Goal: Task Accomplishment & Management: Manage account settings

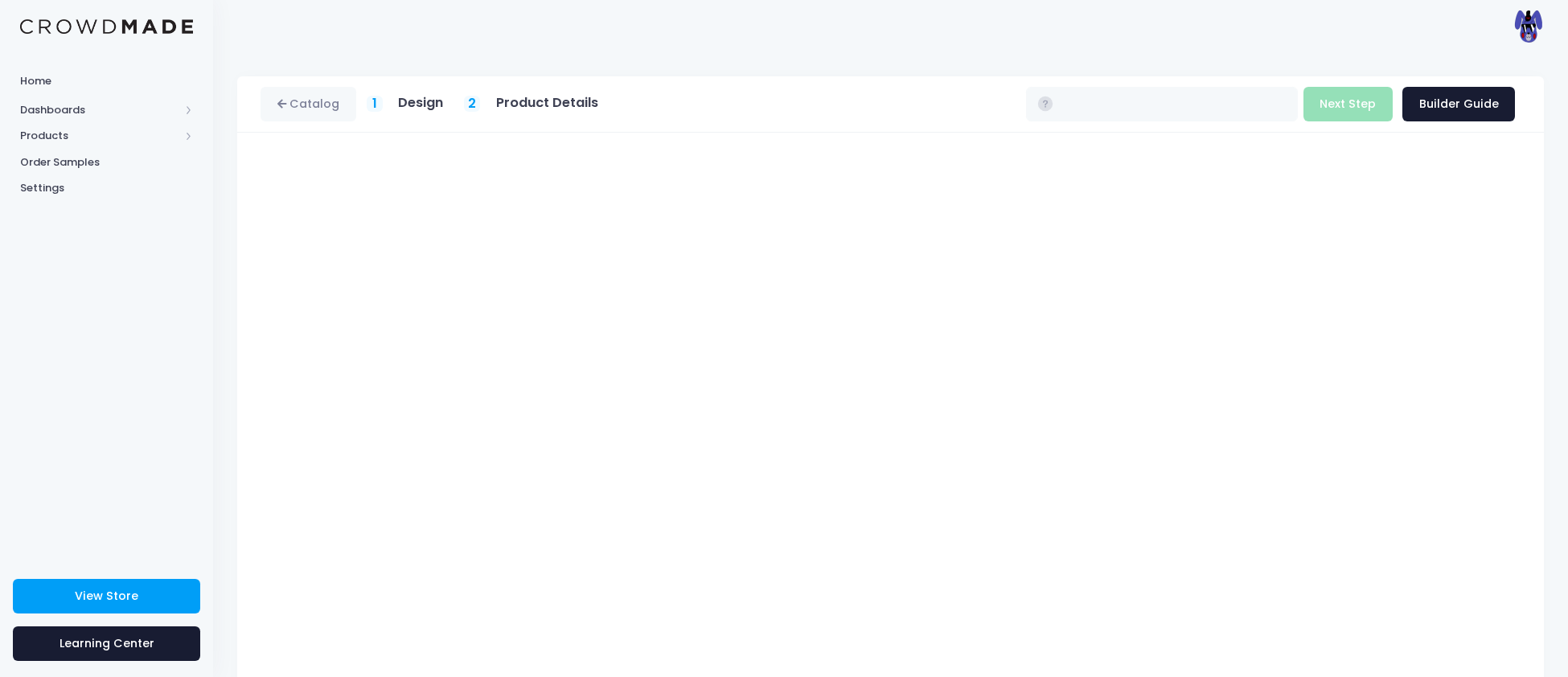
type input "$16.93 - $22.73"
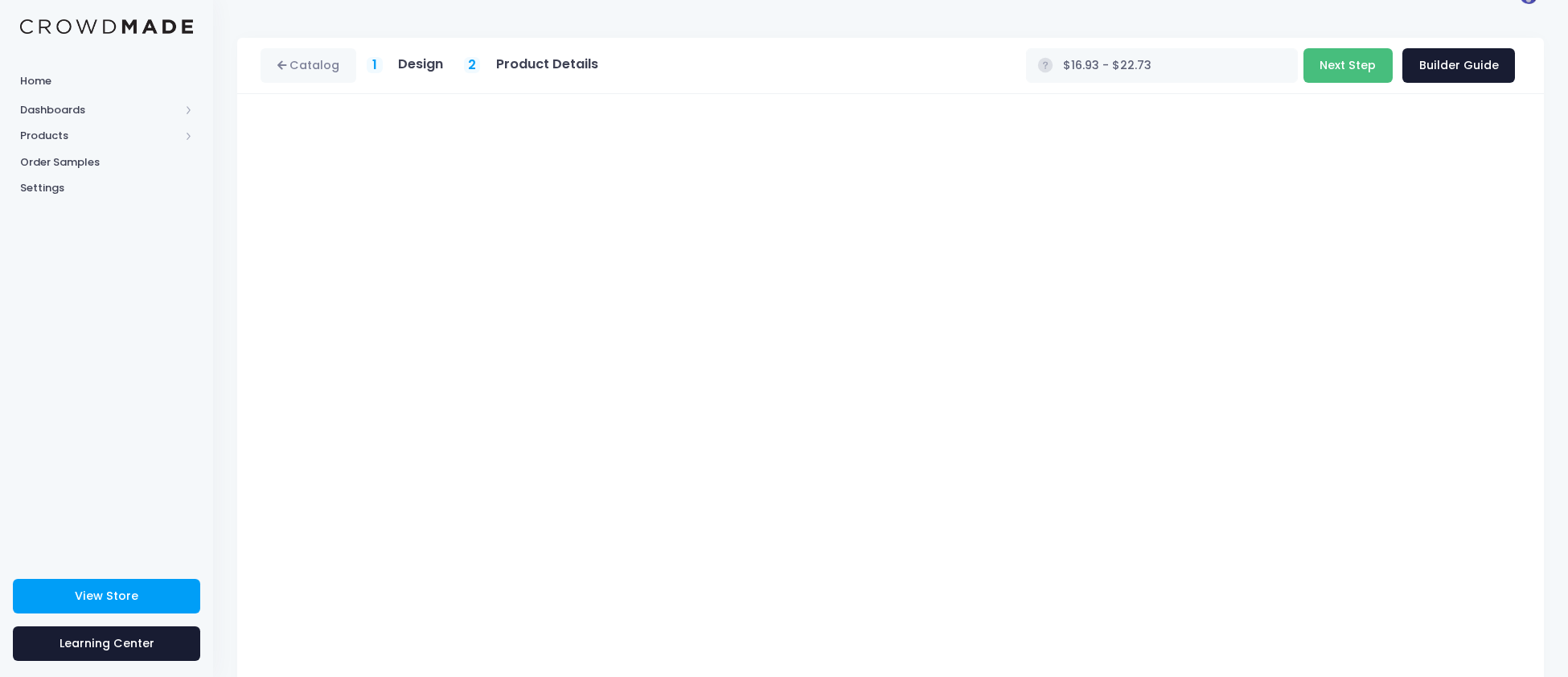
click at [1360, 60] on button "Next Step" at bounding box center [1348, 65] width 89 height 35
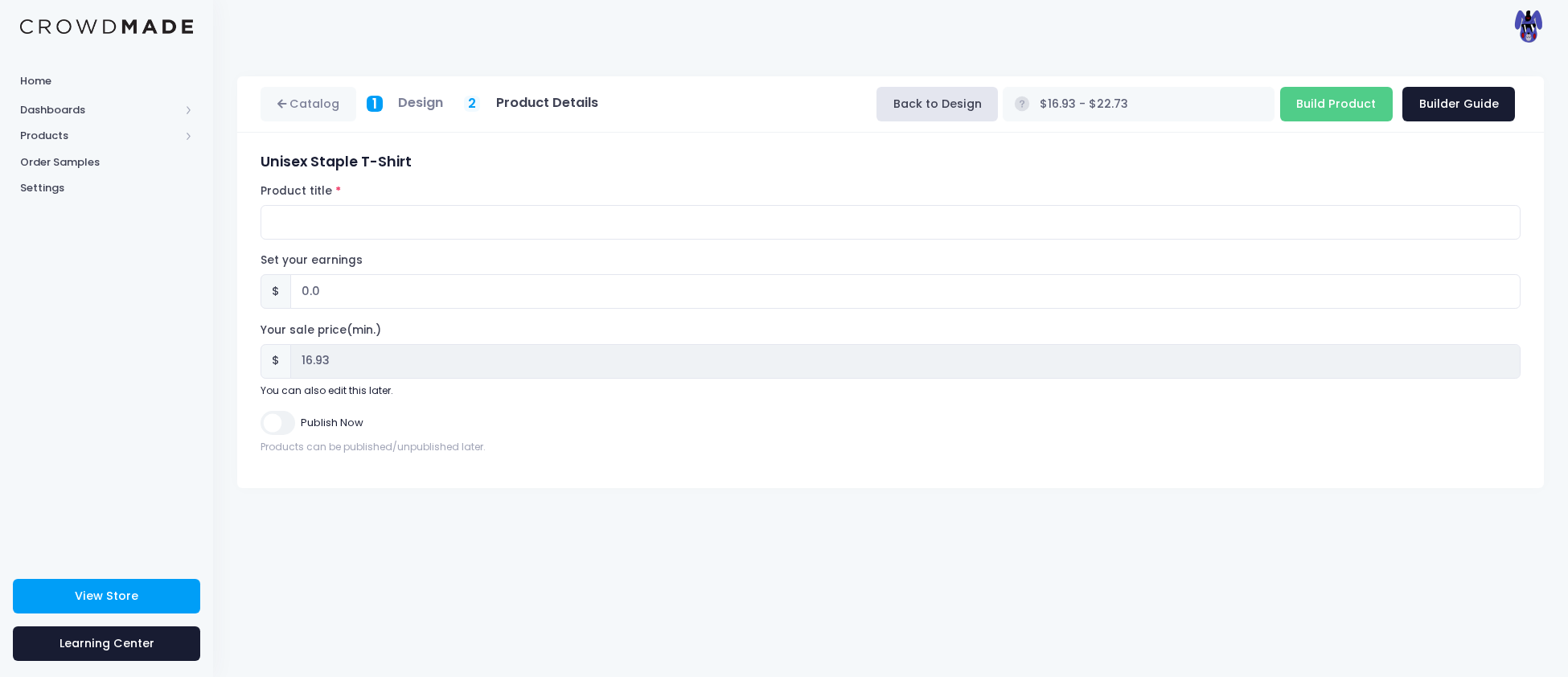
scroll to position [0, 0]
click at [278, 233] on input "Product title" at bounding box center [890, 222] width 1260 height 35
type input "Wolfa T-Shirt"
click at [289, 433] on input "Publish Now" at bounding box center [277, 422] width 34 height 23
checkbox input "true"
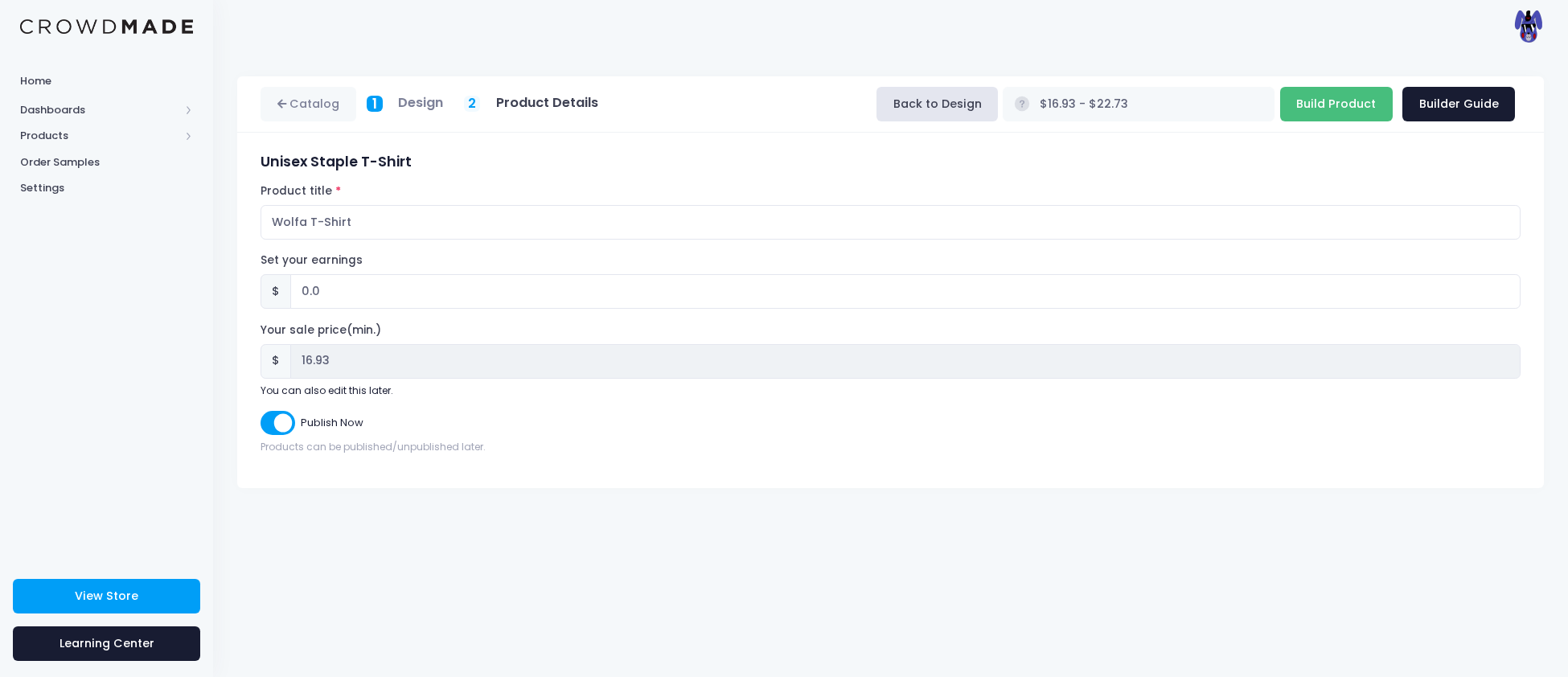
click at [1361, 101] on input "Build Product" at bounding box center [1336, 104] width 113 height 35
type input "Building product..."
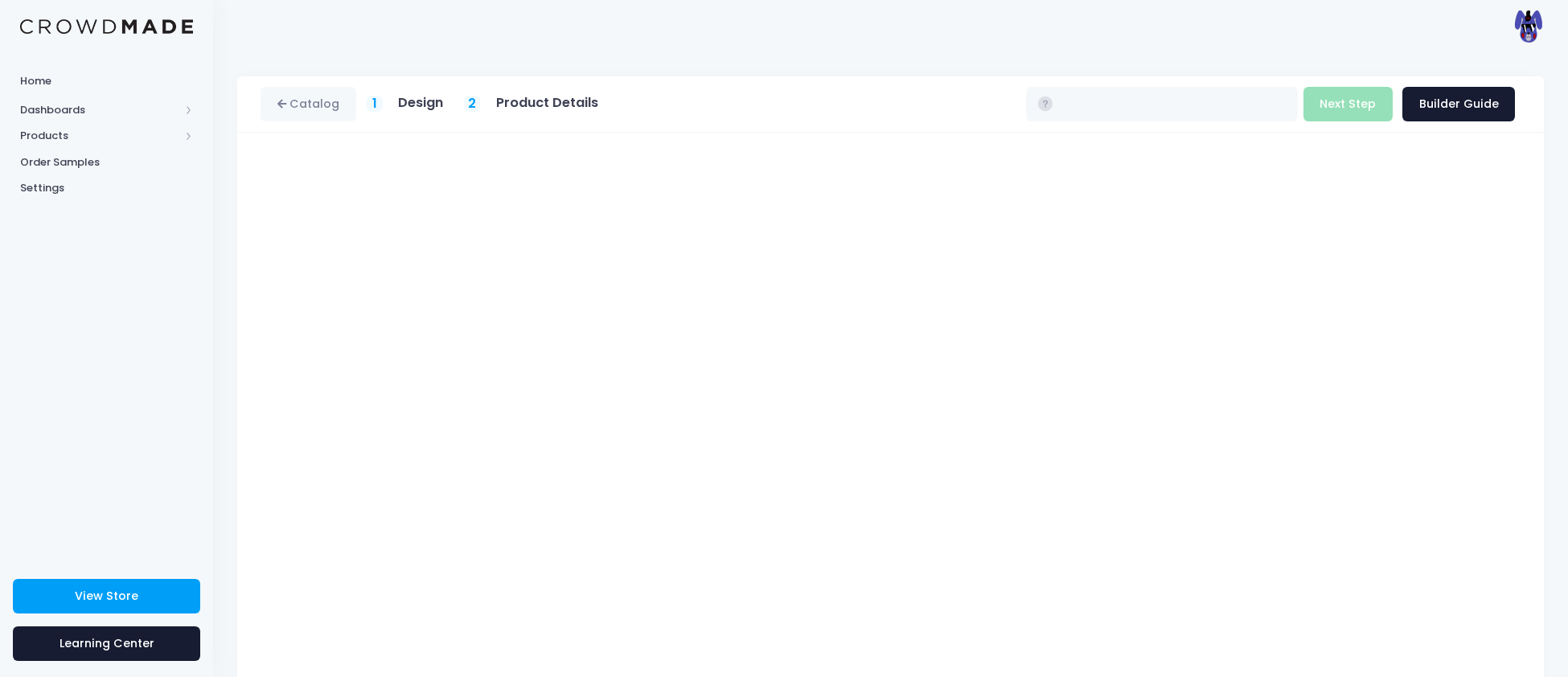
type input "$16.93 - $22.73"
click at [1364, 101] on button "Next Step" at bounding box center [1348, 104] width 89 height 35
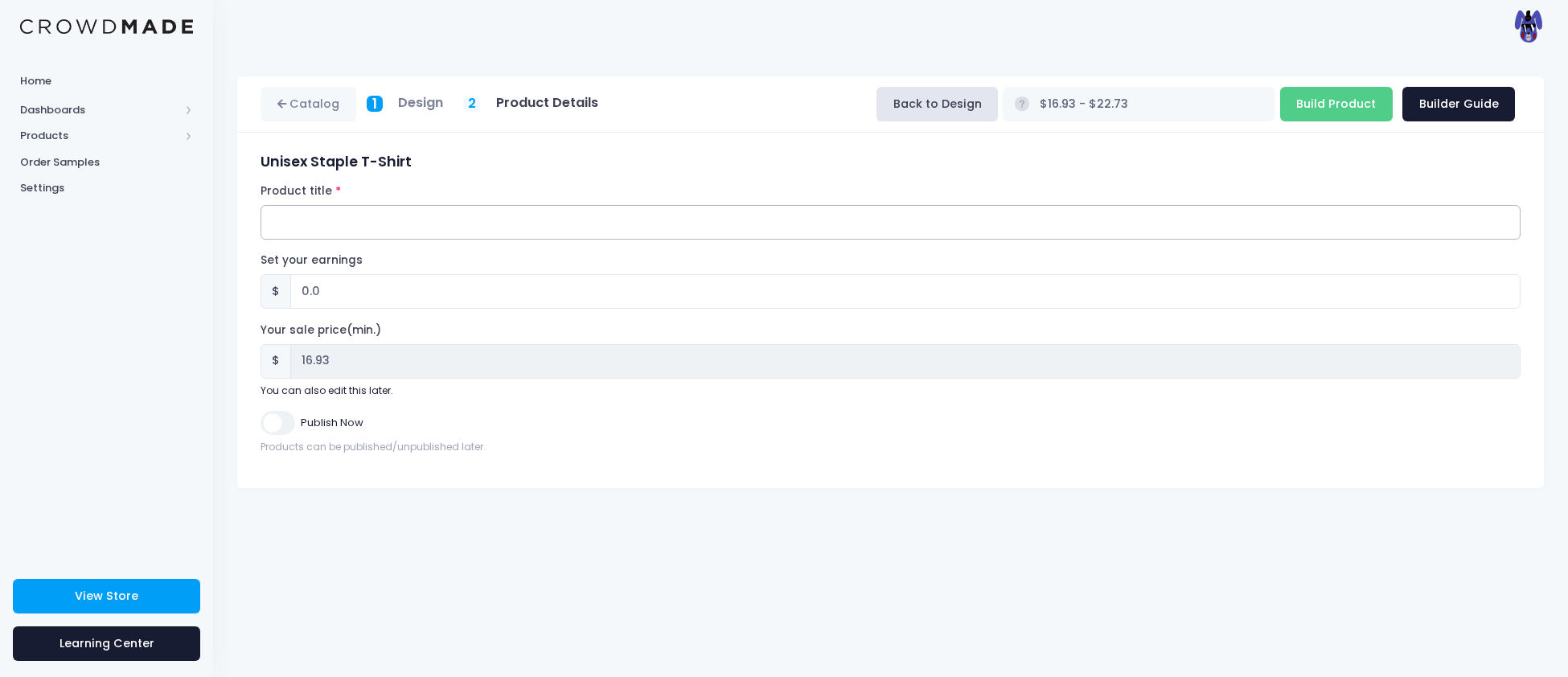
click at [610, 214] on input "Product title" at bounding box center [890, 222] width 1260 height 35
type input "Crawl T-Shirt"
click at [284, 422] on input "Publish Now" at bounding box center [277, 422] width 34 height 23
checkbox input "true"
click at [1330, 108] on input "Build Product" at bounding box center [1336, 104] width 113 height 35
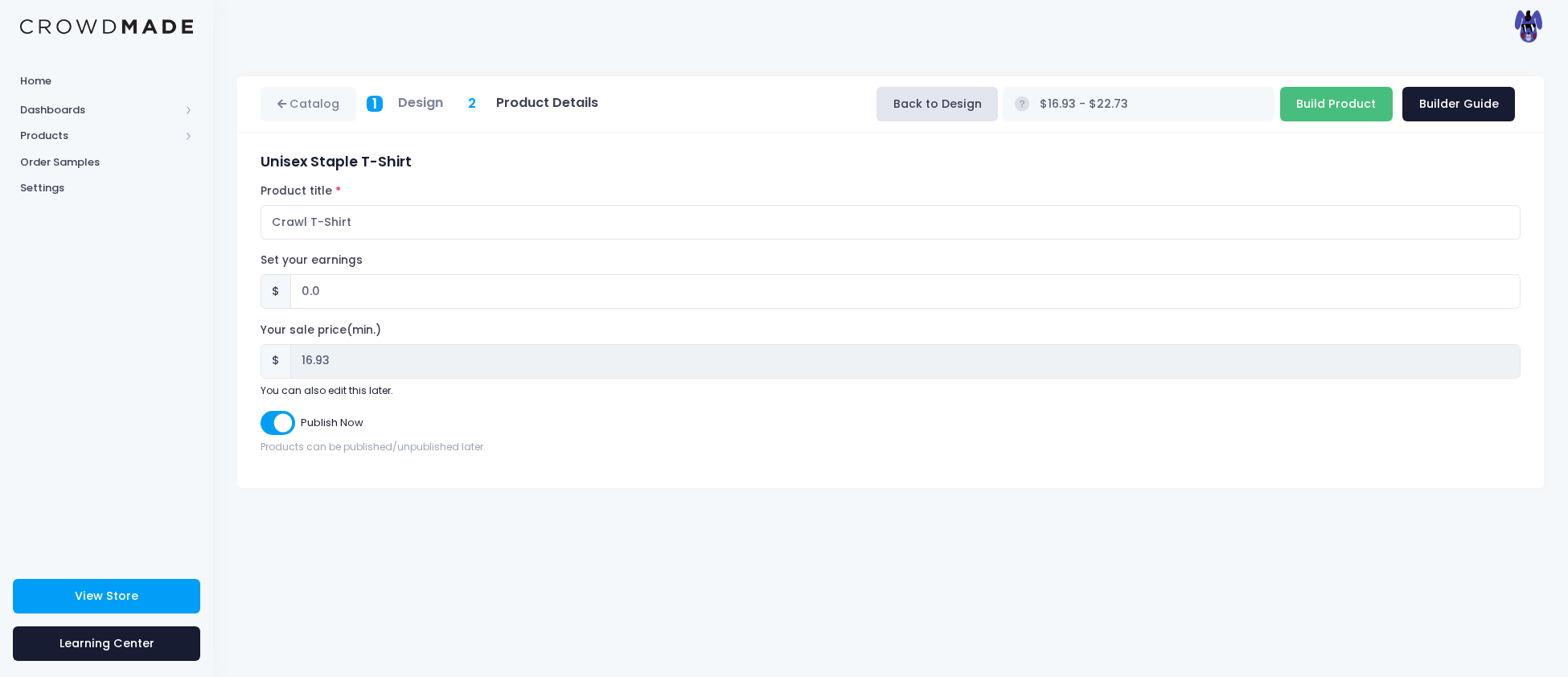
type input "Building product..."
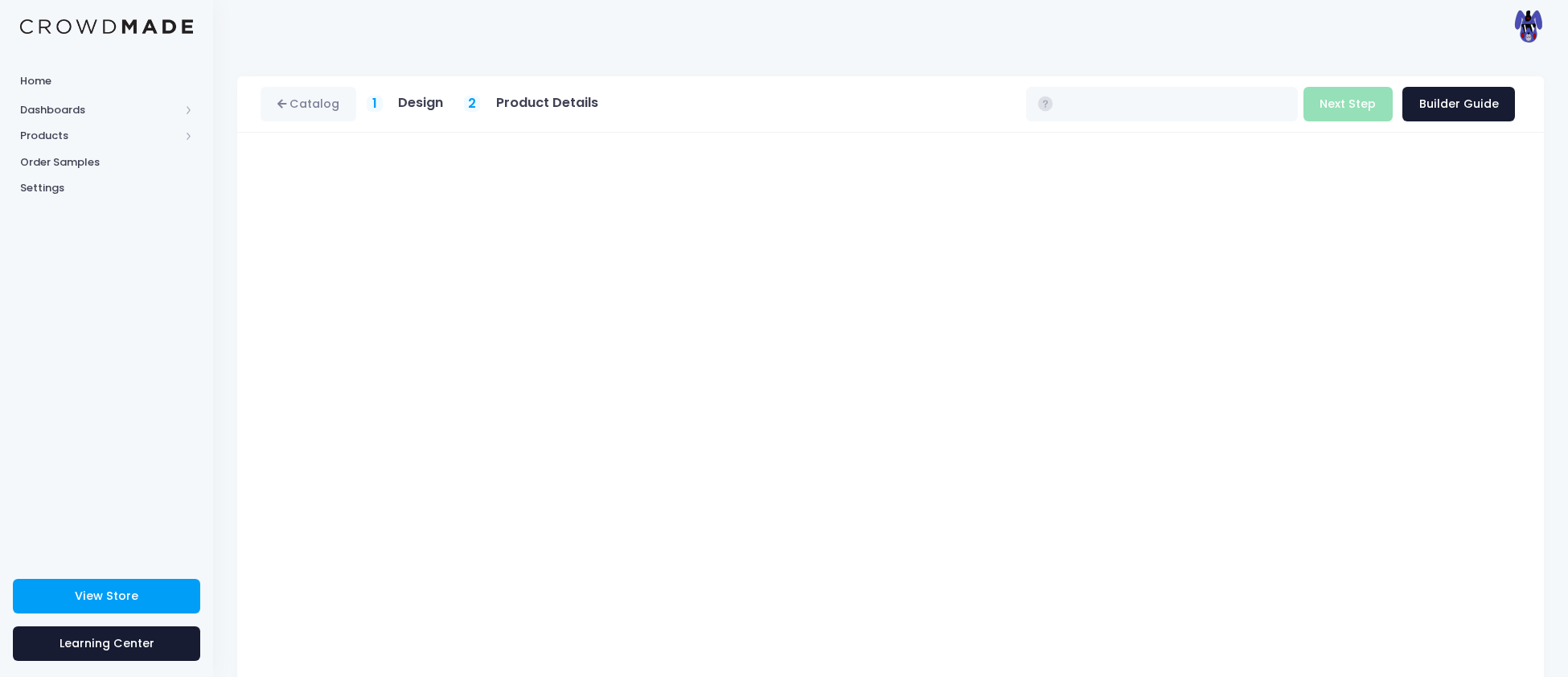
type input "$16.93 - $22.73"
click at [1363, 104] on button "Next Step" at bounding box center [1348, 104] width 89 height 35
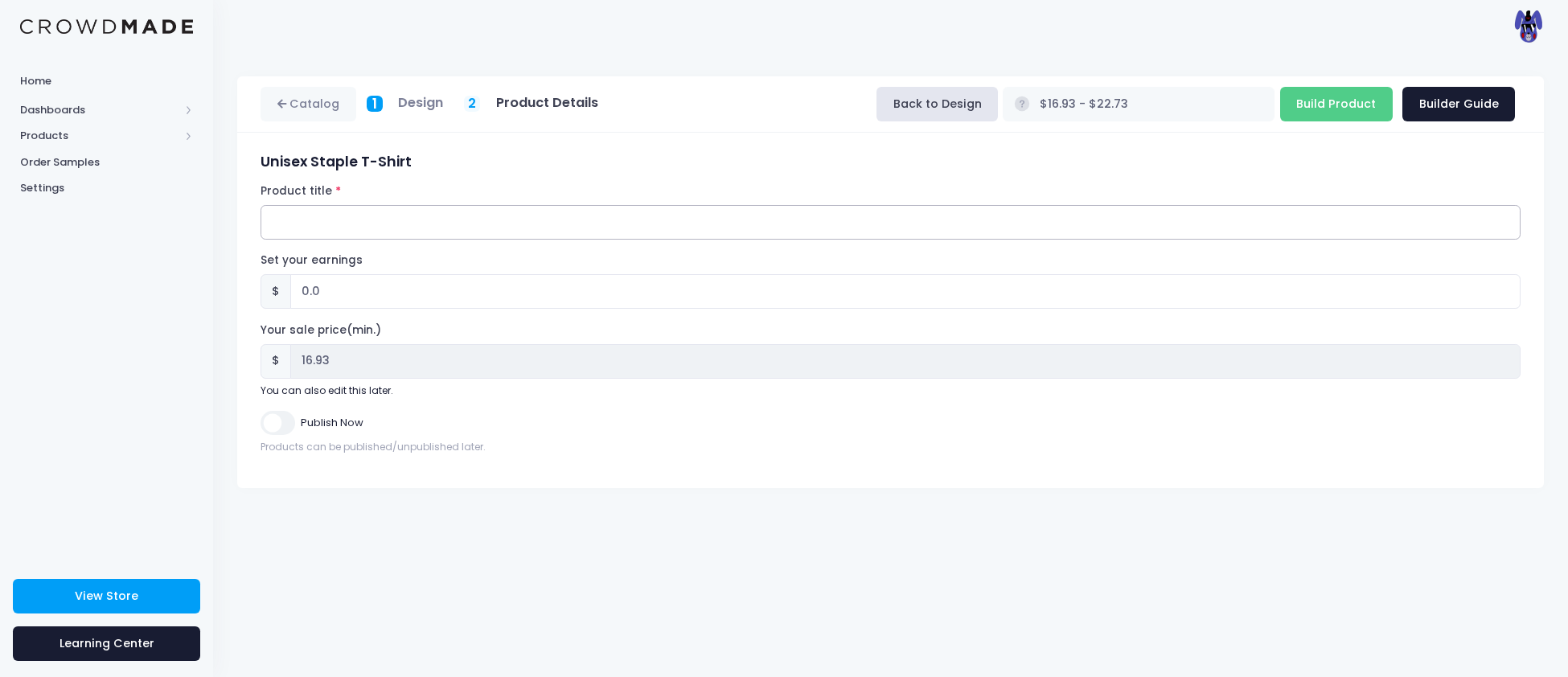
click at [473, 211] on input "Product title" at bounding box center [890, 222] width 1260 height 35
type input "Silverback T-Shirt"
click at [287, 417] on input "Publish Now" at bounding box center [277, 422] width 34 height 23
checkbox input "true"
click at [1346, 97] on input "Build Product" at bounding box center [1336, 104] width 113 height 35
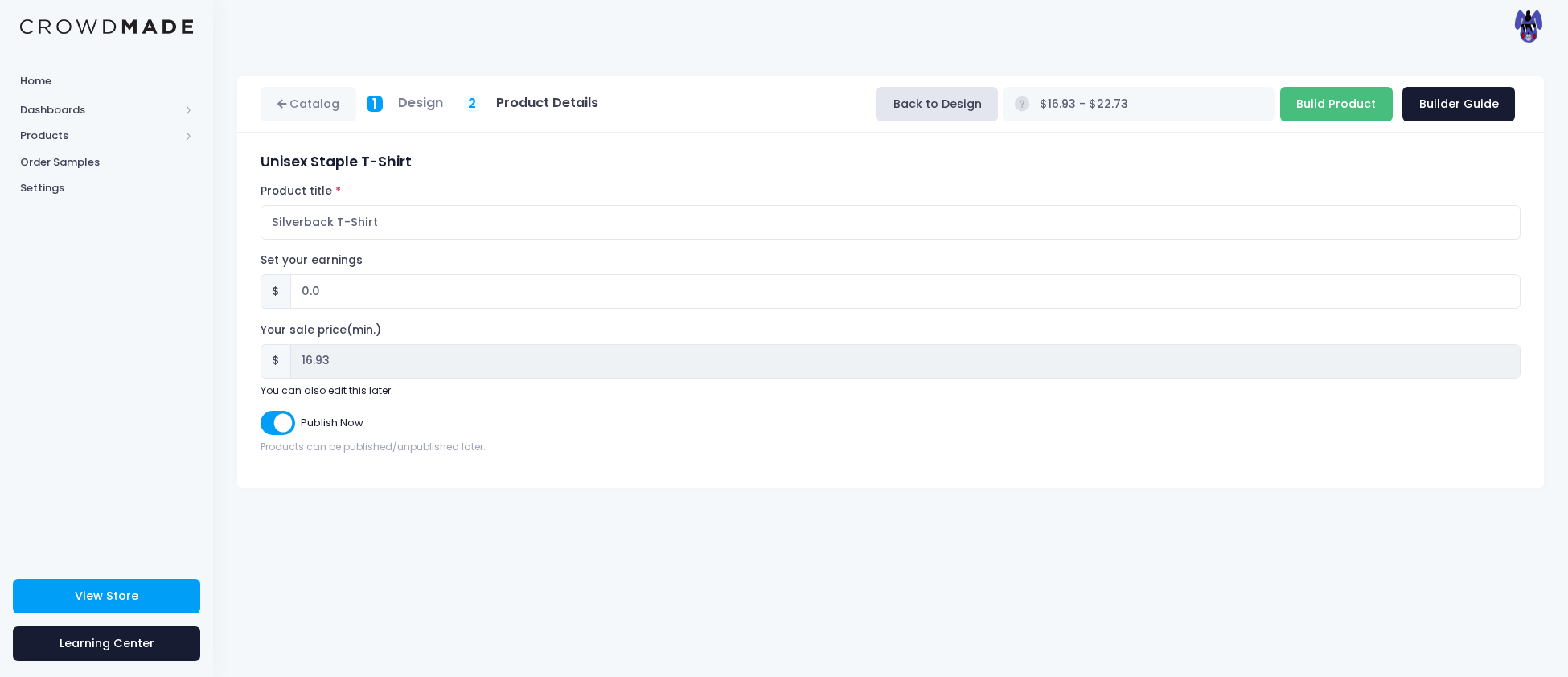
type input "Building product..."
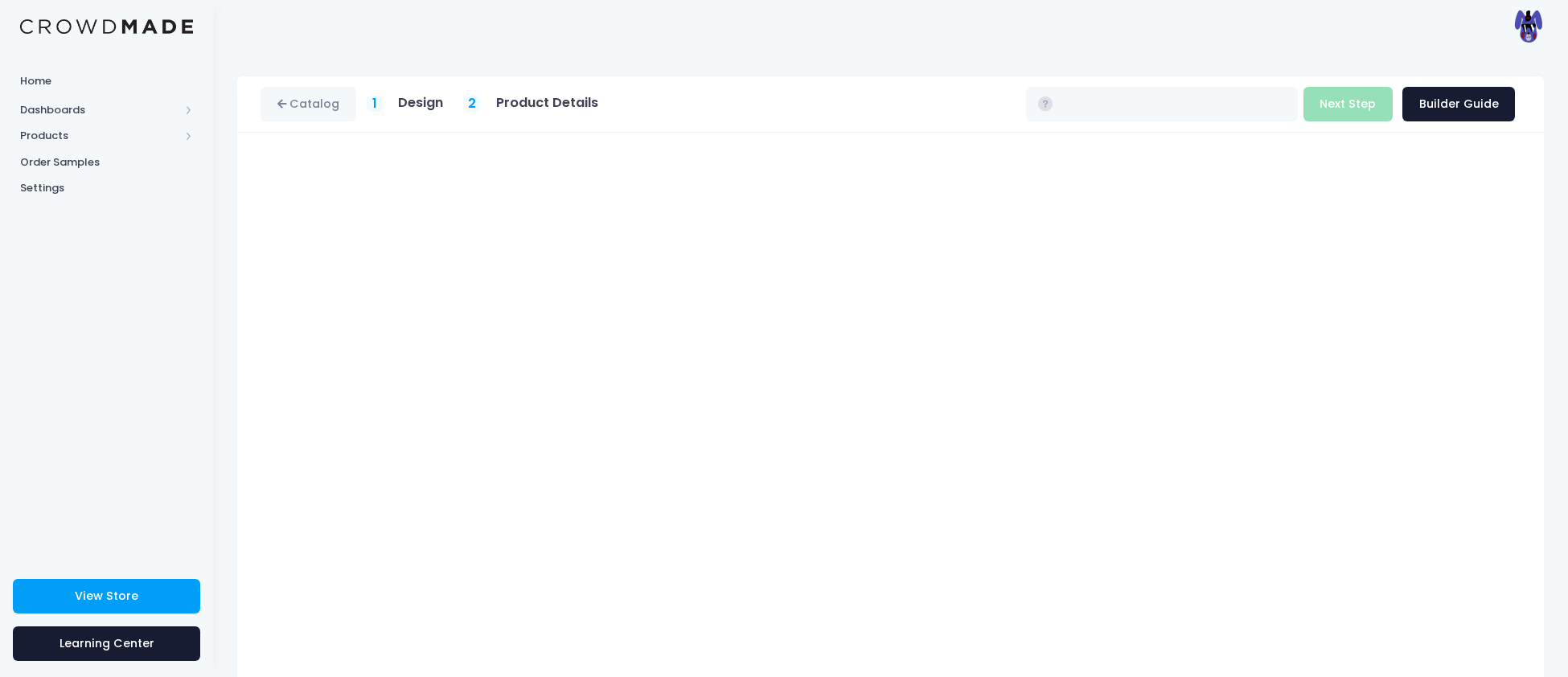
type input "$16.93 - $22.73"
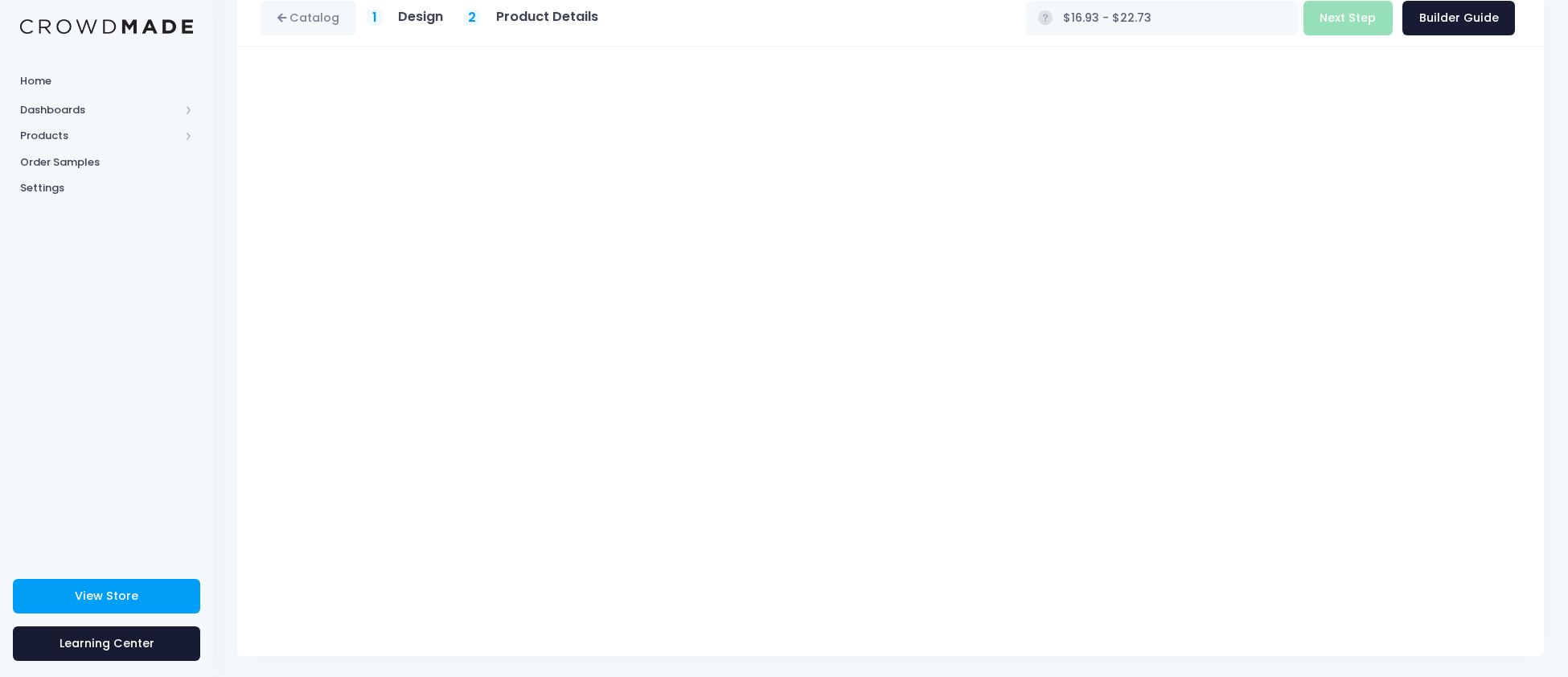
scroll to position [89, 0]
click at [1354, 4] on button "Next Step" at bounding box center [1348, 14] width 89 height 35
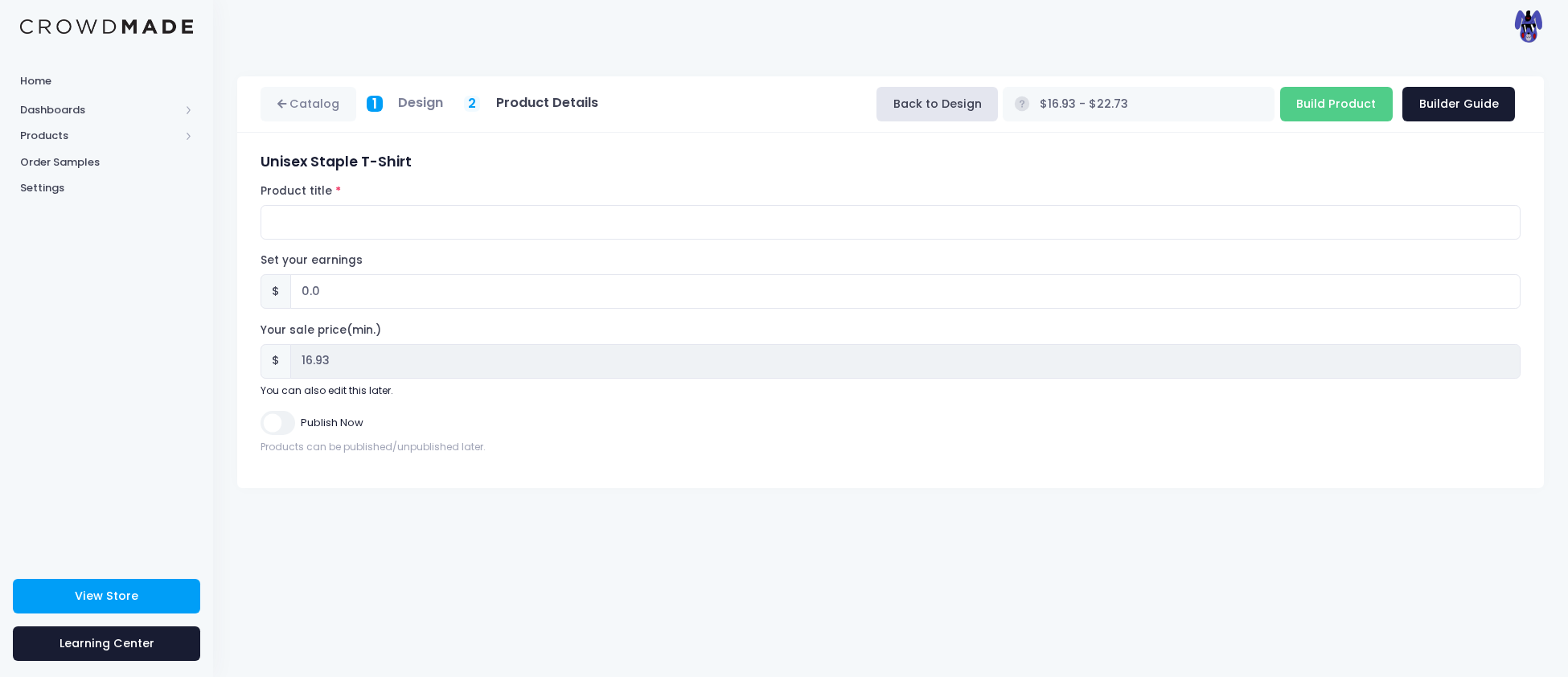
scroll to position [0, 0]
click at [324, 223] on input "Product title" at bounding box center [890, 222] width 1260 height 35
type input "Boomer T-Shirt"
click at [287, 421] on input "Publish Now" at bounding box center [277, 422] width 34 height 23
checkbox input "true"
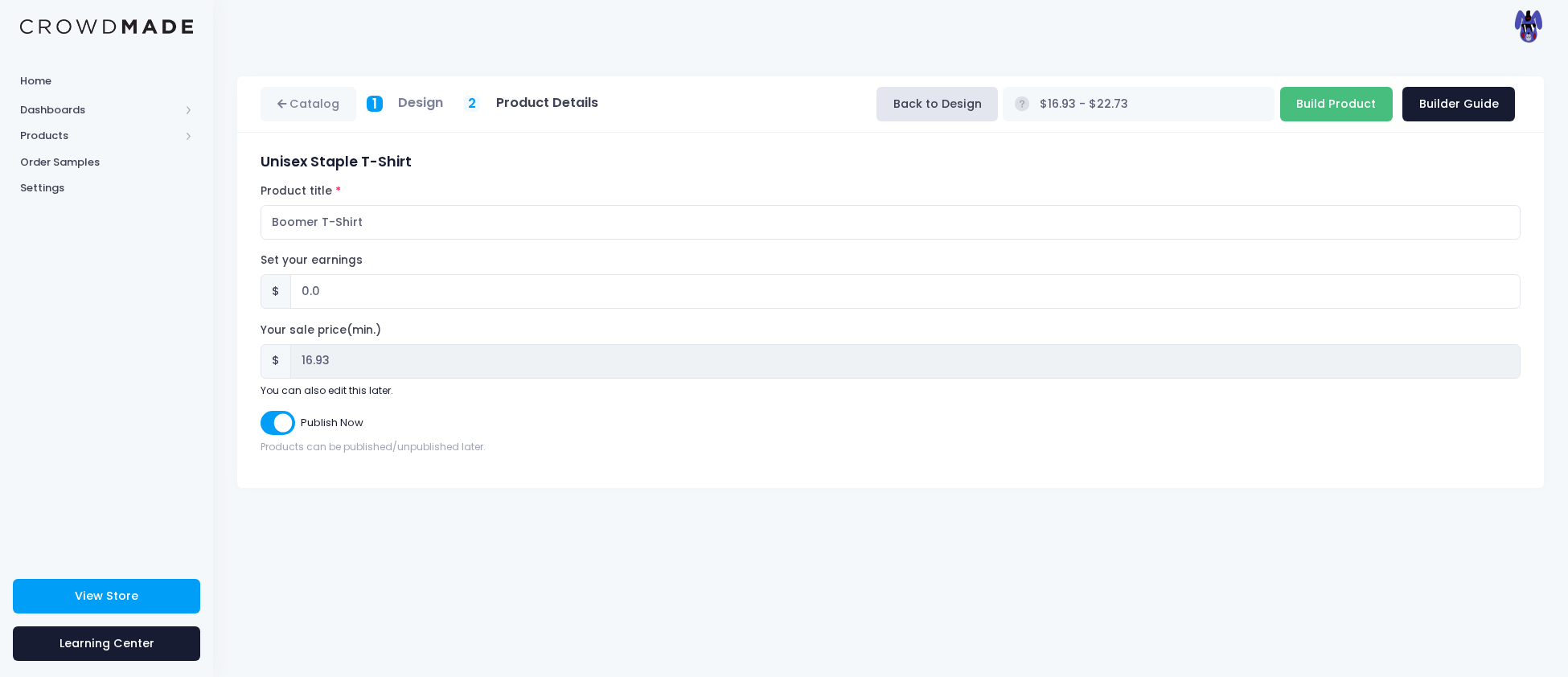
click at [1325, 100] on input "Build Product" at bounding box center [1336, 104] width 113 height 35
type input "Building product..."
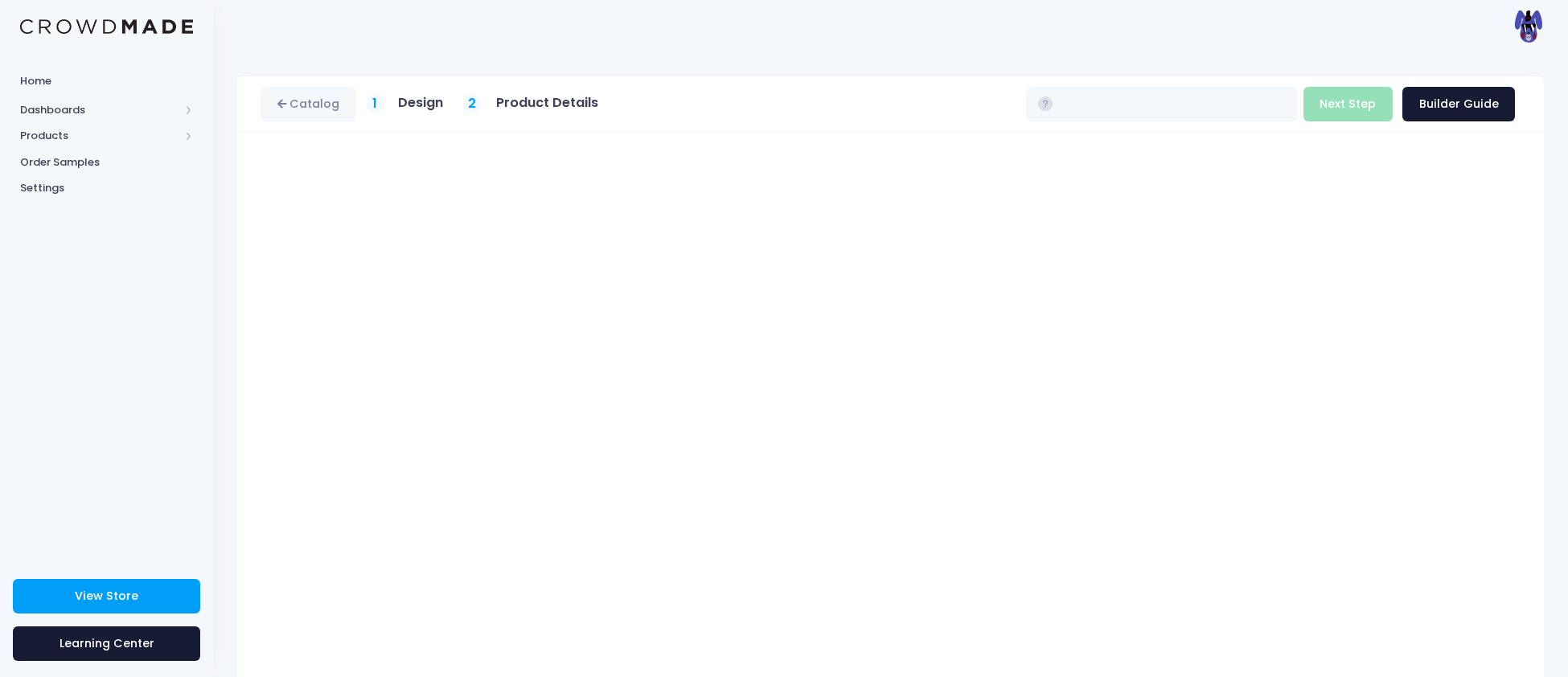
type input "$16.93 - $22.73"
click at [1348, 103] on button "Next Step" at bounding box center [1348, 104] width 89 height 35
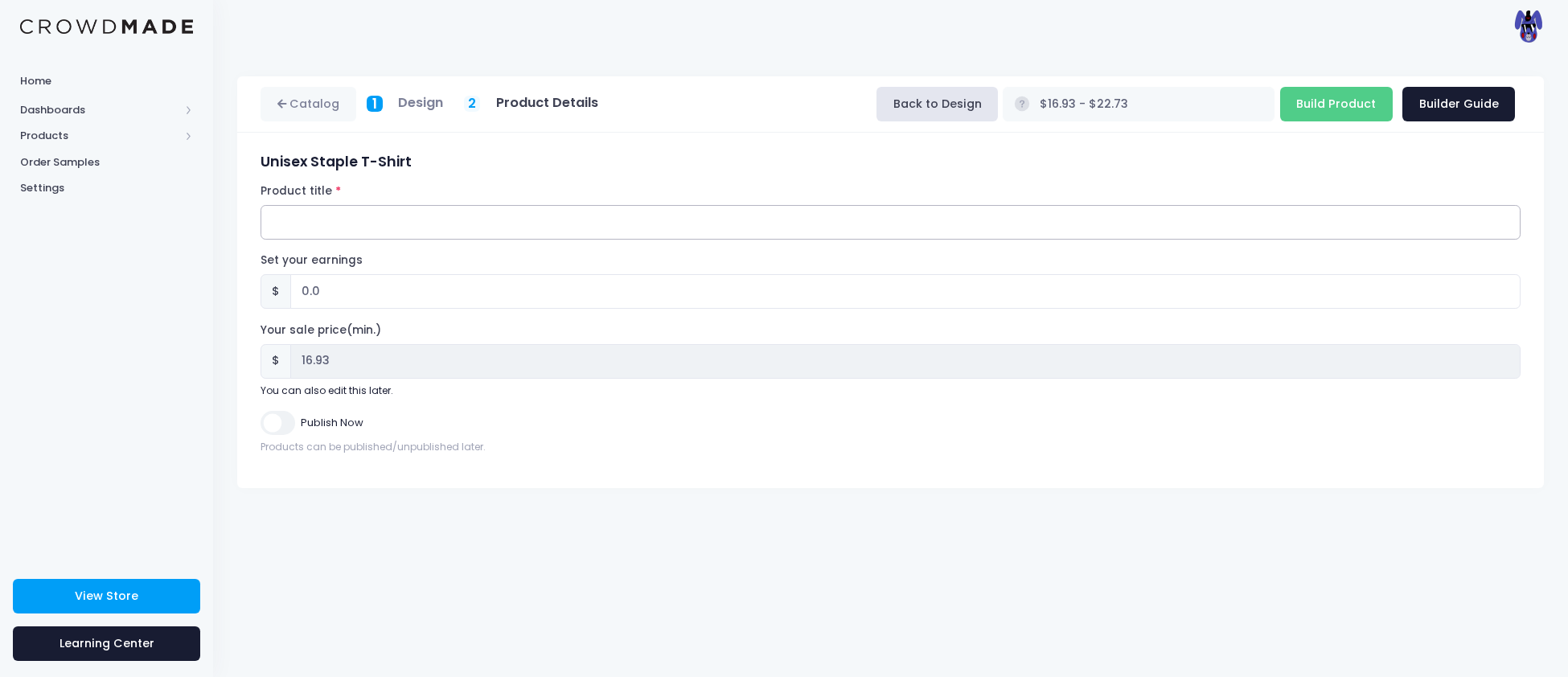
click at [666, 219] on input "Product title" at bounding box center [890, 222] width 1260 height 35
type input "i"
type input "Ironjaw T-Shirt"
click at [288, 430] on input "Publish Now" at bounding box center [277, 422] width 34 height 23
checkbox input "true"
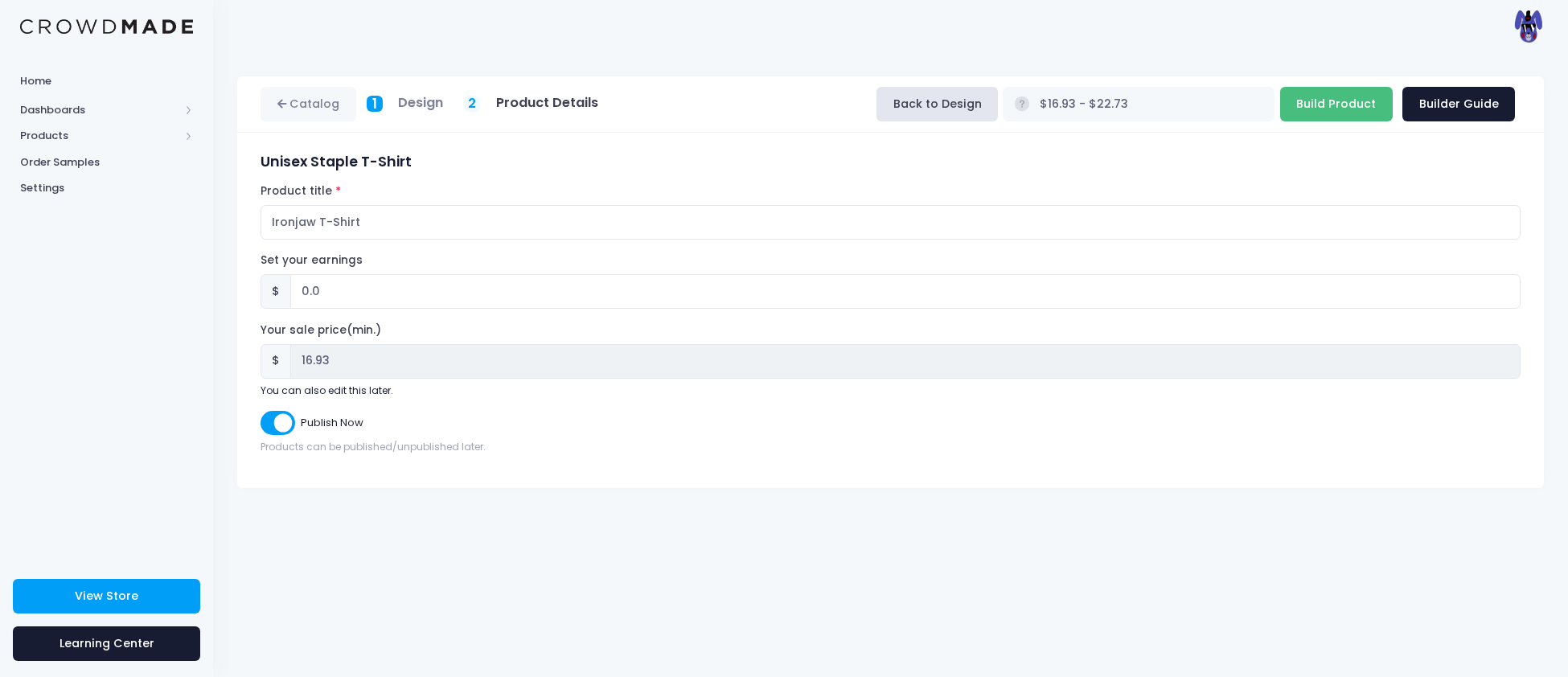
click at [1330, 100] on input "Build Product" at bounding box center [1336, 104] width 113 height 35
type input "Building product..."
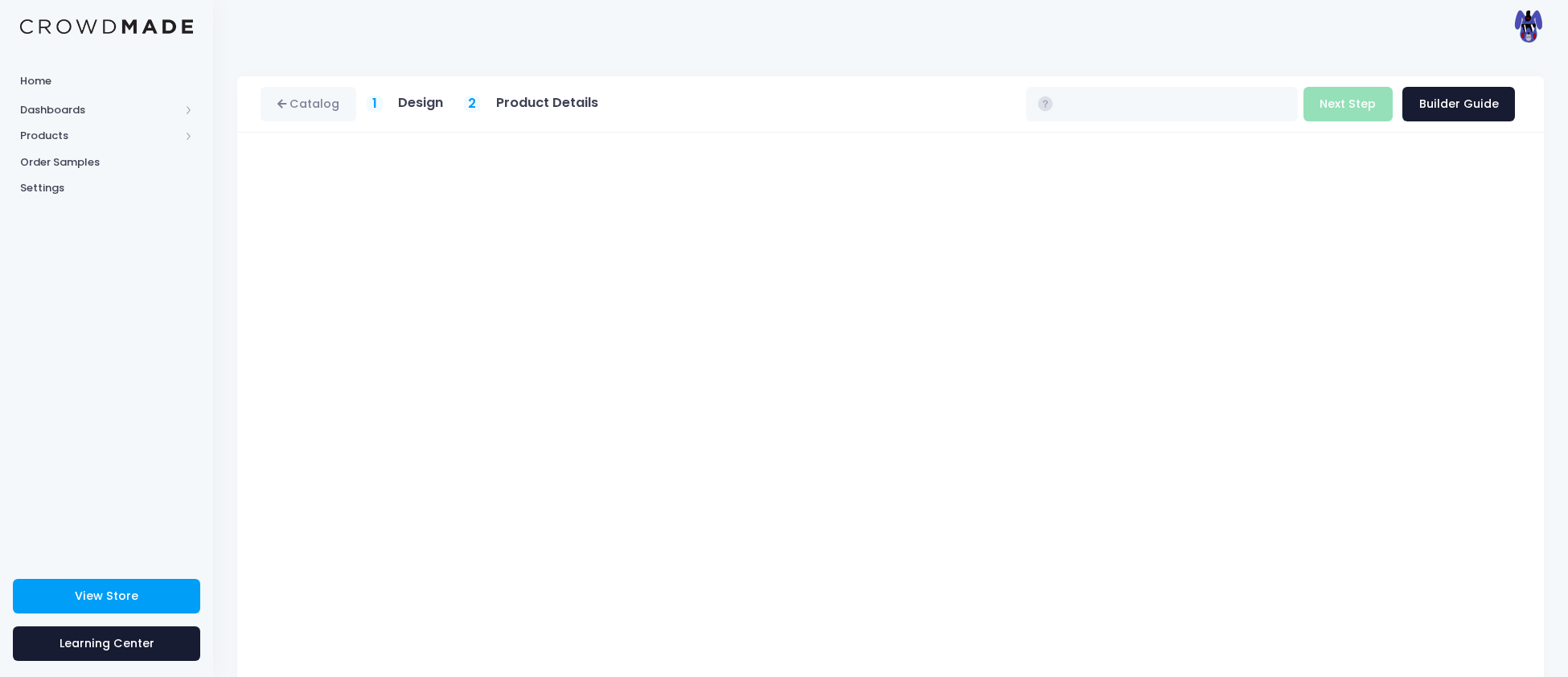
type input "$16.93 - $22.73"
click at [388, 104] on div "1 Design" at bounding box center [404, 104] width 77 height 19
click at [1347, 108] on button "Next Step" at bounding box center [1348, 104] width 89 height 35
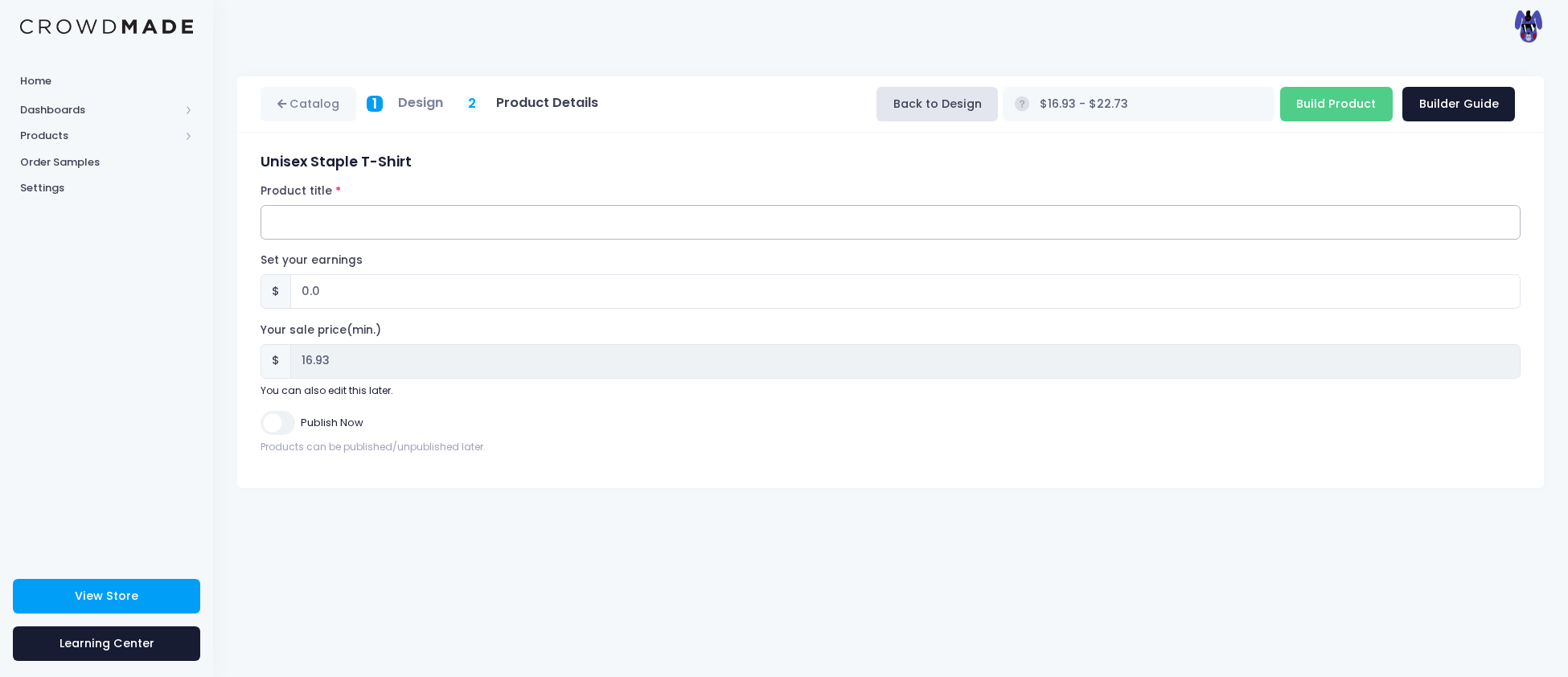
click at [619, 215] on input "Product title" at bounding box center [890, 222] width 1260 height 35
type input "Spot T-Shirt"
click at [272, 420] on input "Publish Now" at bounding box center [277, 422] width 34 height 23
checkbox input "true"
click at [1340, 110] on input "Build Product" at bounding box center [1336, 104] width 113 height 35
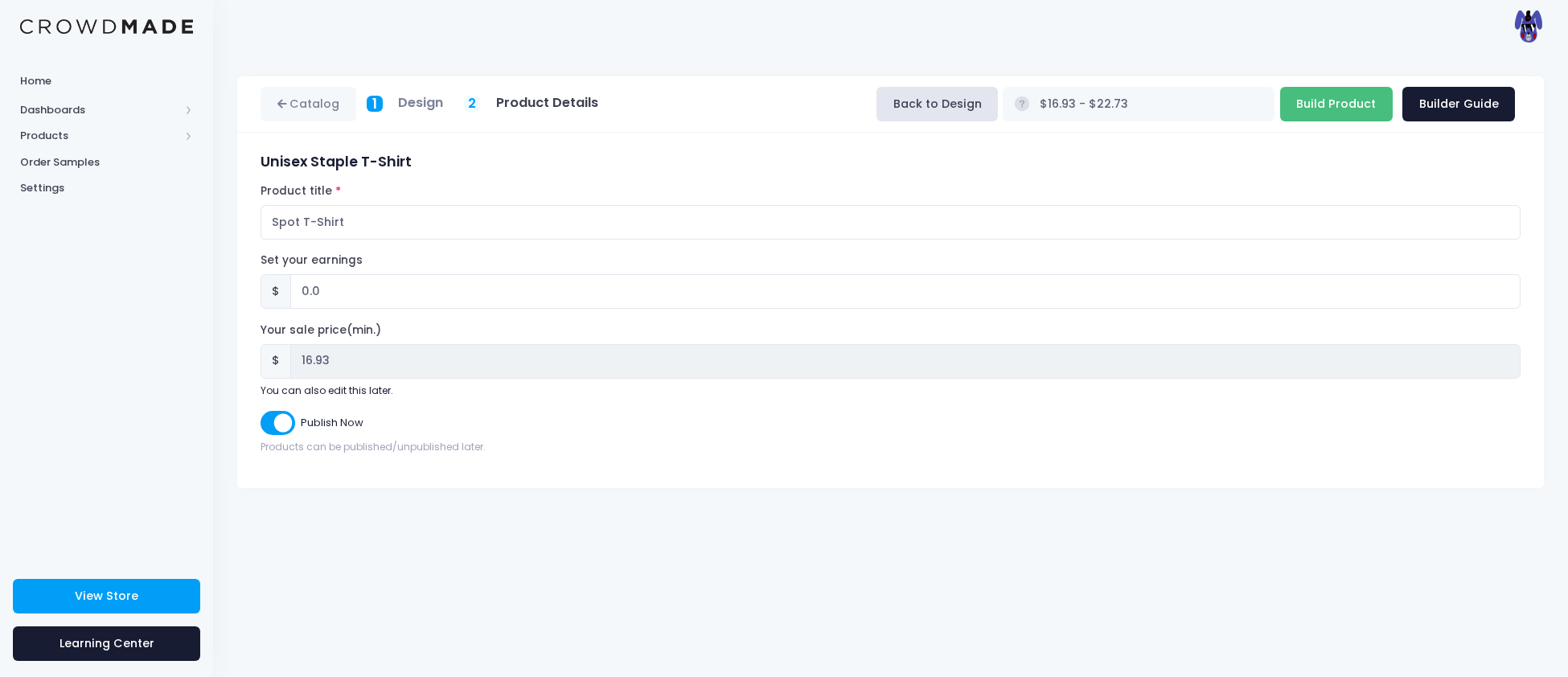
type input "Building product..."
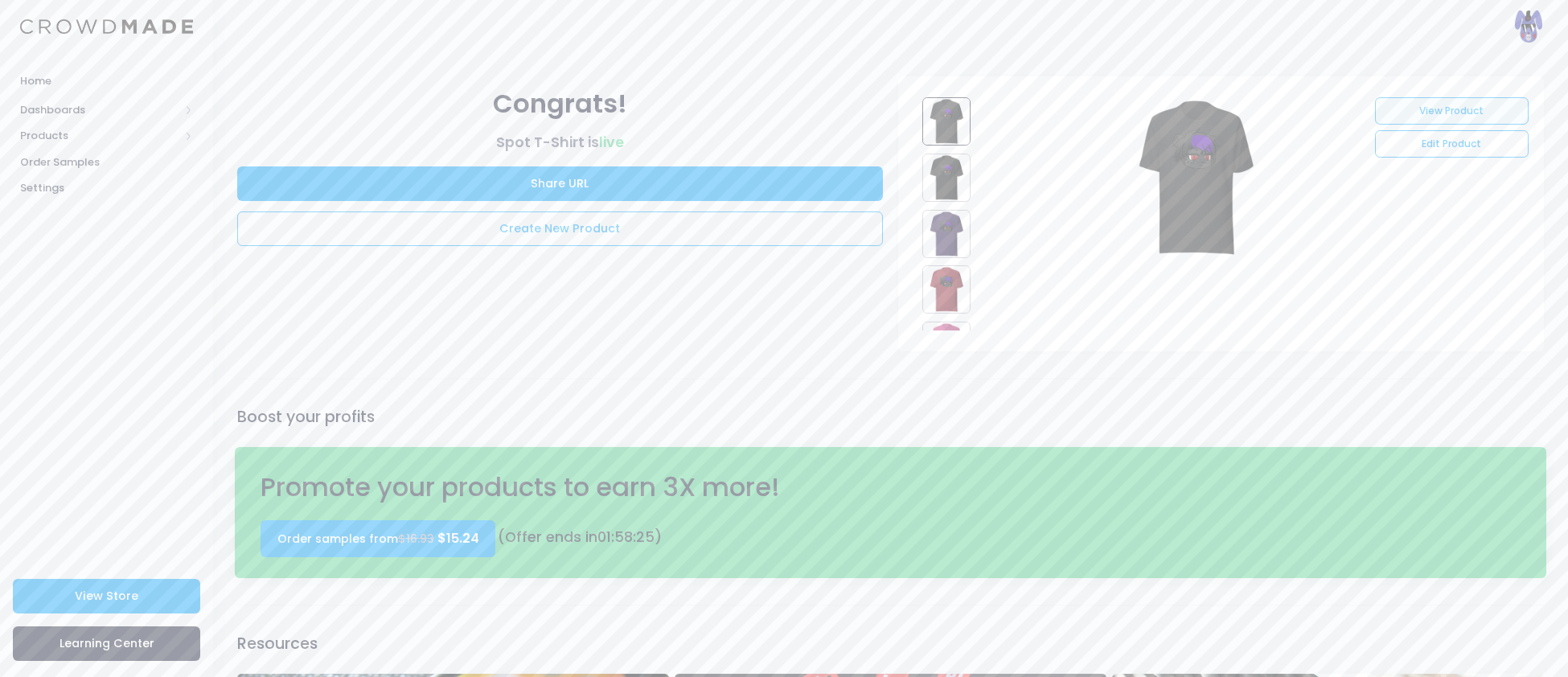
click at [1425, 109] on link "View Product" at bounding box center [1452, 110] width 154 height 28
click at [37, 140] on span "Products" at bounding box center [100, 136] width 159 height 16
click at [60, 187] on span "Product Editor" at bounding box center [120, 188] width 148 height 16
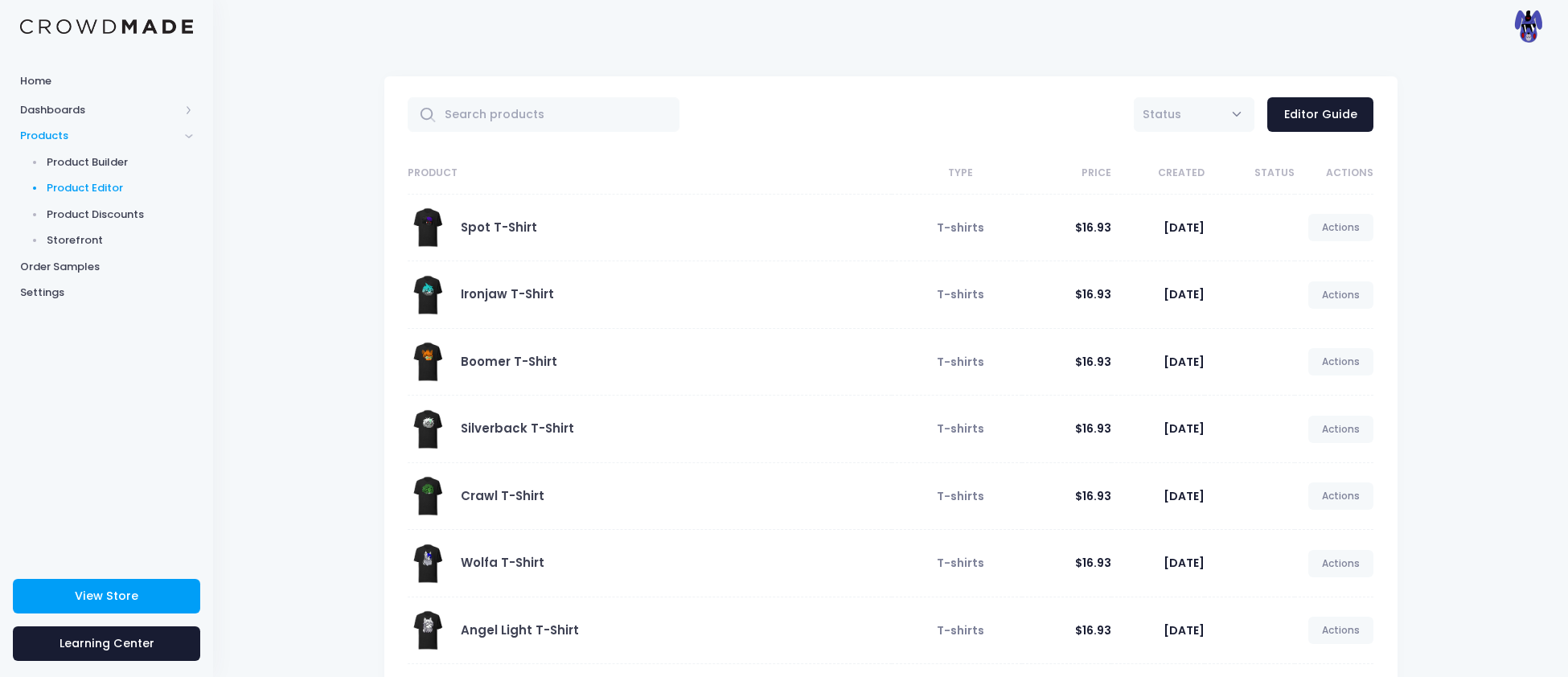
scroll to position [285, 0]
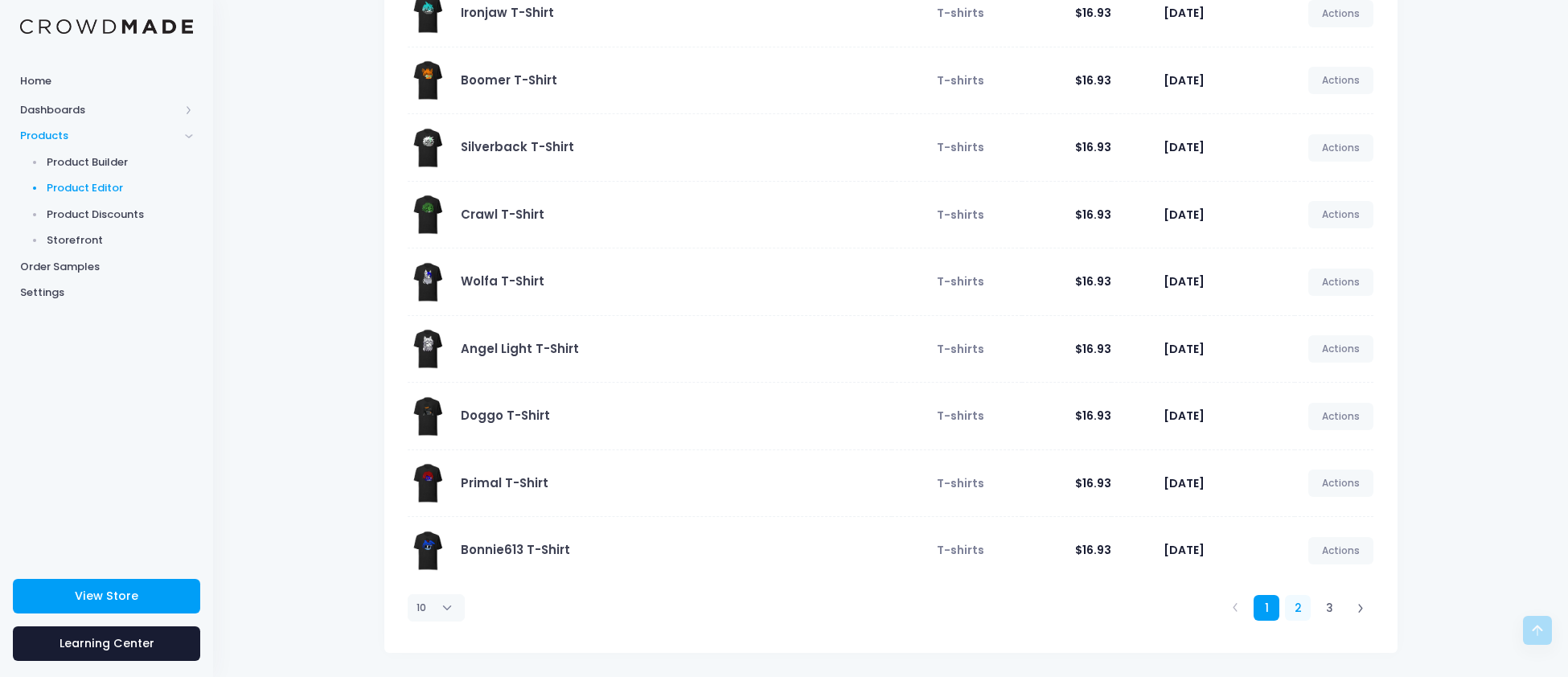
click at [1301, 608] on link "2" at bounding box center [1299, 608] width 27 height 27
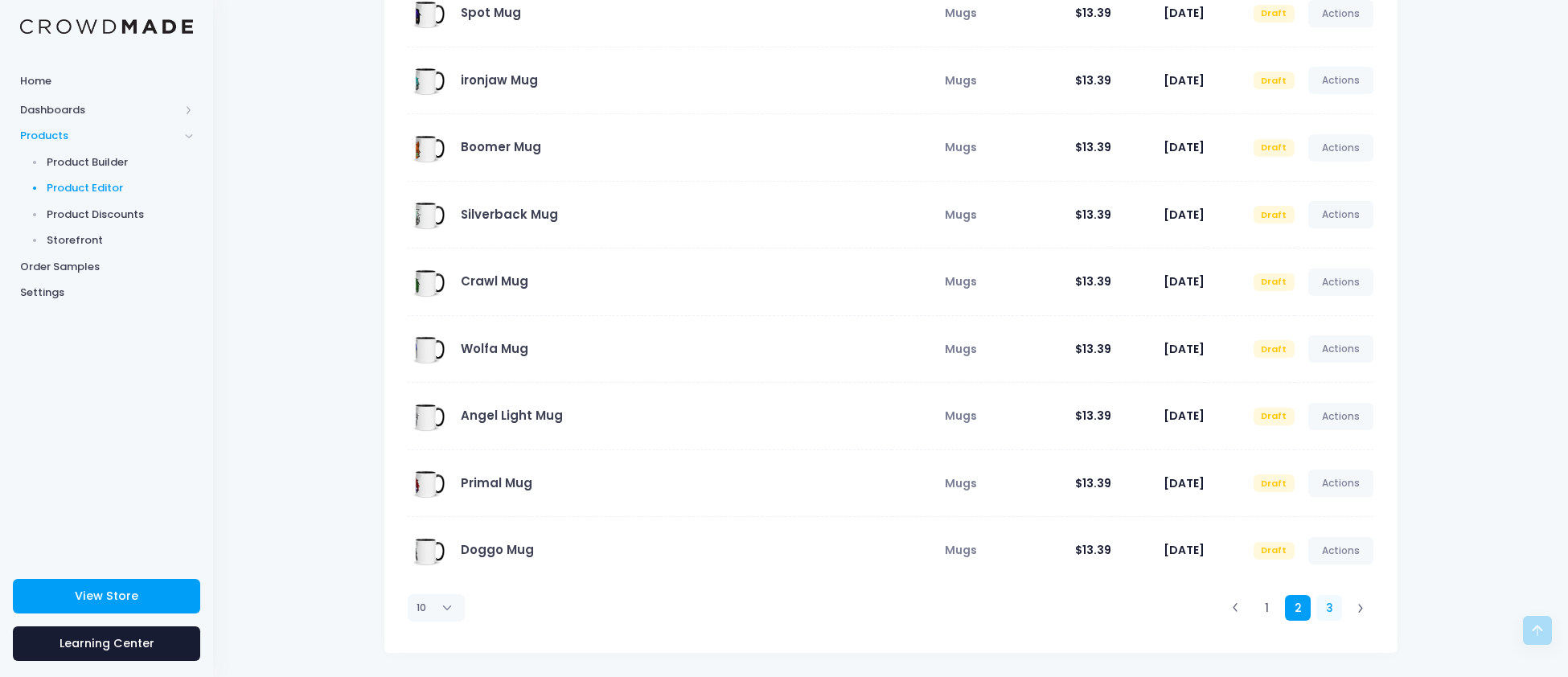
click at [1331, 607] on link "3" at bounding box center [1330, 608] width 27 height 27
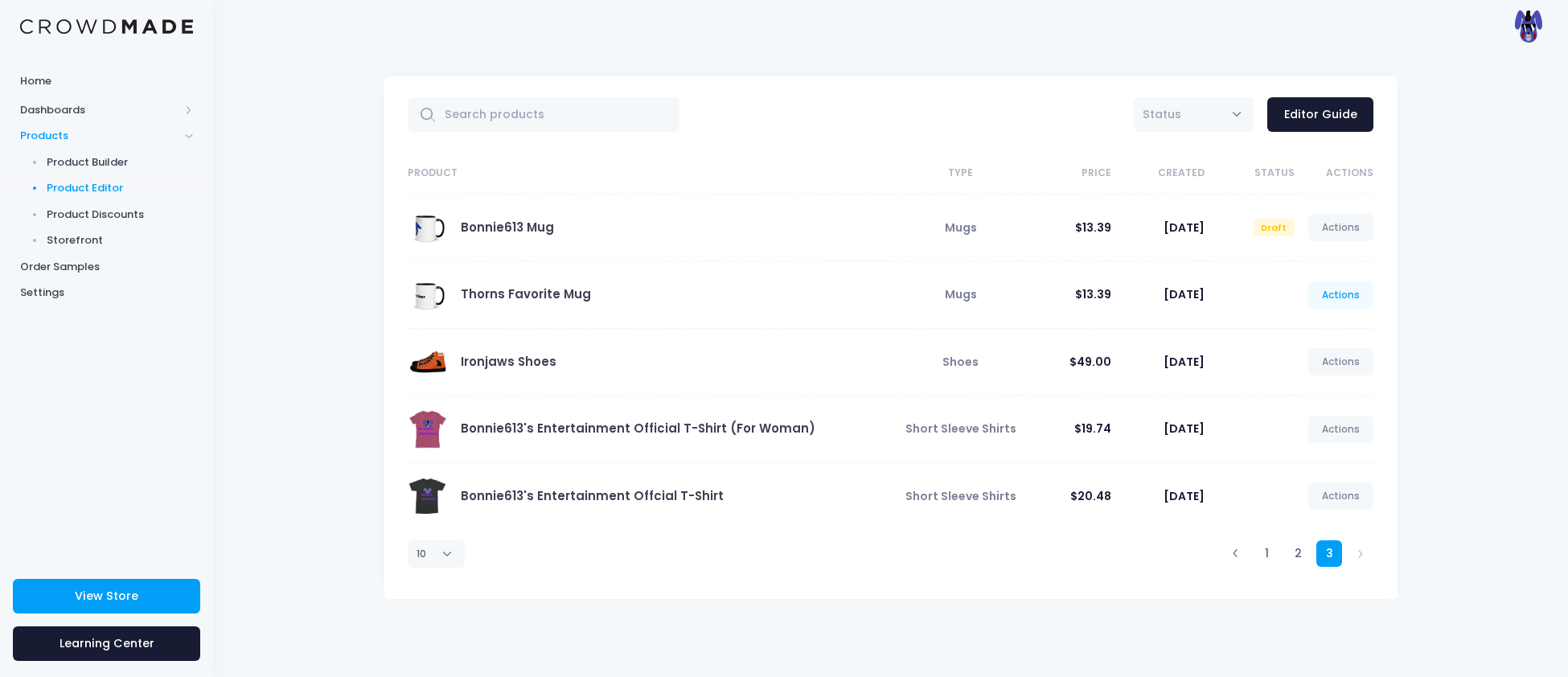
click at [1340, 290] on link "Actions" at bounding box center [1341, 295] width 66 height 28
click at [1316, 382] on link "Unpublish" at bounding box center [1325, 391] width 85 height 28
click at [1298, 325] on link "Edit" at bounding box center [1325, 334] width 85 height 28
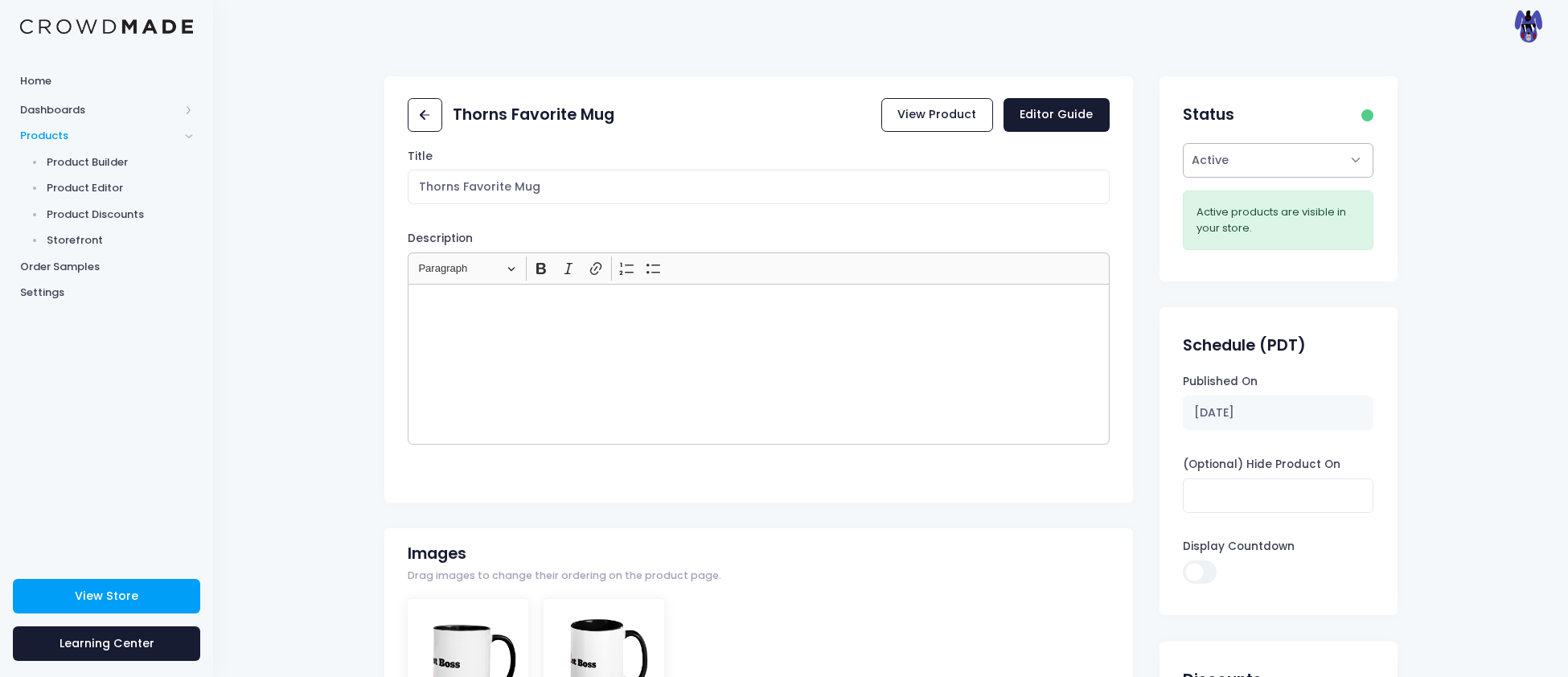
click at [1229, 164] on select "Active Draft" at bounding box center [1278, 160] width 190 height 35
select select "draft"
click at [1183, 178] on select "Active Draft" at bounding box center [1278, 160] width 190 height 35
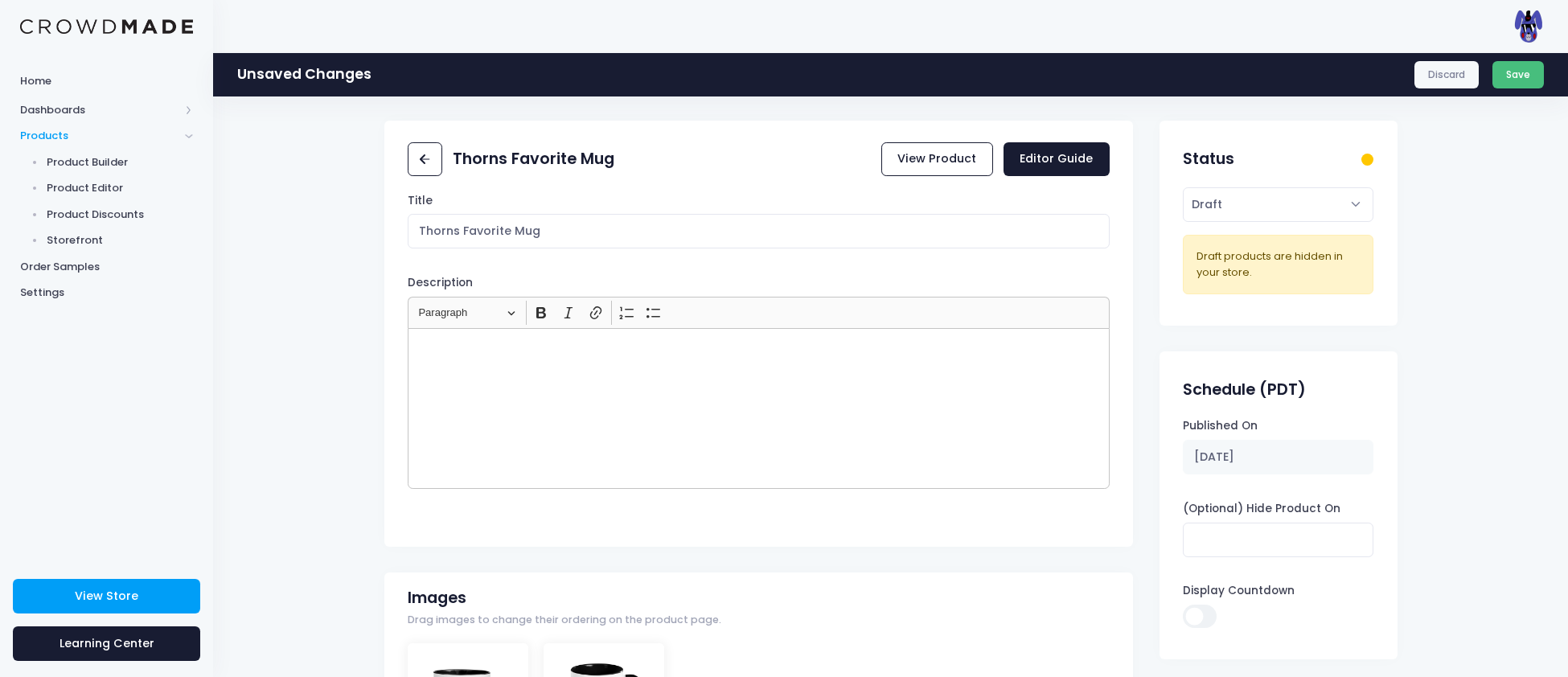
click at [1512, 82] on button "Save" at bounding box center [1518, 75] width 52 height 28
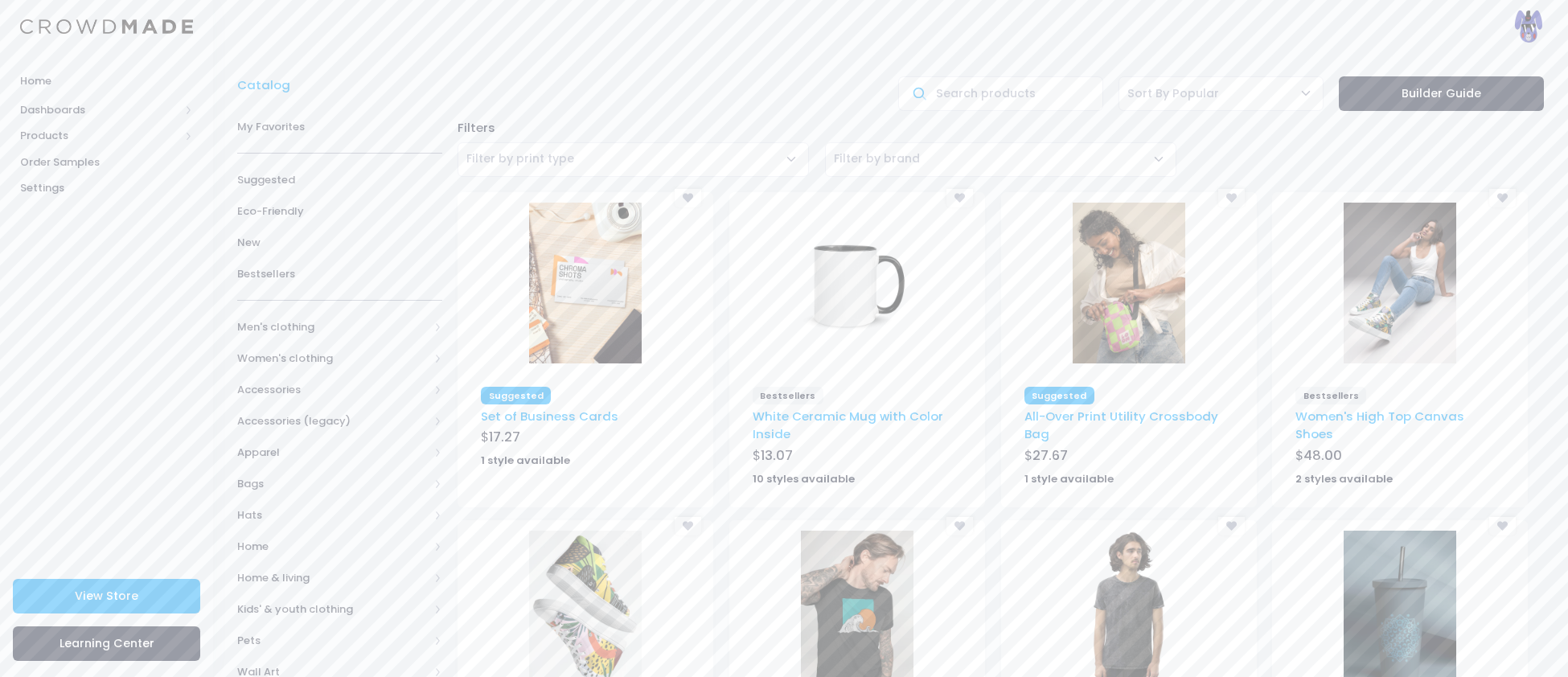
click at [824, 289] on img at bounding box center [857, 283] width 113 height 161
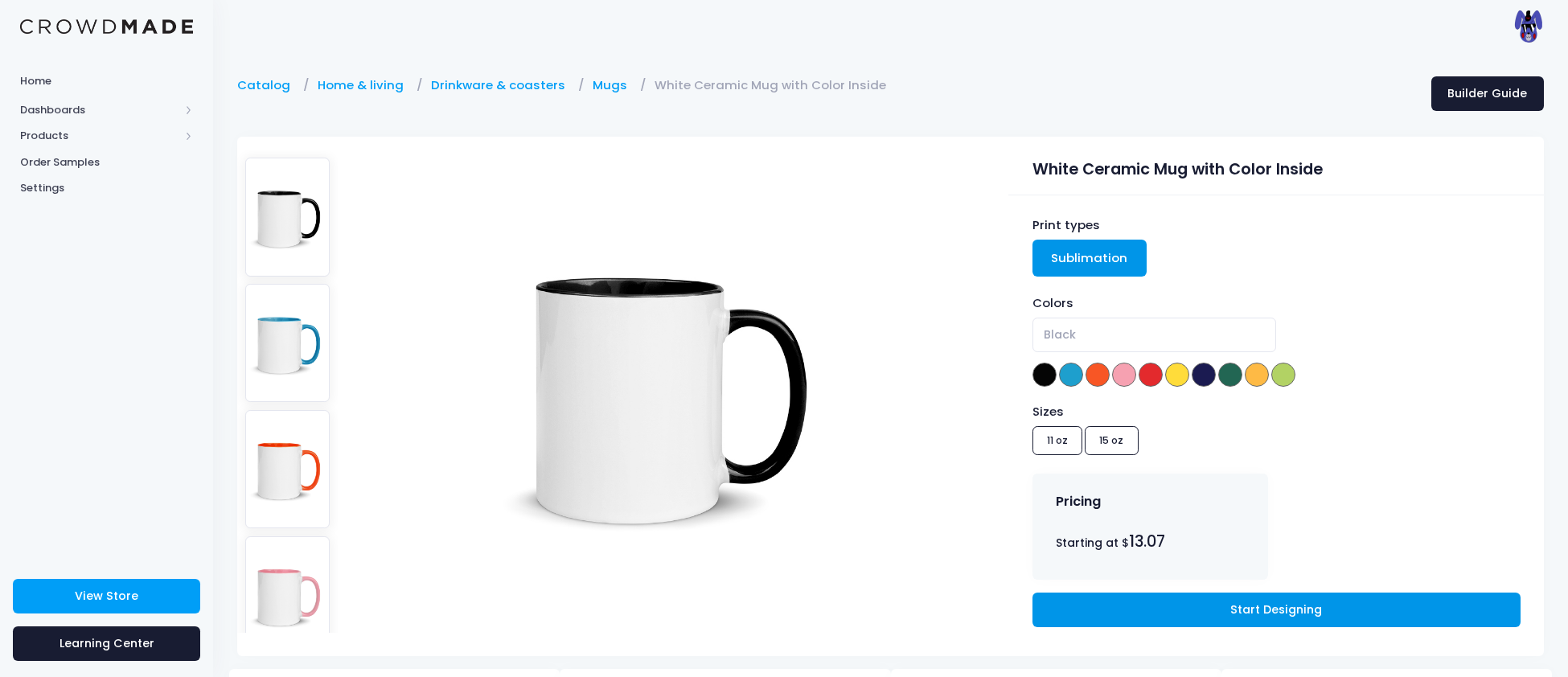
click at [1284, 613] on link "Start Designing" at bounding box center [1276, 609] width 488 height 35
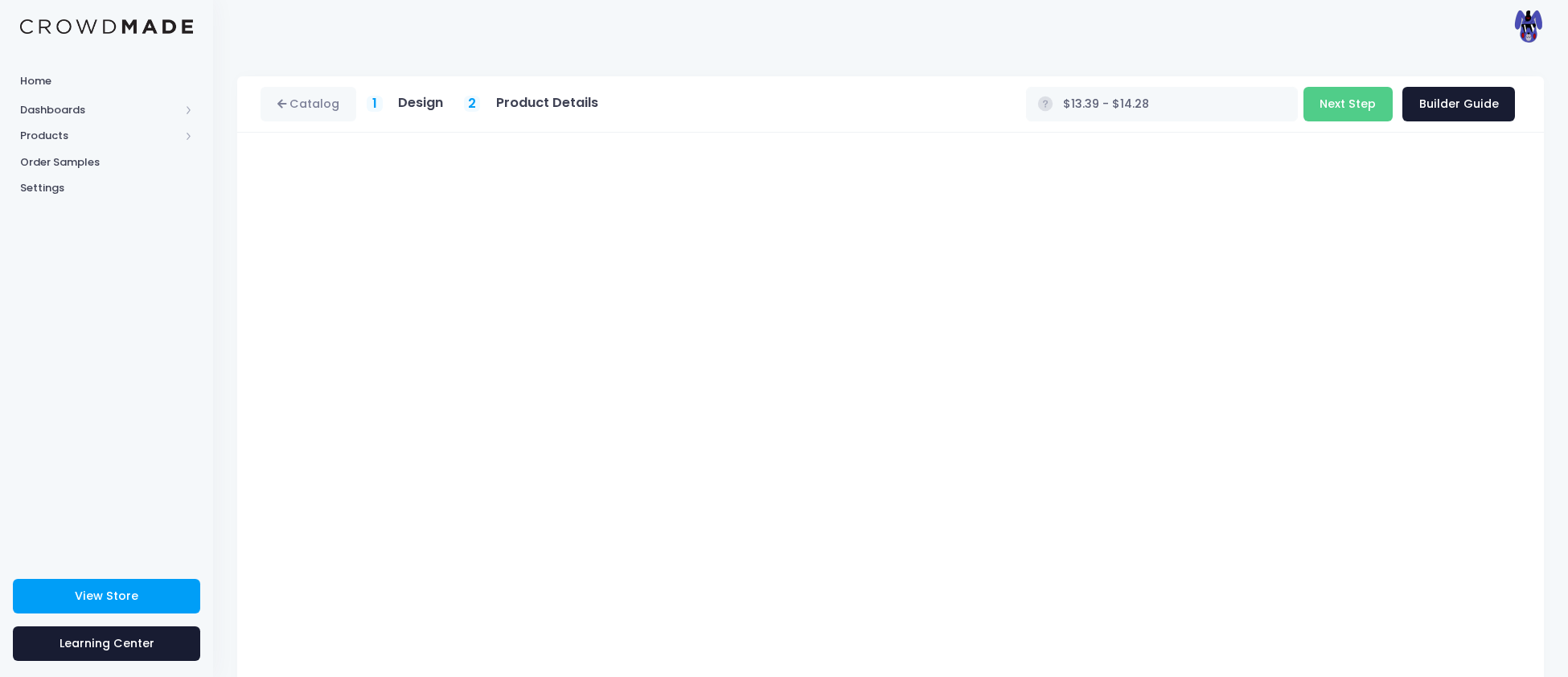
scroll to position [38, 0]
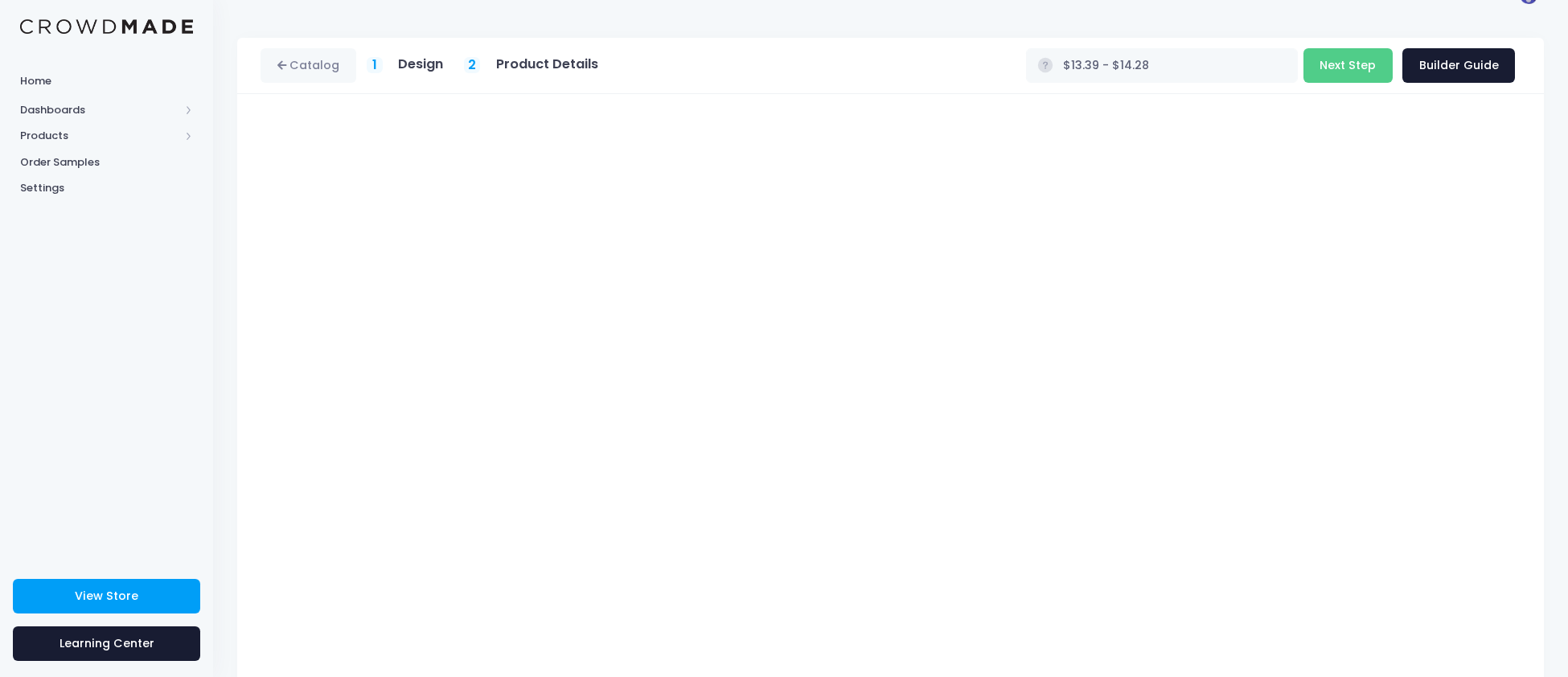
type input "$13.07 - $14.28"
click at [1362, 63] on button "Next Step" at bounding box center [1348, 65] width 89 height 35
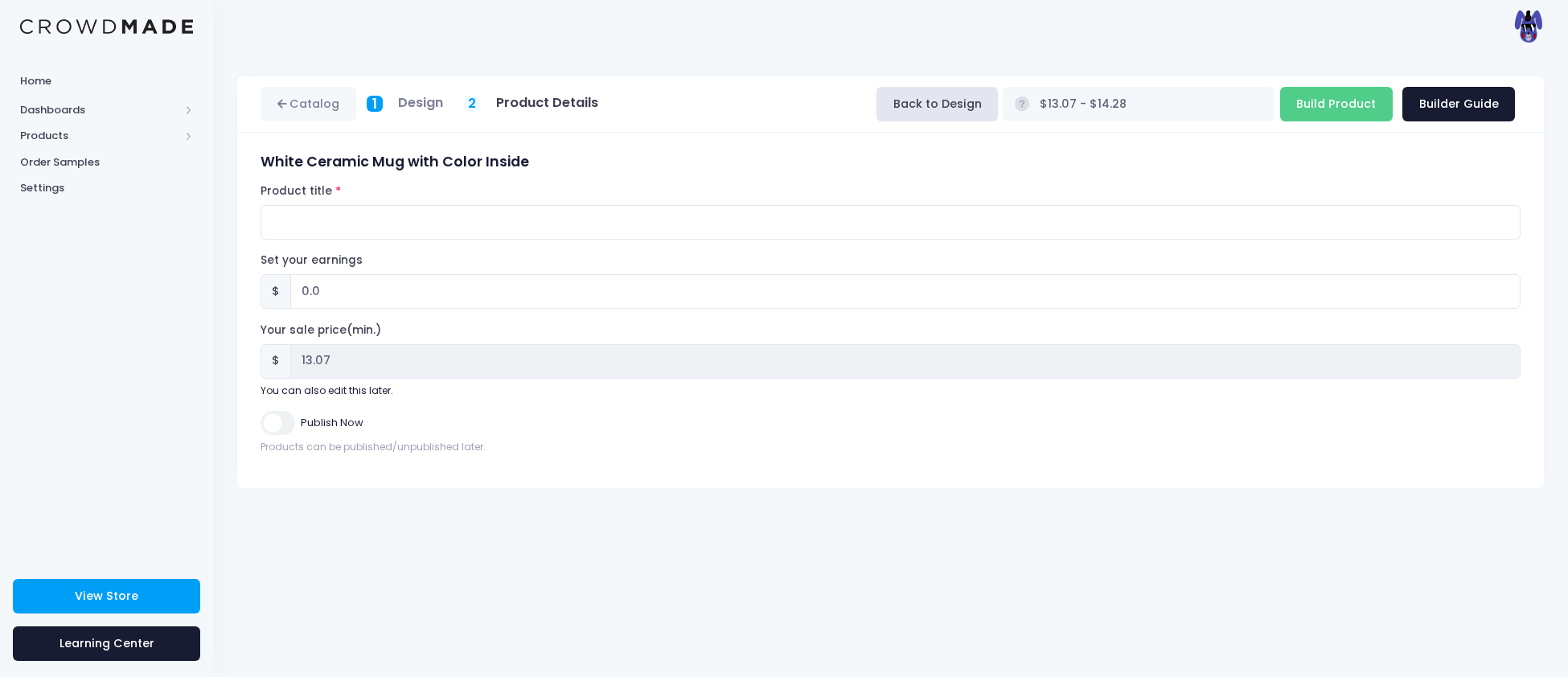
scroll to position [0, 0]
click at [296, 223] on input "Product title" at bounding box center [890, 222] width 1260 height 35
type input "Bonnie613 Mug"
click at [288, 433] on input "Publish Now" at bounding box center [277, 422] width 34 height 23
checkbox input "true"
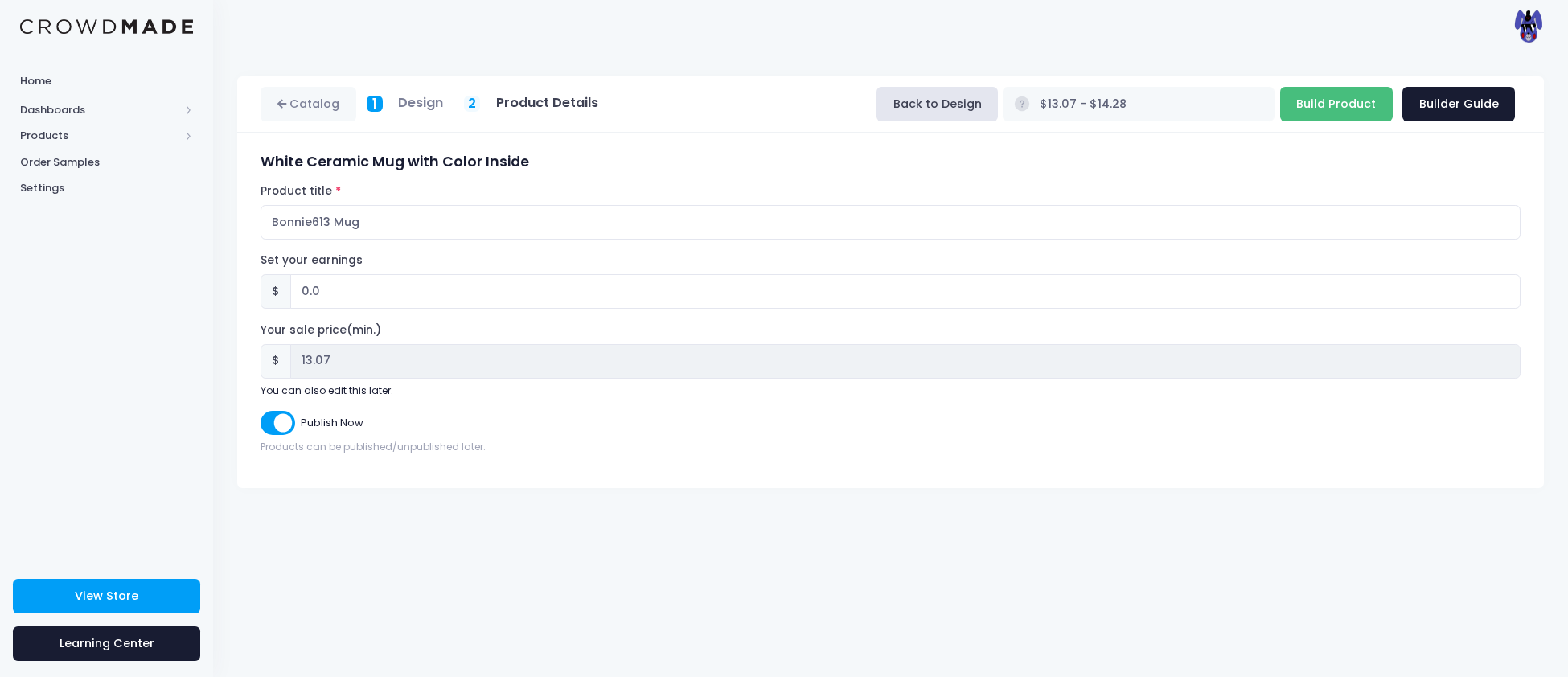
click at [1356, 99] on input "Build Product" at bounding box center [1336, 104] width 113 height 35
click at [1351, 113] on input "Build Product" at bounding box center [1336, 104] width 113 height 35
type input "Building product..."
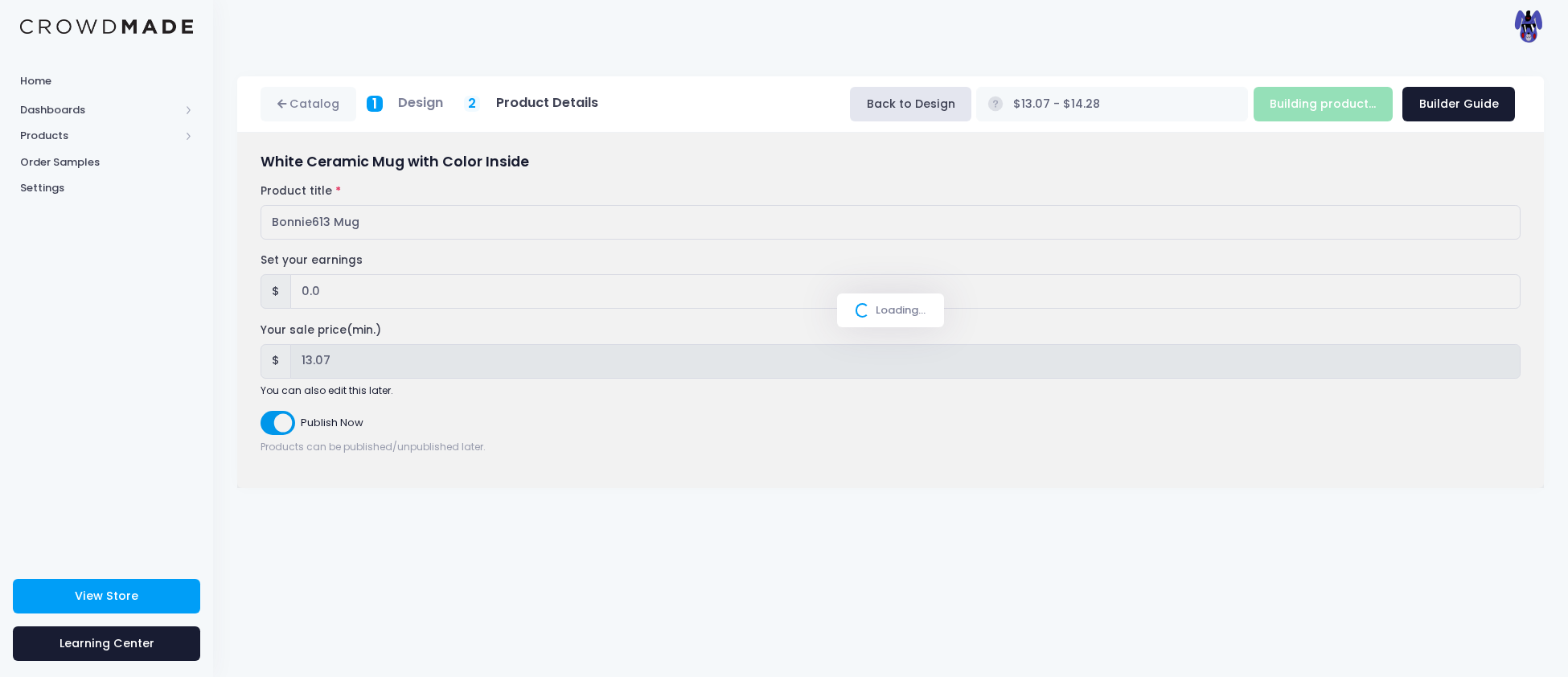
click at [620, 368] on div "Loading..." at bounding box center [891, 310] width 1307 height 355
click at [672, 449] on div "Loading..." at bounding box center [891, 310] width 1307 height 355
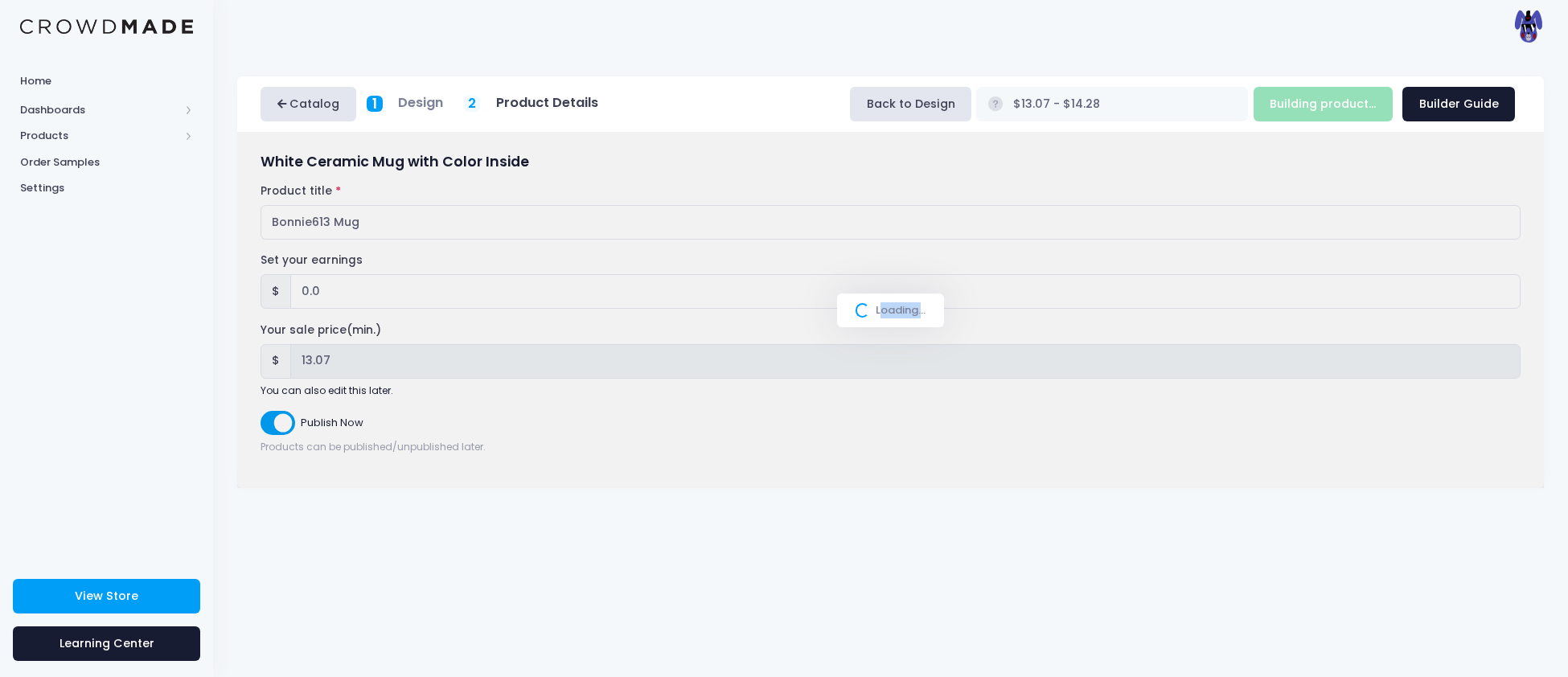
click at [323, 115] on link "Catalog" at bounding box center [308, 104] width 96 height 35
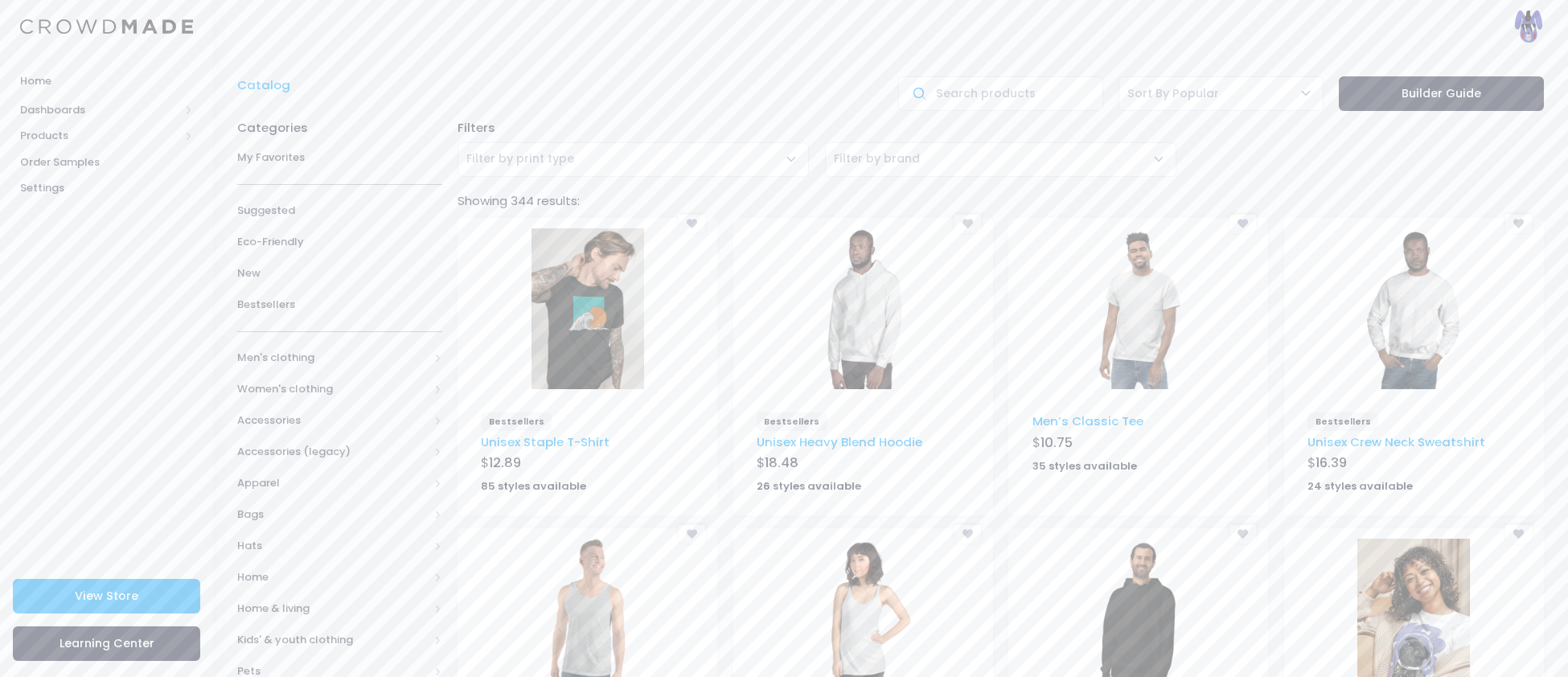
click at [503, 164] on span "Filter by print type" at bounding box center [520, 158] width 108 height 16
type input "mug"
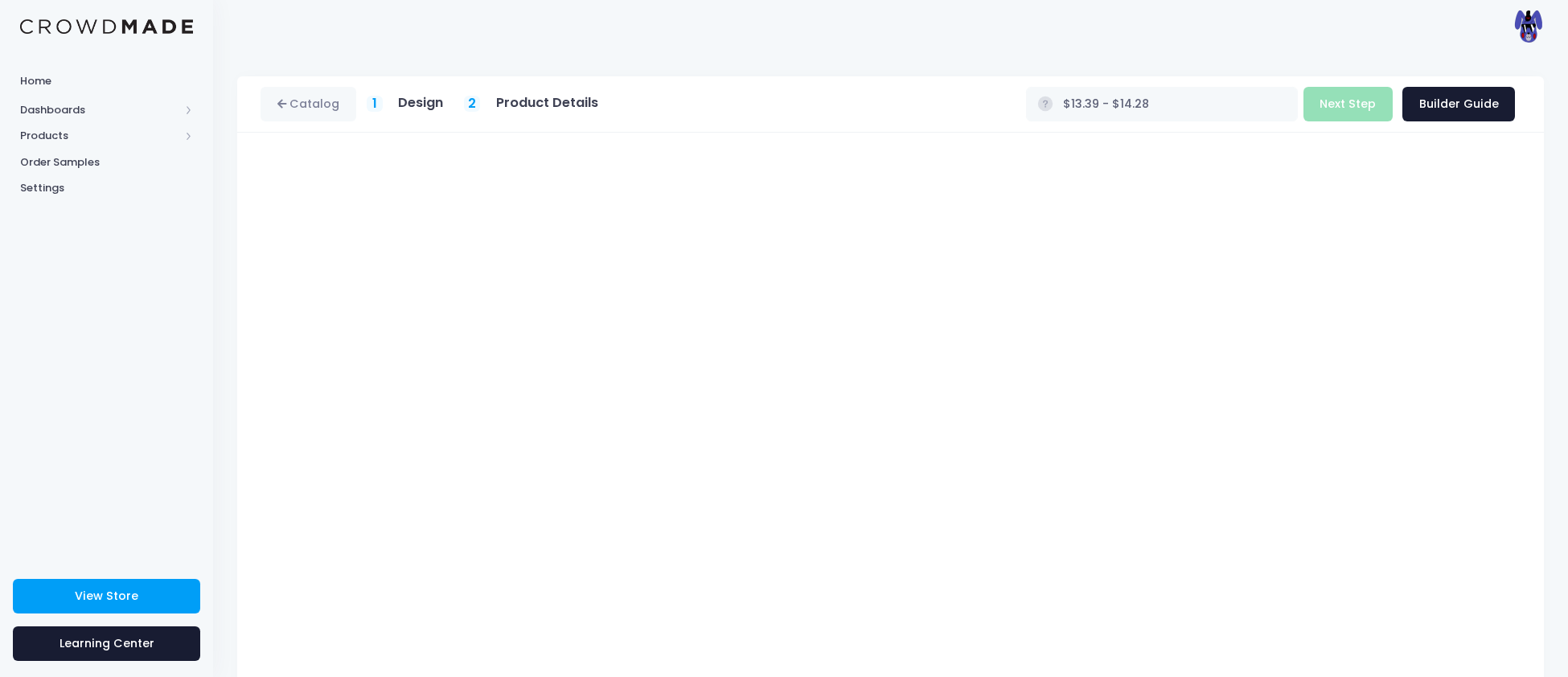
type input "$13.07 - $14.28"
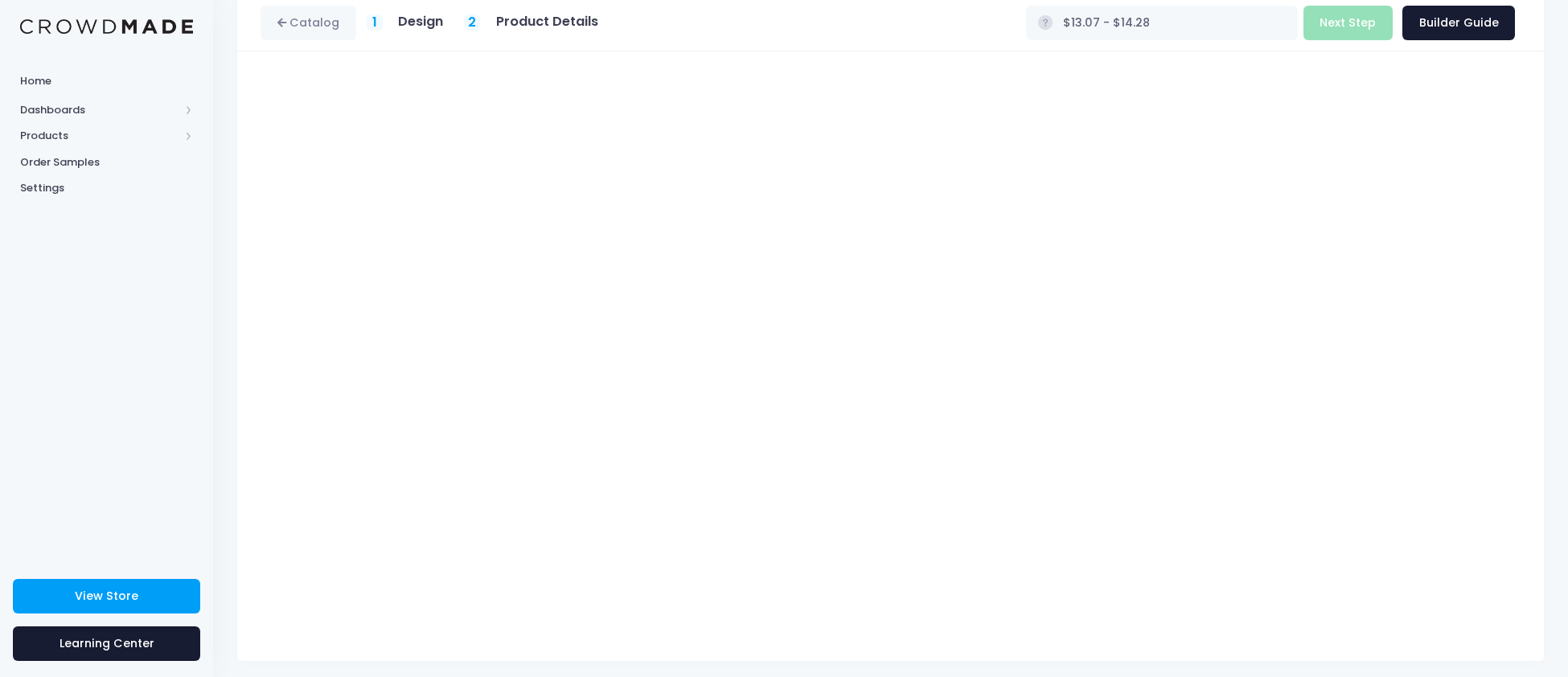
scroll to position [89, 0]
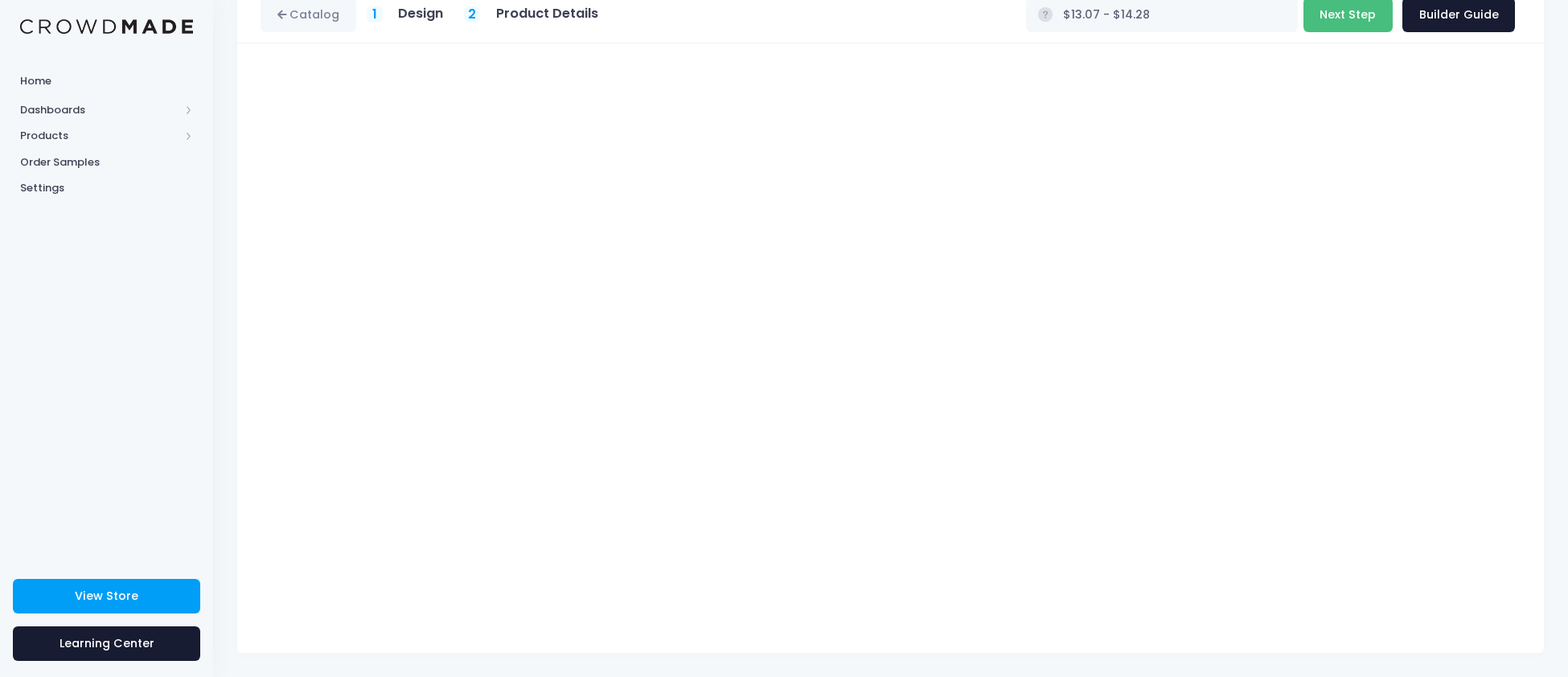
click at [1344, 6] on button "Next Step" at bounding box center [1348, 14] width 89 height 35
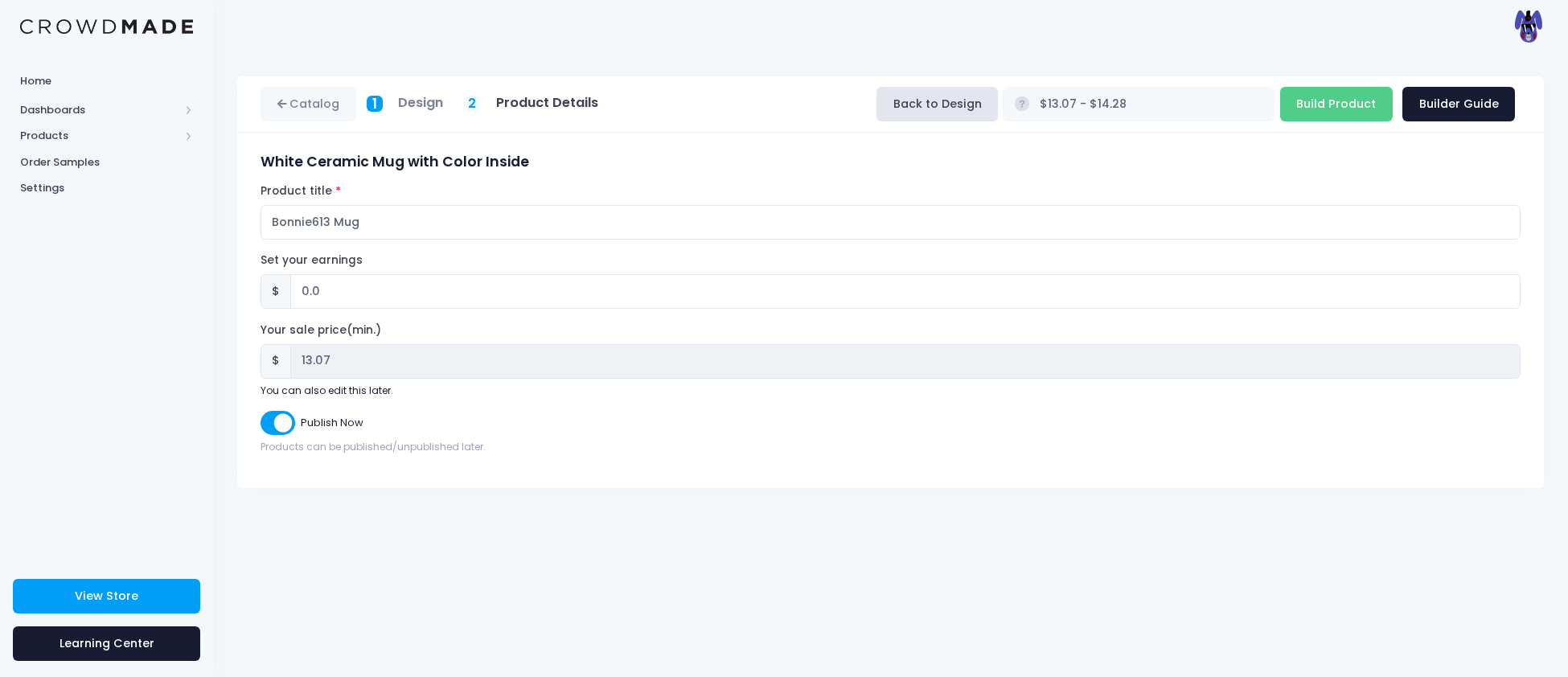
scroll to position [0, 0]
click at [1322, 94] on input "Build Product" at bounding box center [1336, 104] width 113 height 35
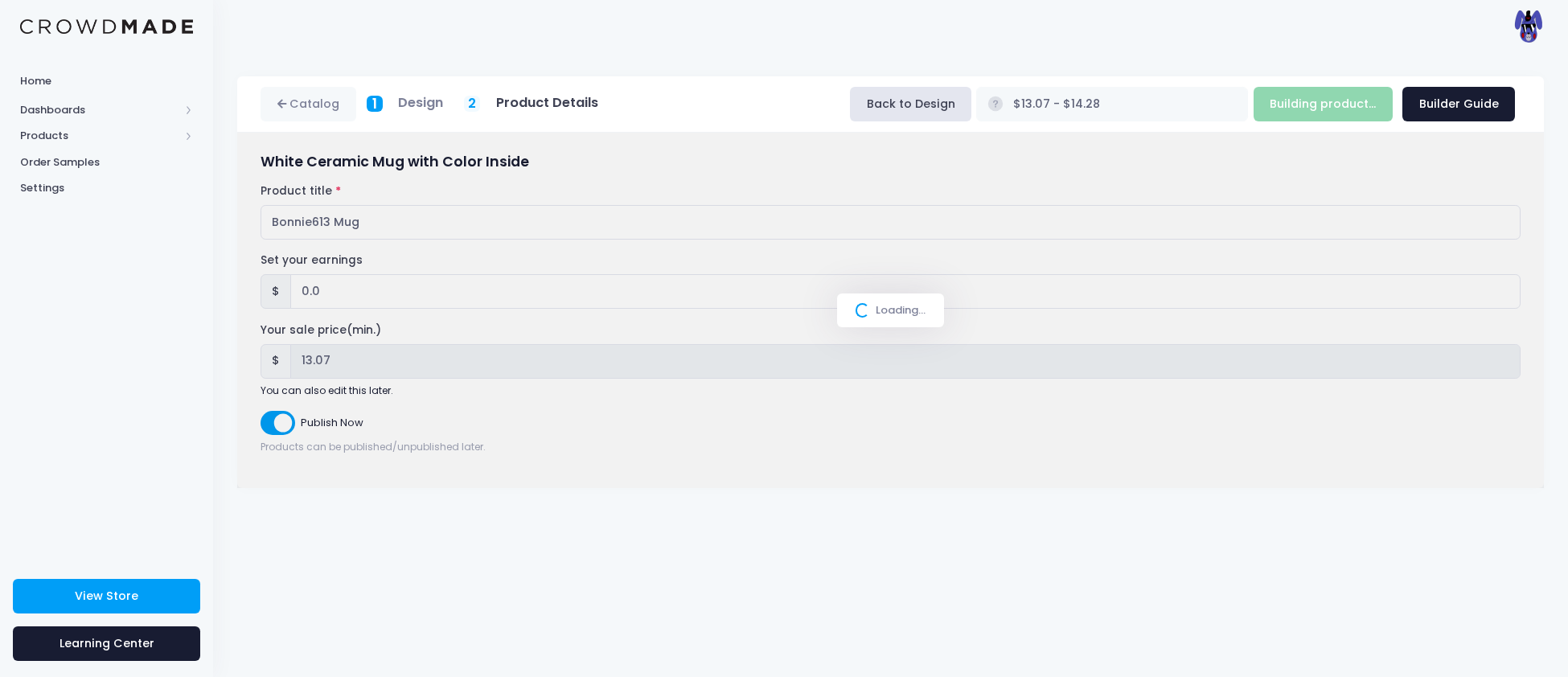
type input "Build Product"
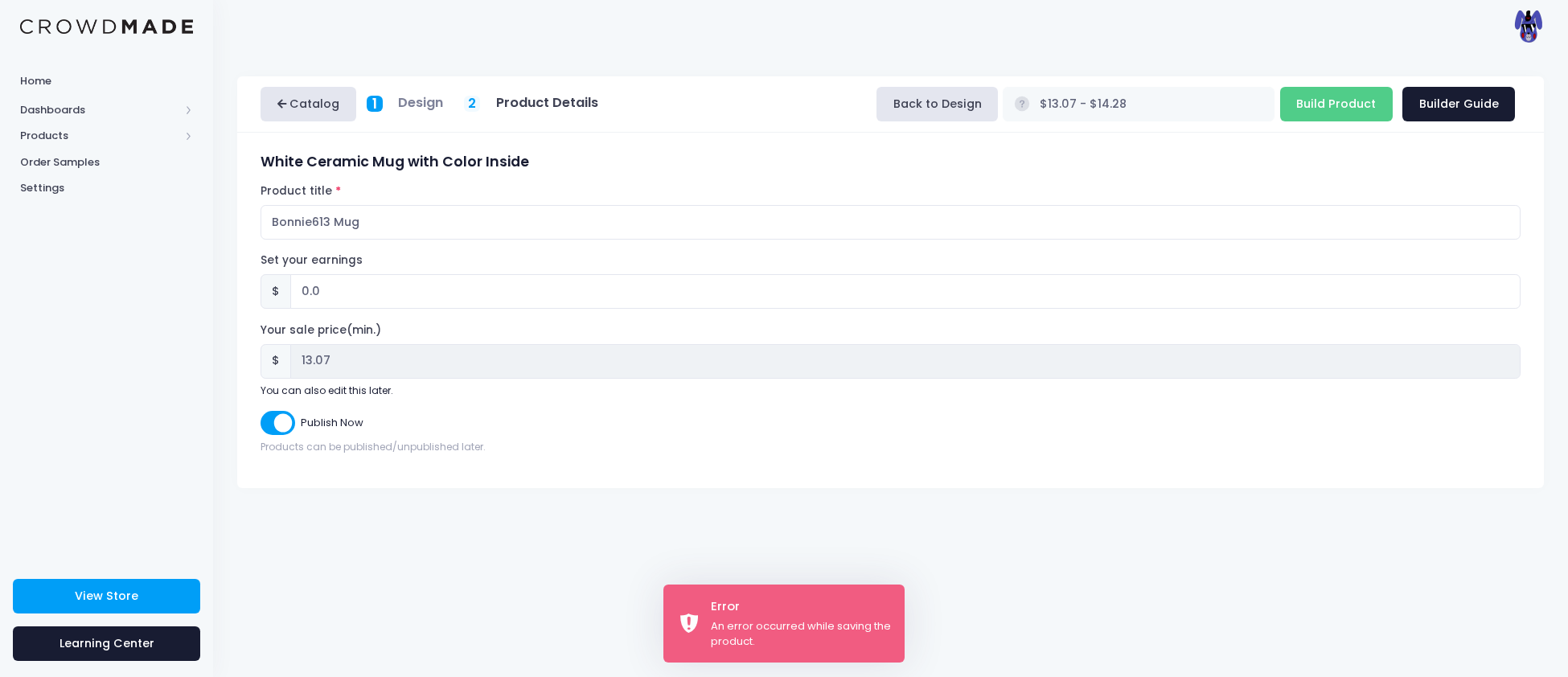
click at [302, 96] on link "Catalog" at bounding box center [308, 104] width 96 height 35
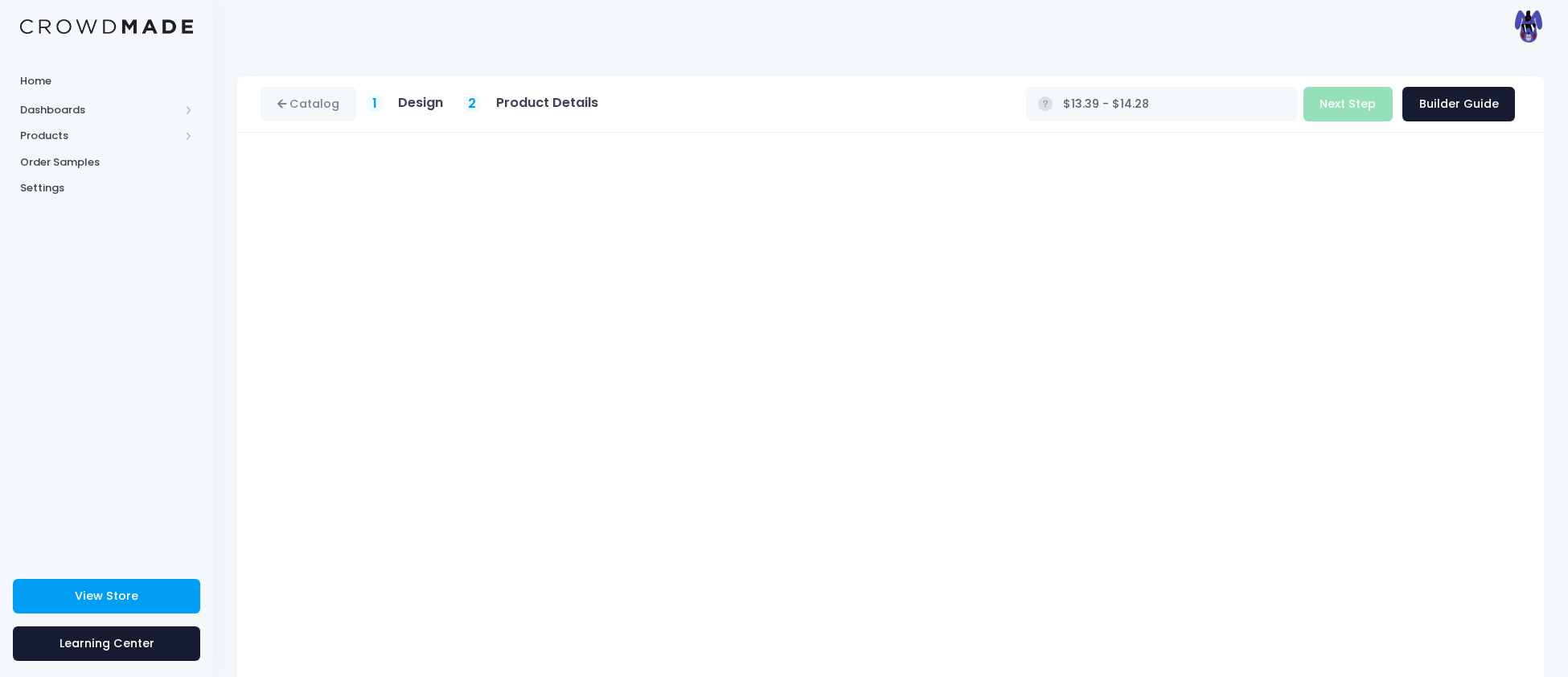
type input "$13.07 - $14.28"
click at [1380, 93] on button "Next Step" at bounding box center [1348, 104] width 89 height 35
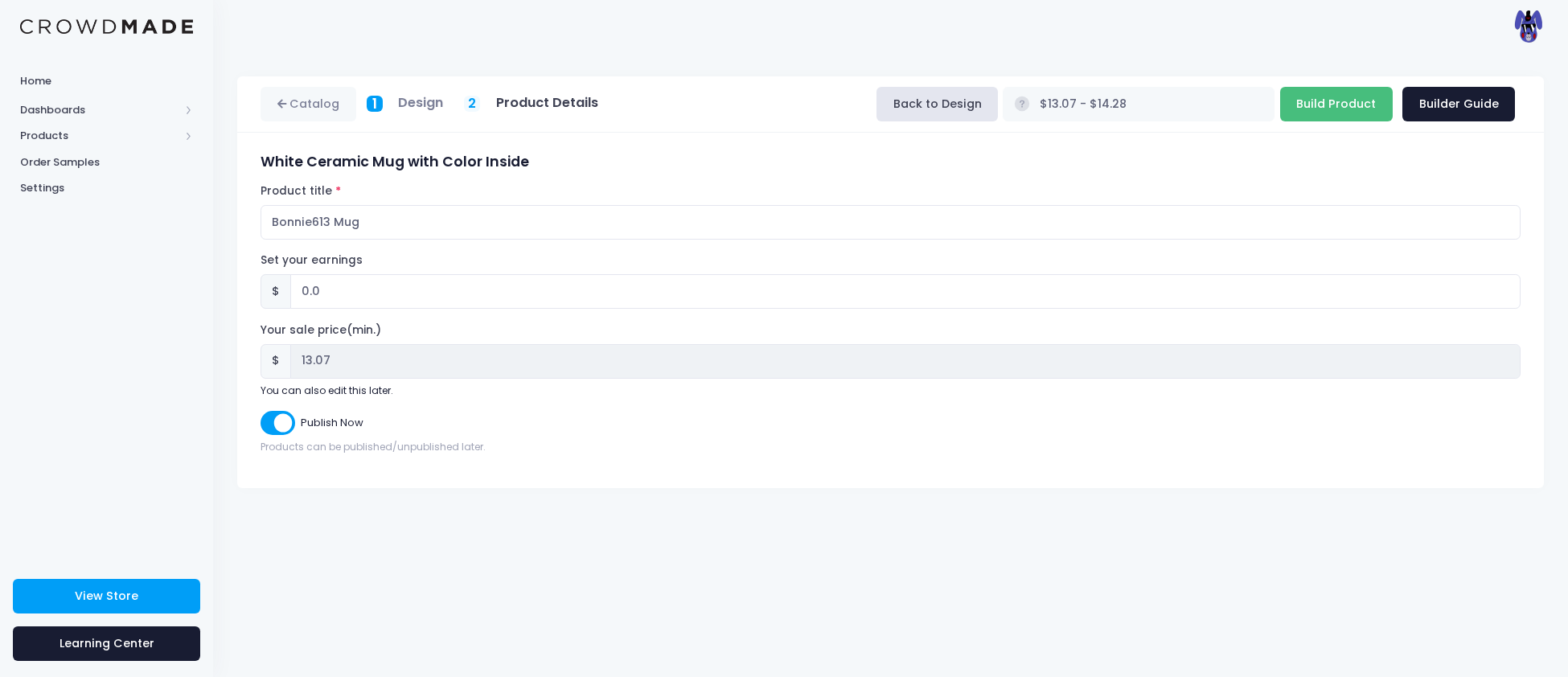
click at [1344, 105] on input "Build Product" at bounding box center [1336, 104] width 113 height 35
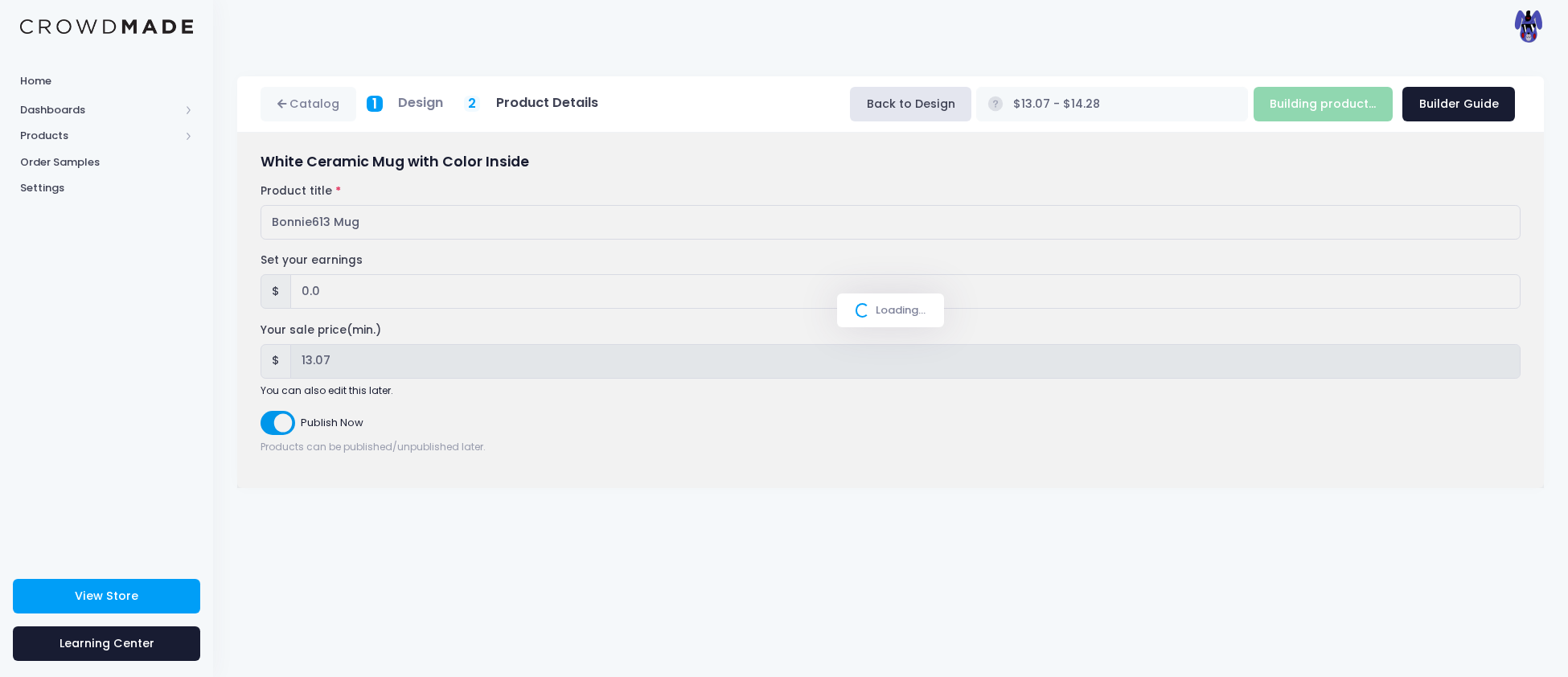
type input "Build Product"
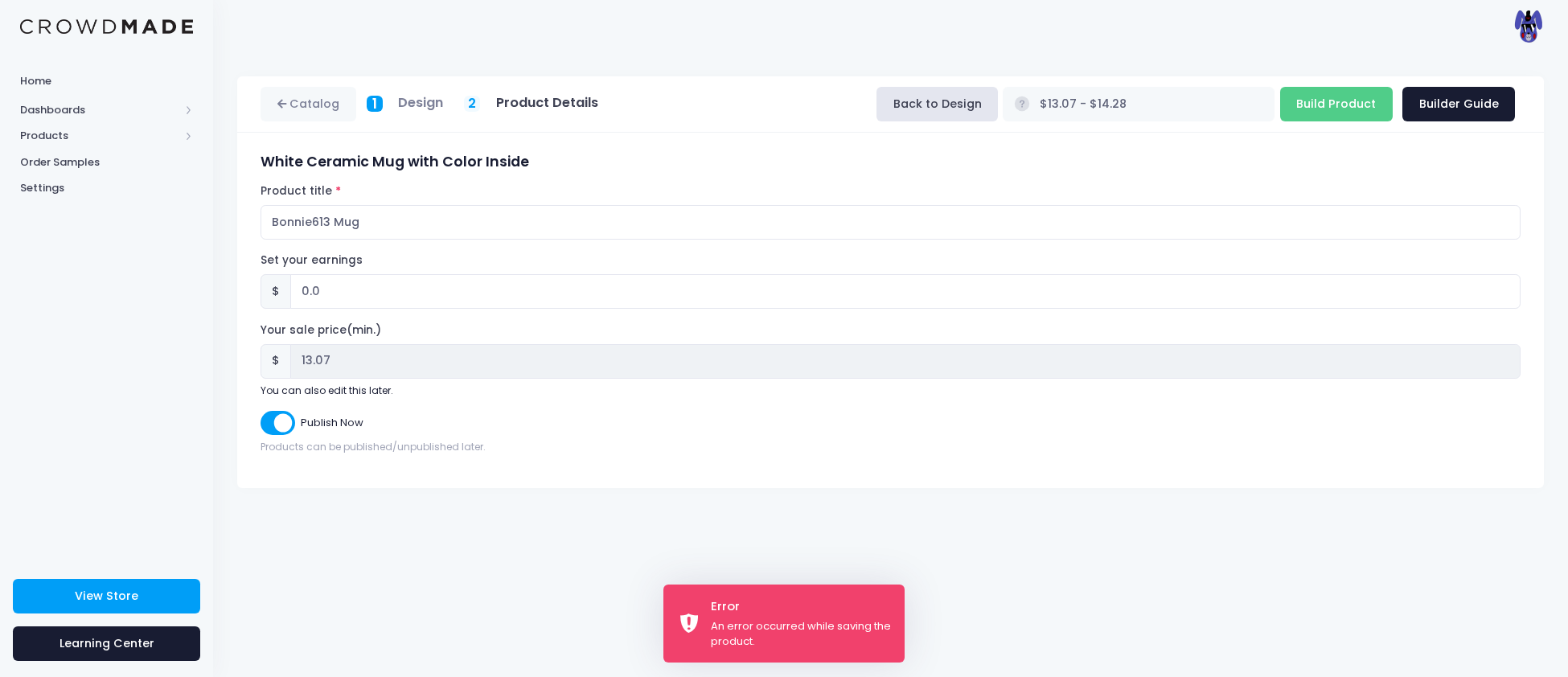
click at [728, 623] on div "An error occurred while saving the product." at bounding box center [802, 633] width 181 height 31
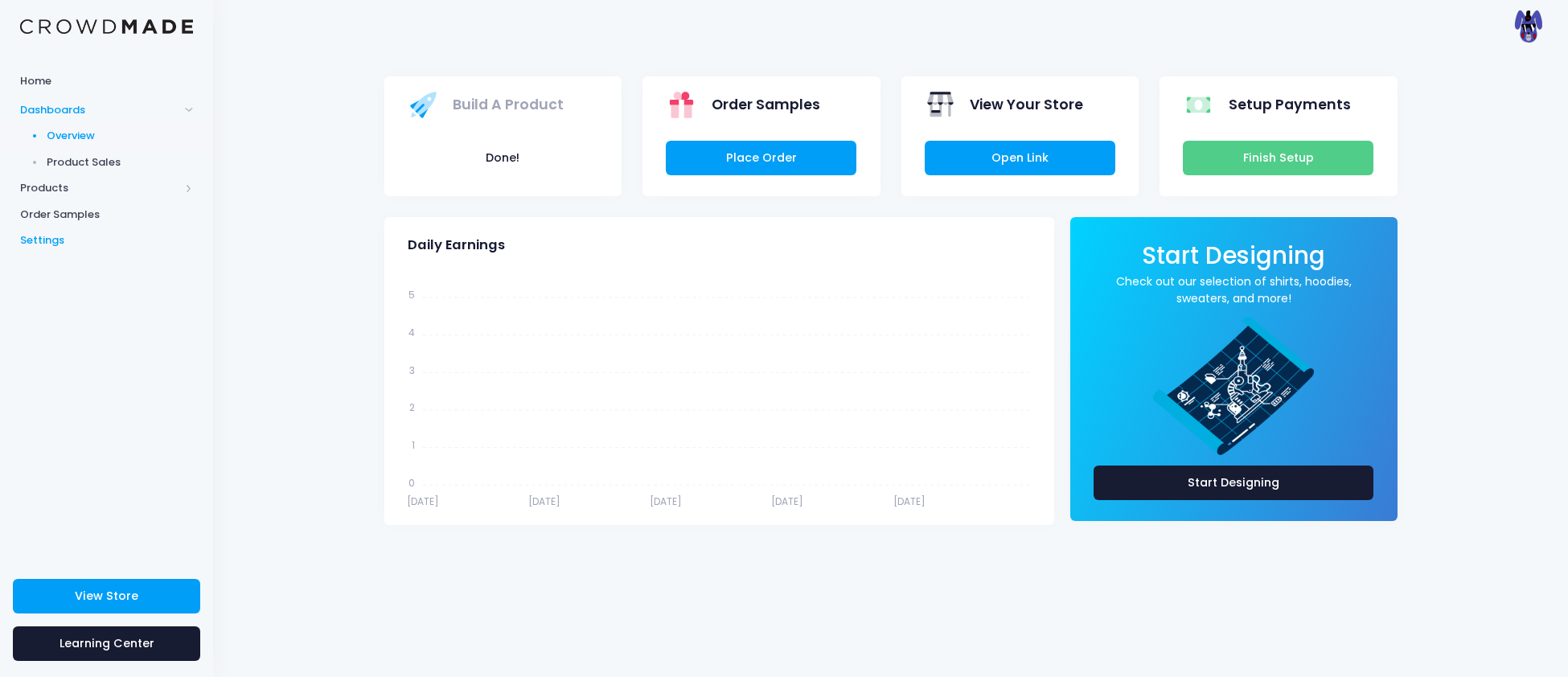
click at [49, 243] on span "Settings" at bounding box center [107, 240] width 172 height 16
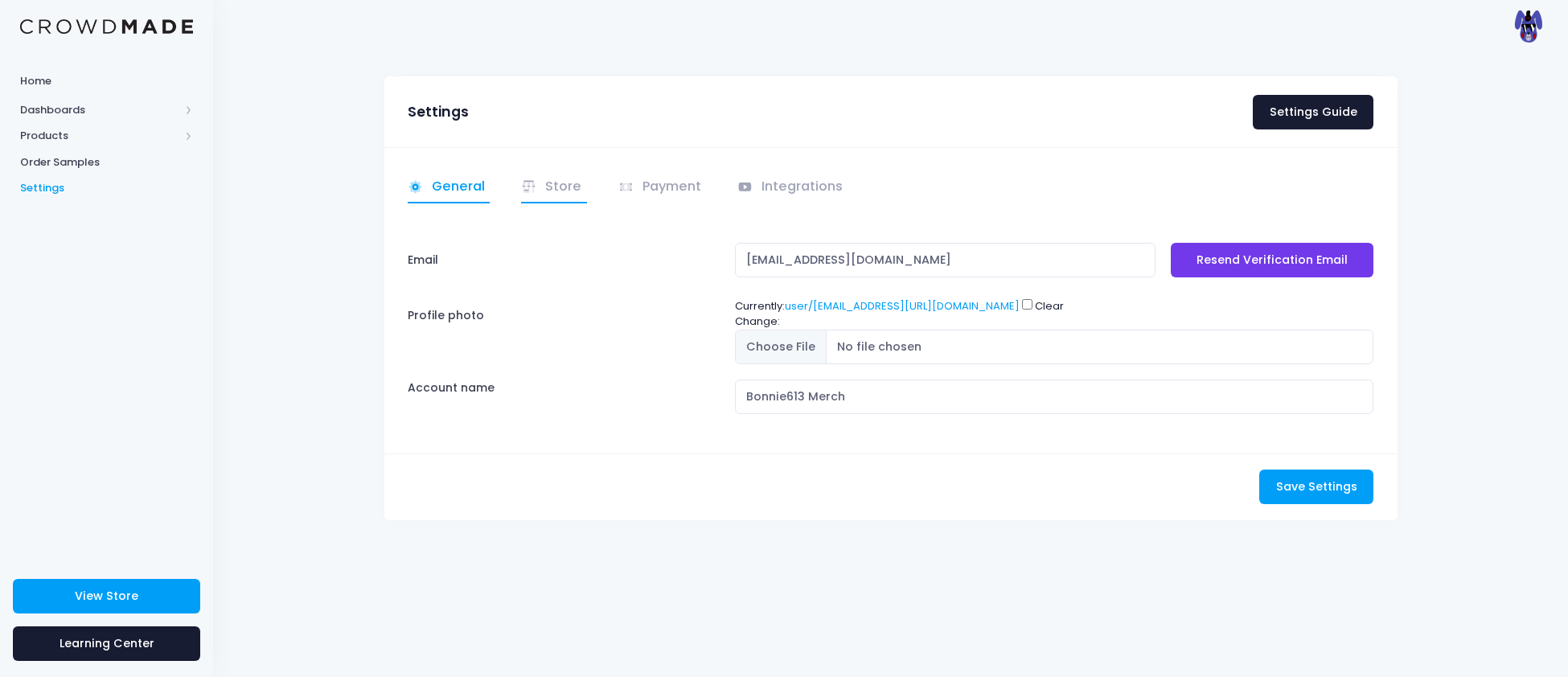
click at [546, 187] on link "Store" at bounding box center [554, 187] width 66 height 31
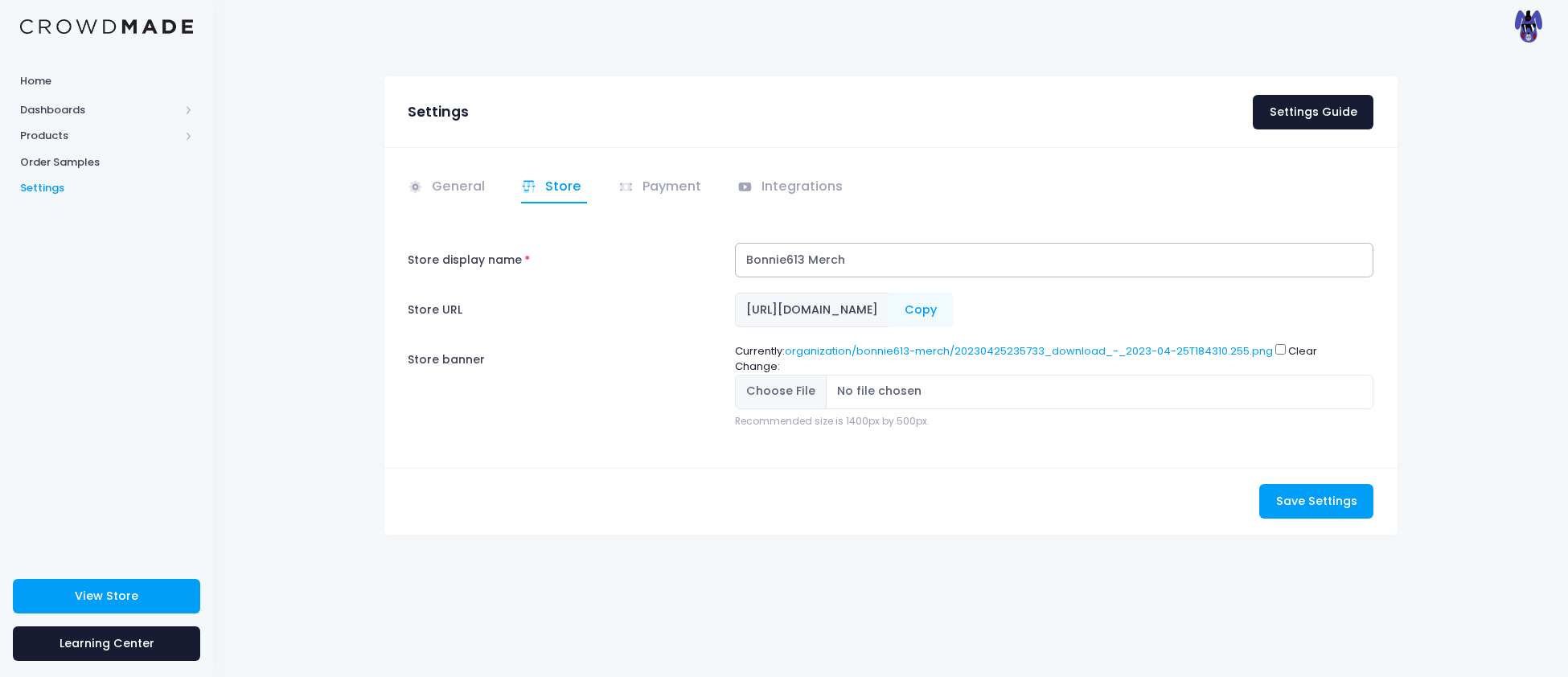
click at [920, 262] on input "Bonnie613 Merch" at bounding box center [1054, 259] width 639 height 35
type input "Bonnie613 Entertainment"
click at [1290, 503] on span "Save Settings" at bounding box center [1316, 501] width 81 height 16
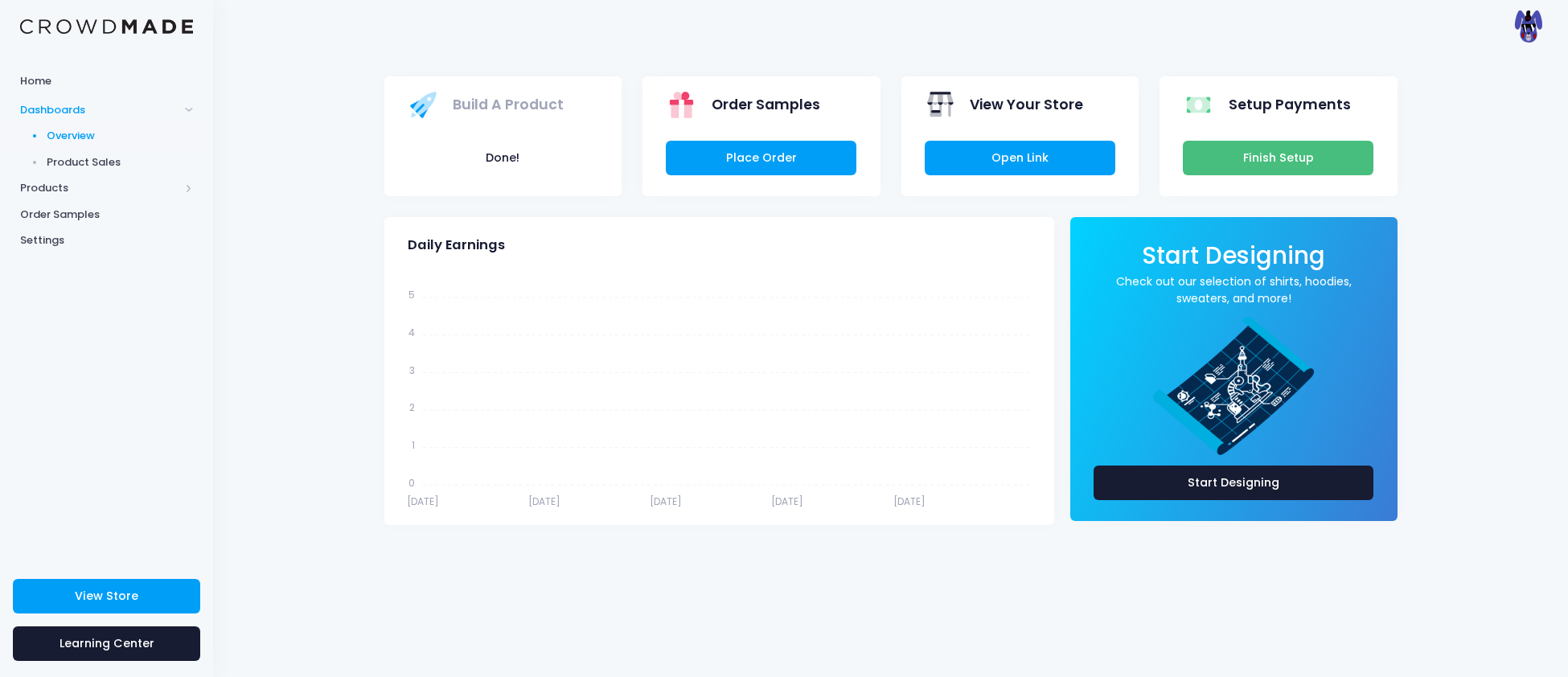
click at [1337, 162] on link "Finish Setup" at bounding box center [1278, 157] width 190 height 35
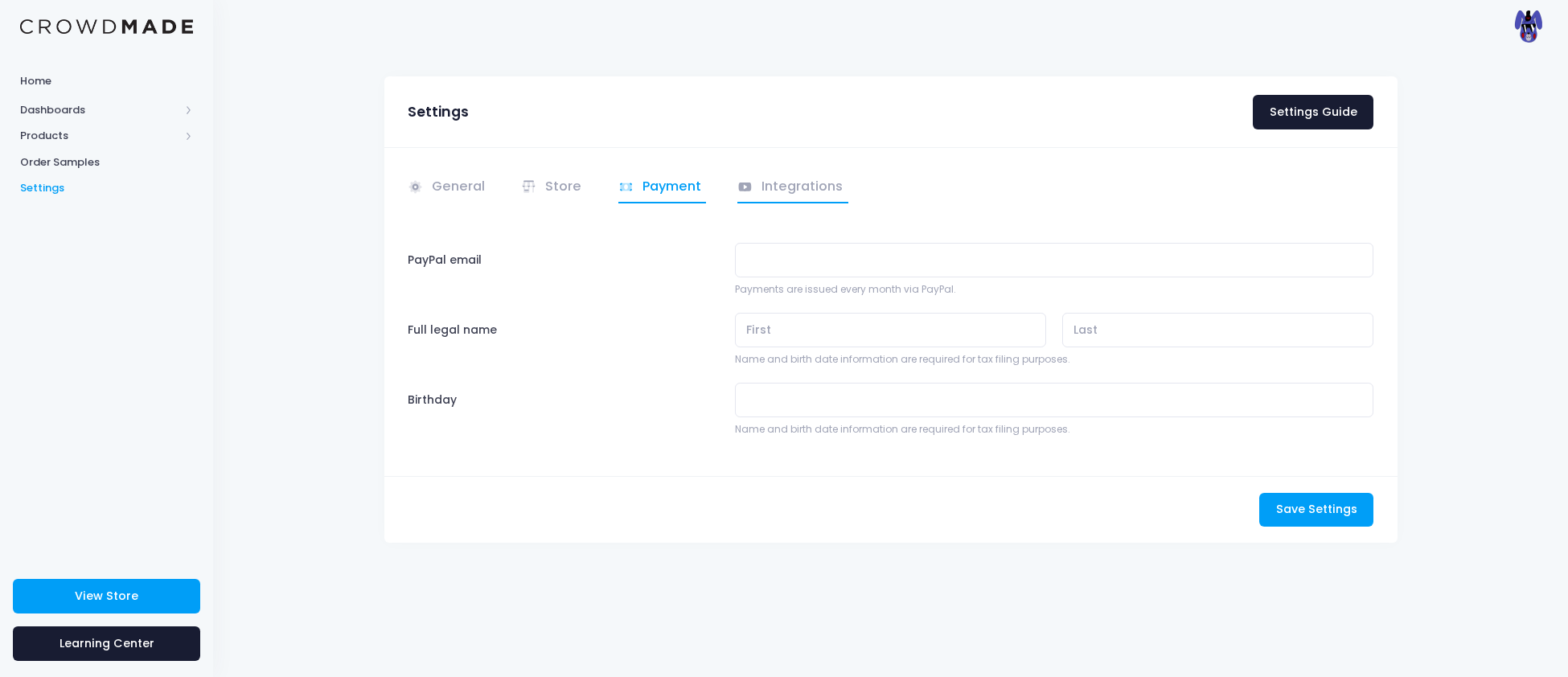
click at [812, 188] on link "Integrations" at bounding box center [792, 187] width 111 height 31
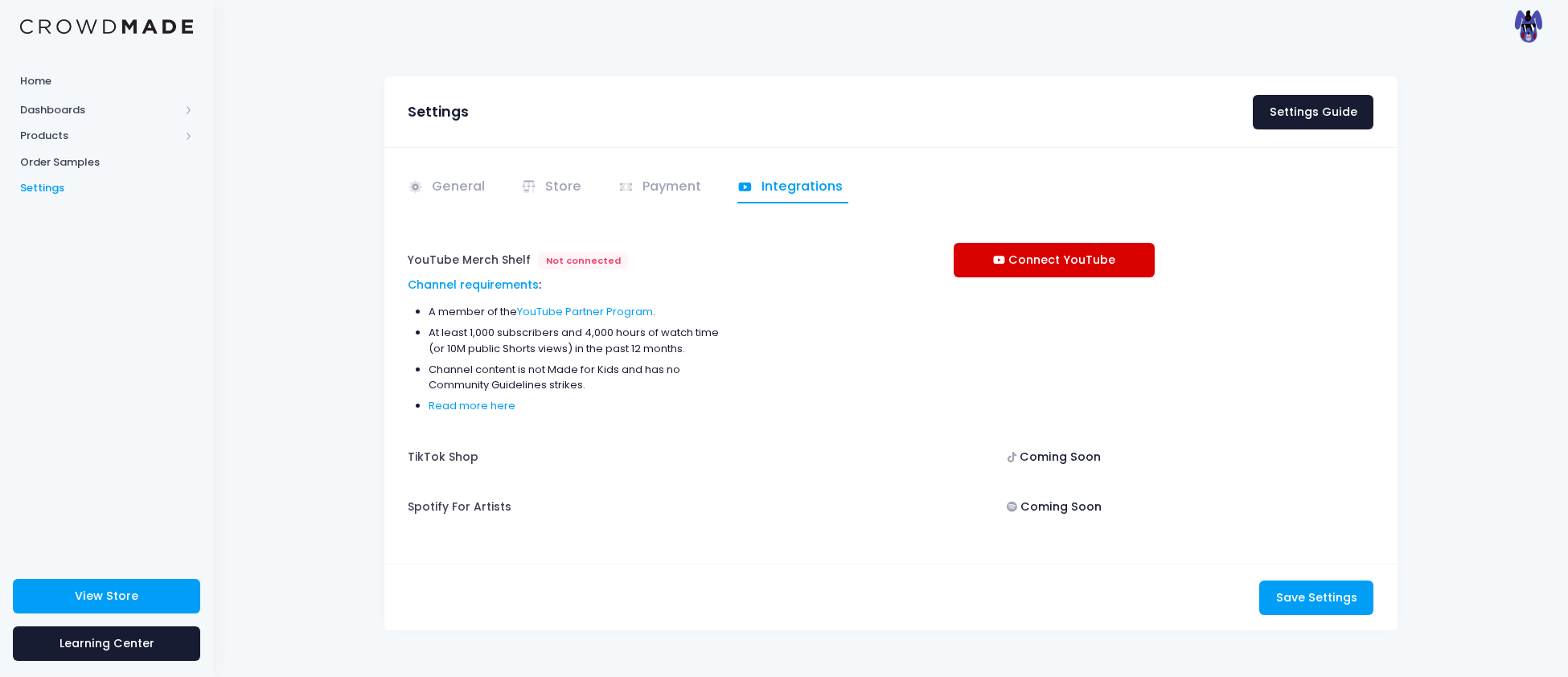
click at [1056, 272] on link "Connect YouTube" at bounding box center [1054, 259] width 201 height 35
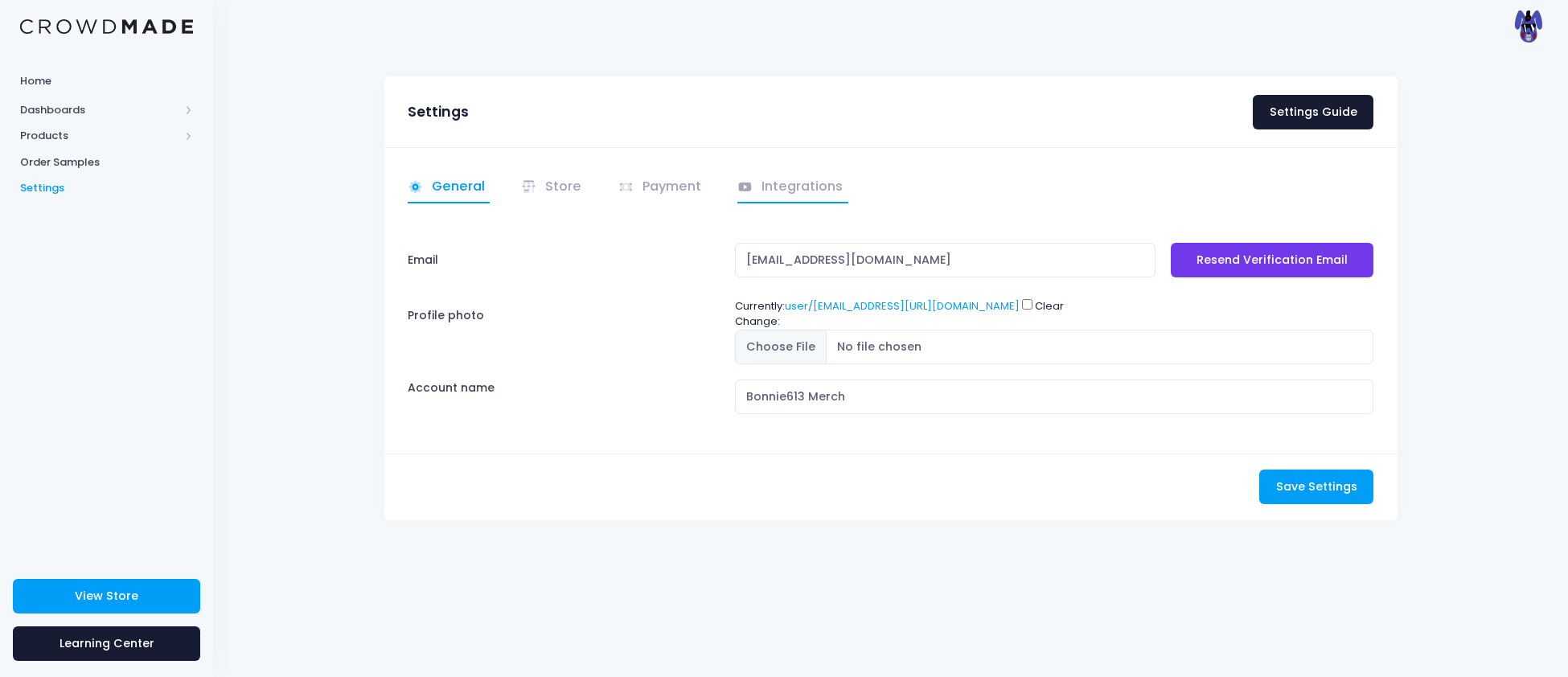
click at [782, 189] on link "Integrations" at bounding box center [792, 187] width 111 height 31
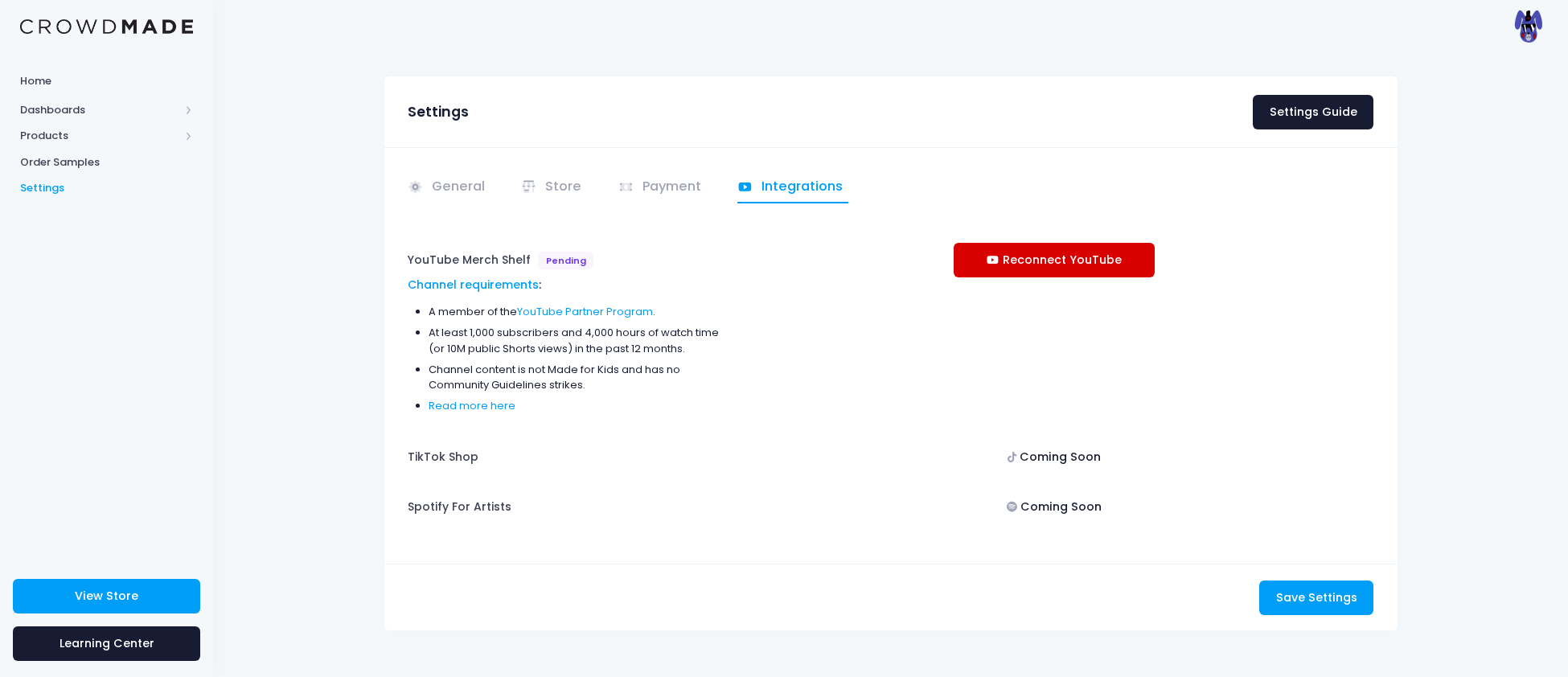
click at [1041, 264] on link "Reconnect YouTube" at bounding box center [1054, 259] width 201 height 35
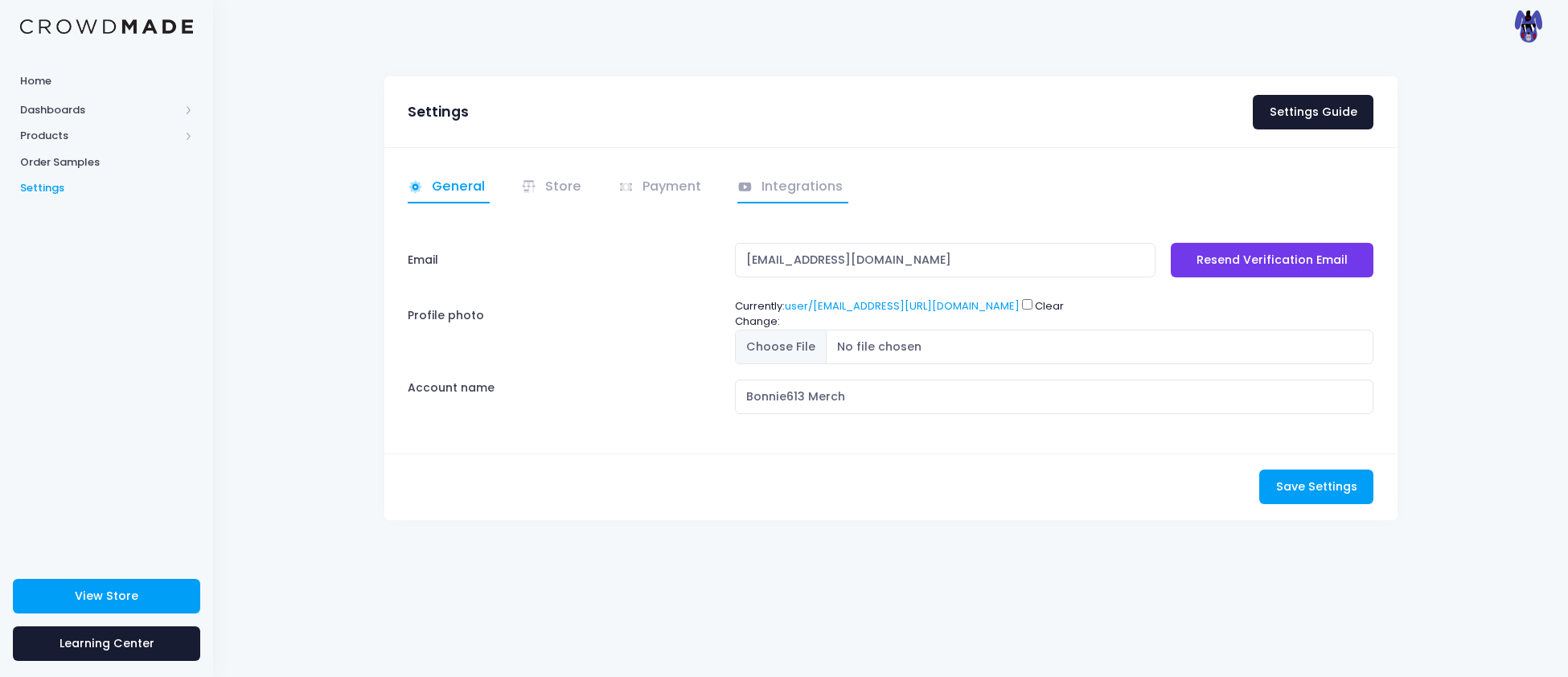
click at [758, 195] on link "Integrations" at bounding box center [792, 187] width 111 height 31
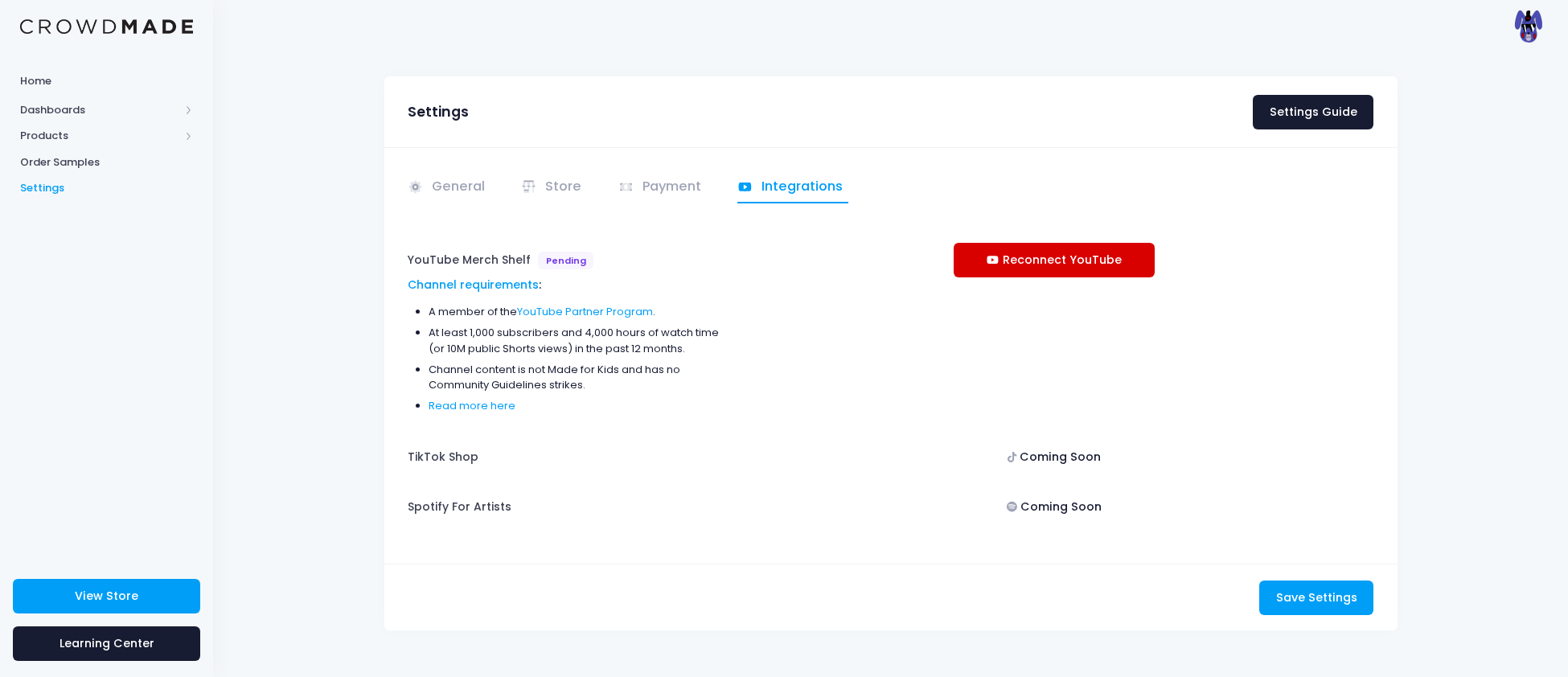
click at [1018, 249] on link "Reconnect YouTube" at bounding box center [1054, 259] width 201 height 35
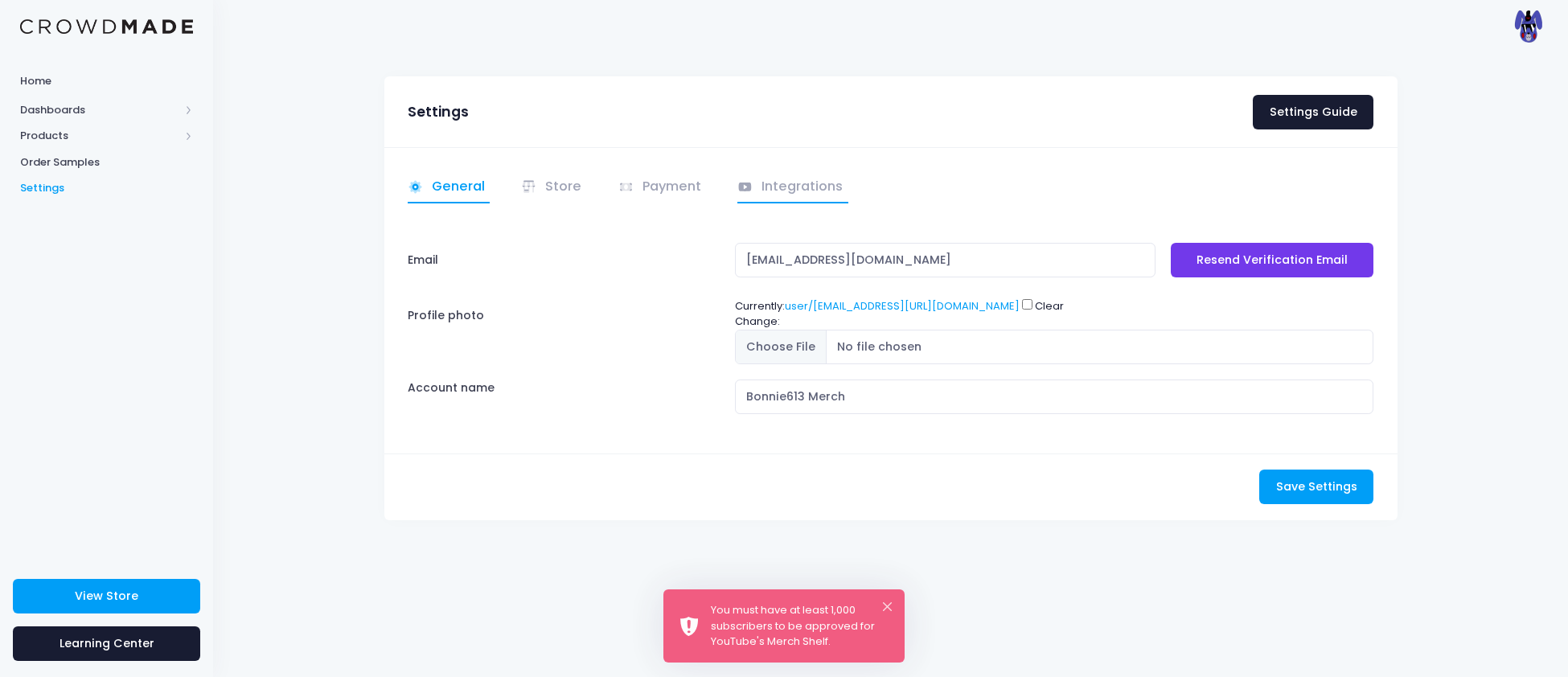
click at [780, 181] on link "Integrations" at bounding box center [792, 187] width 111 height 31
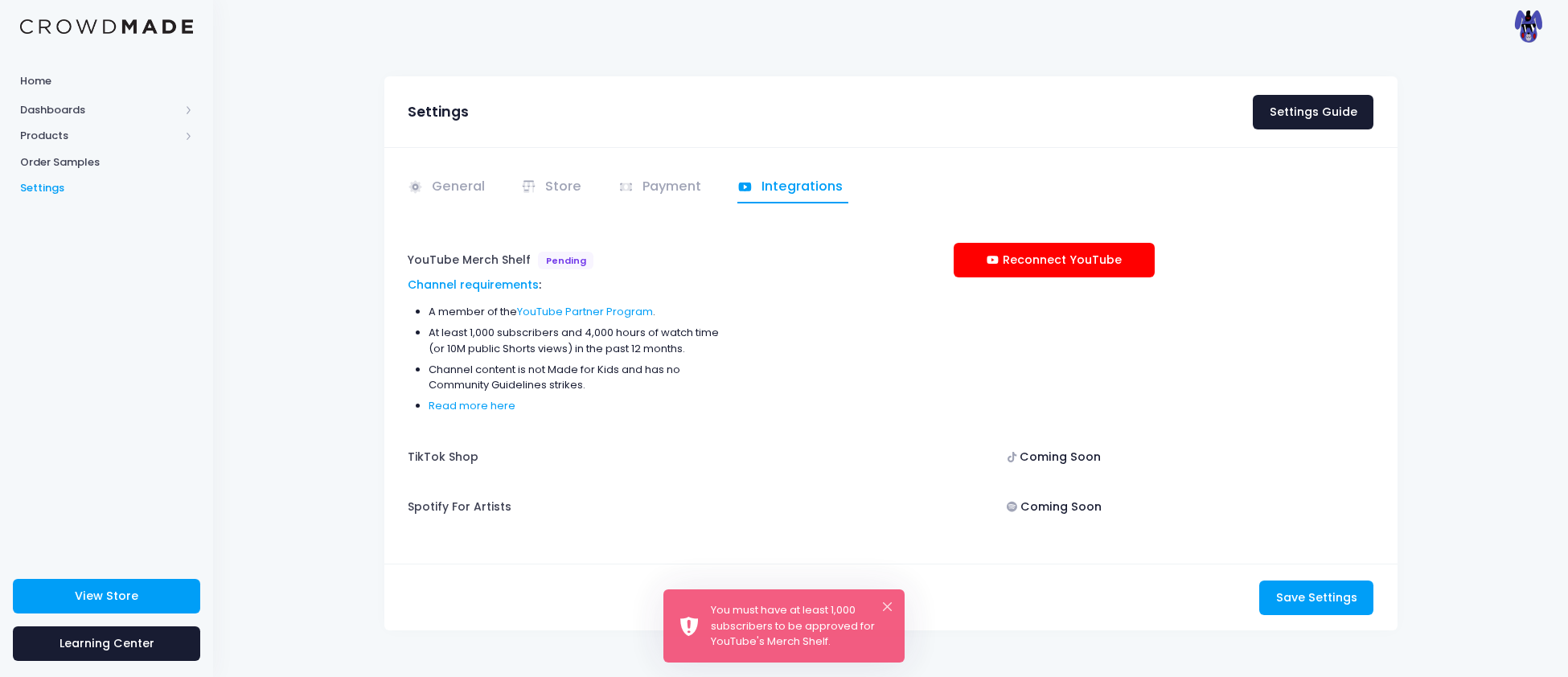
click at [586, 157] on div "General Store" at bounding box center [891, 355] width 1013 height 417
click at [587, 199] on li "Store" at bounding box center [554, 187] width 87 height 31
click at [562, 190] on link "Store" at bounding box center [554, 187] width 66 height 31
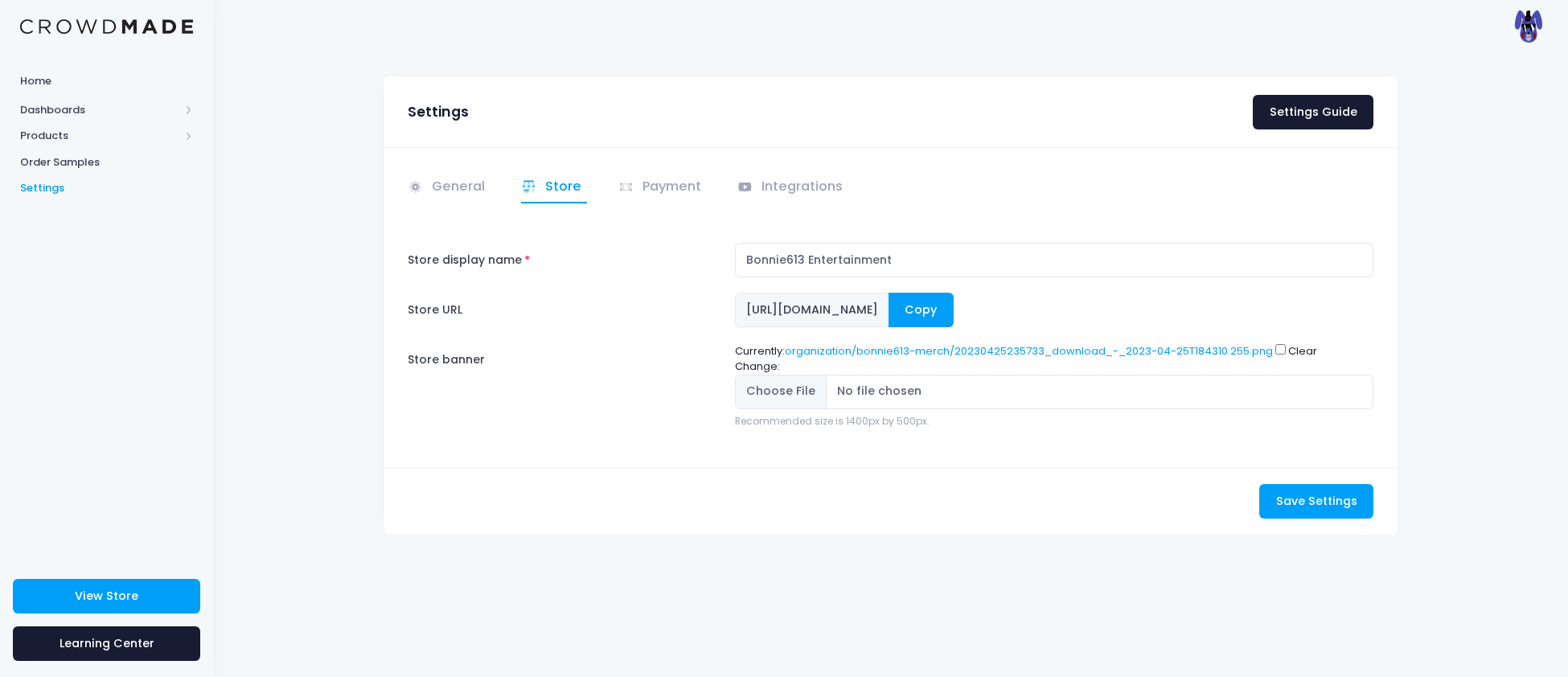
click at [954, 305] on button "Copy" at bounding box center [921, 309] width 65 height 35
click at [796, 181] on link "Integrations" at bounding box center [792, 187] width 111 height 31
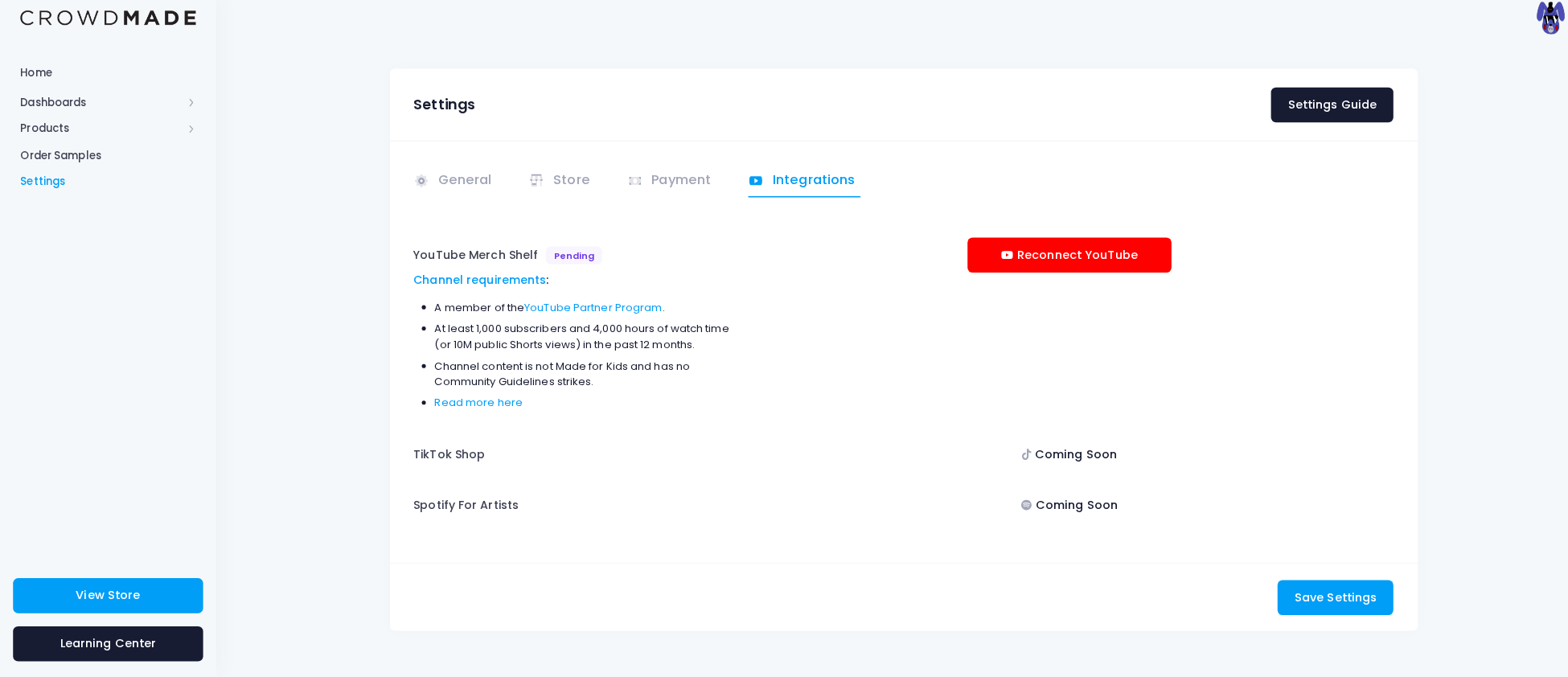
scroll to position [4, 0]
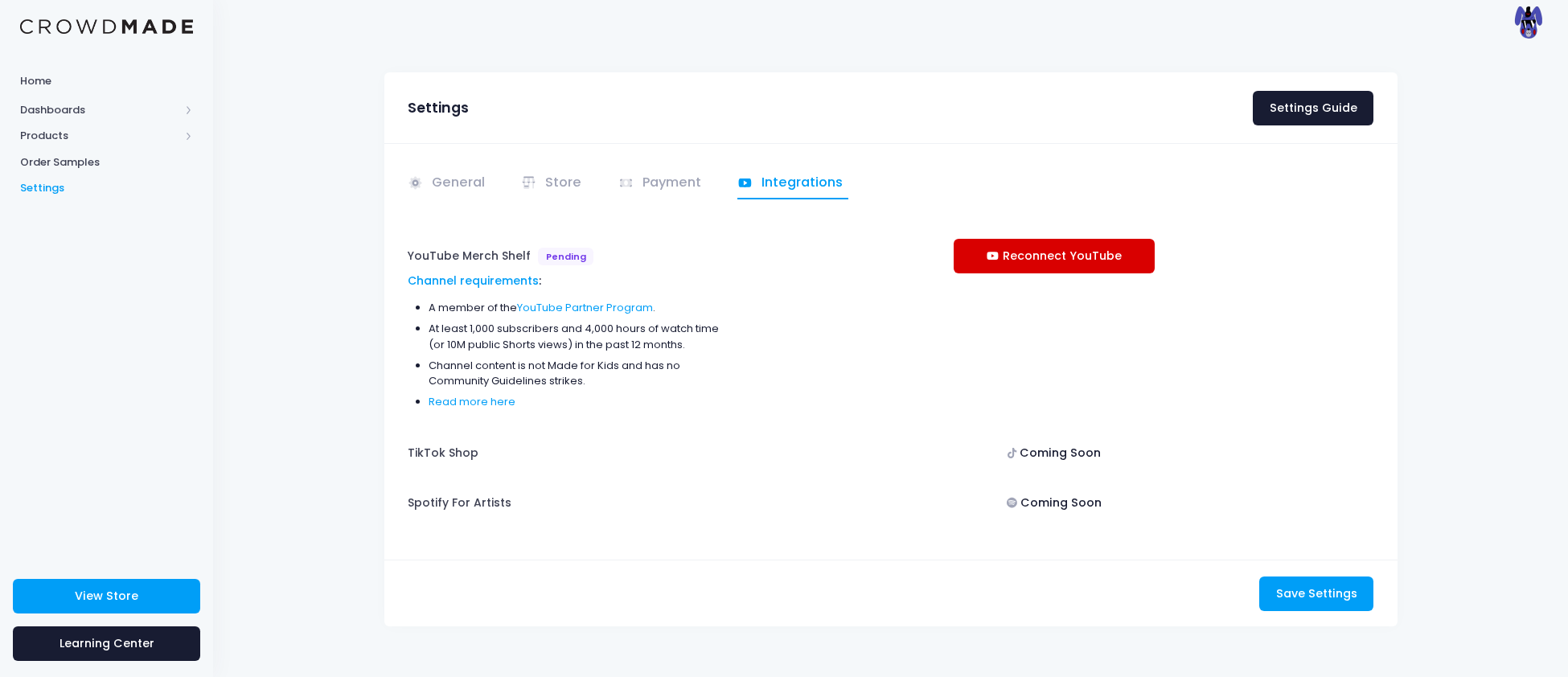
click at [1035, 266] on link "Reconnect YouTube" at bounding box center [1054, 256] width 201 height 35
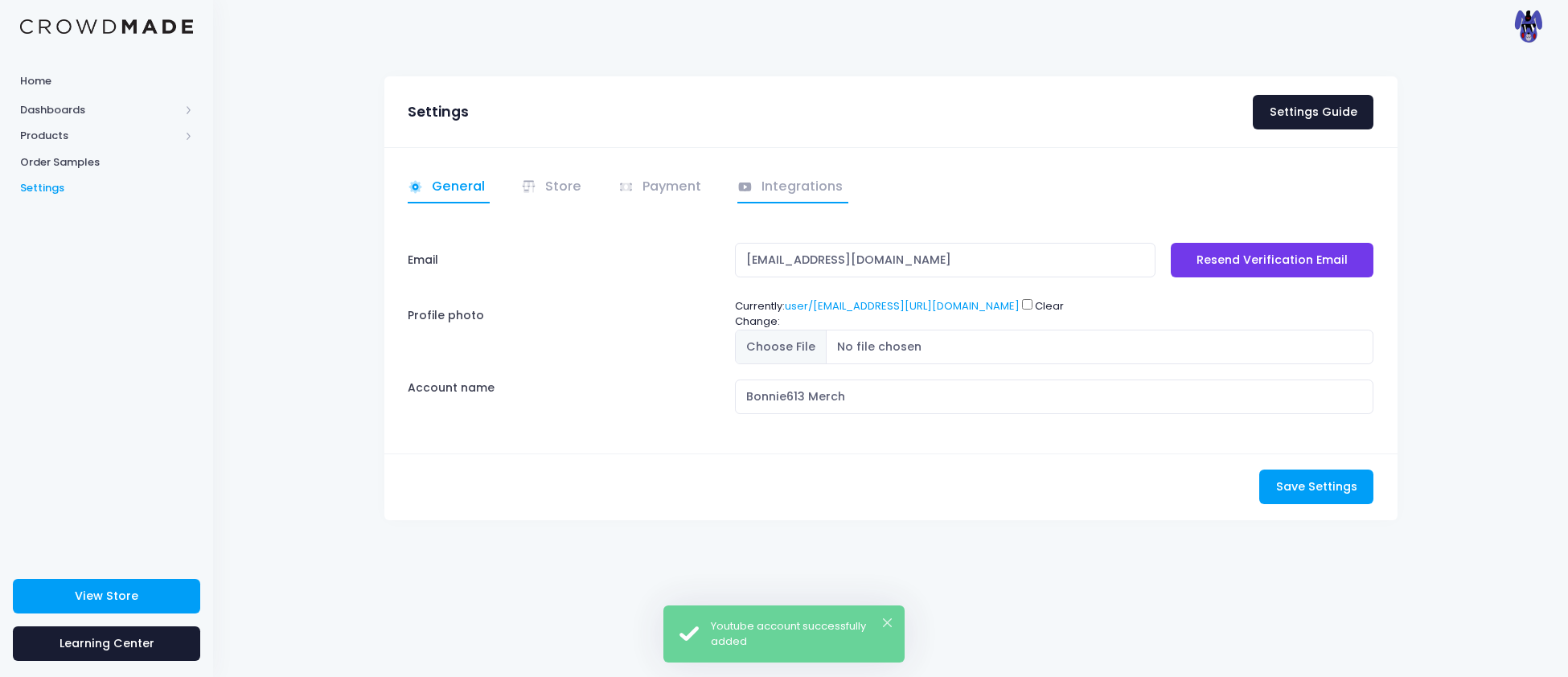
click at [764, 189] on link "Integrations" at bounding box center [792, 187] width 111 height 31
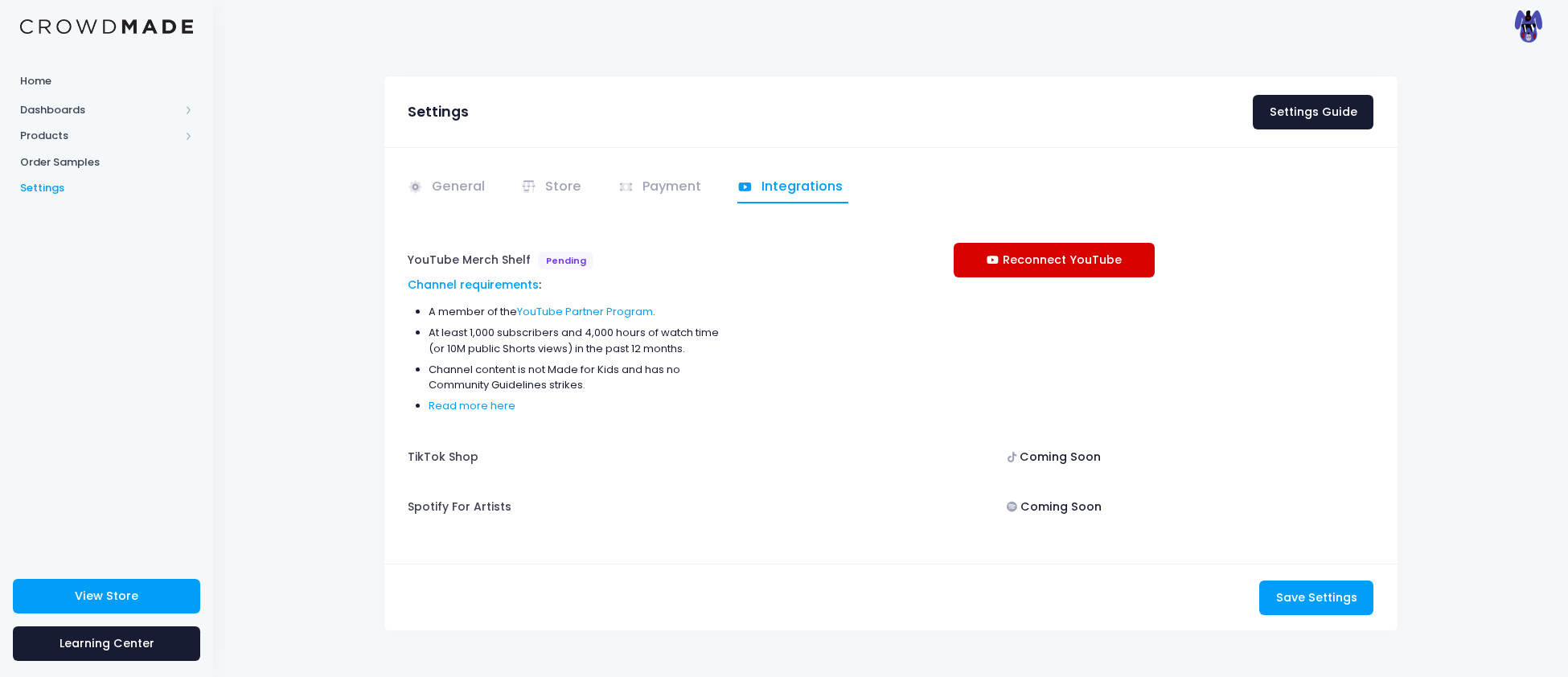
scroll to position [4, 0]
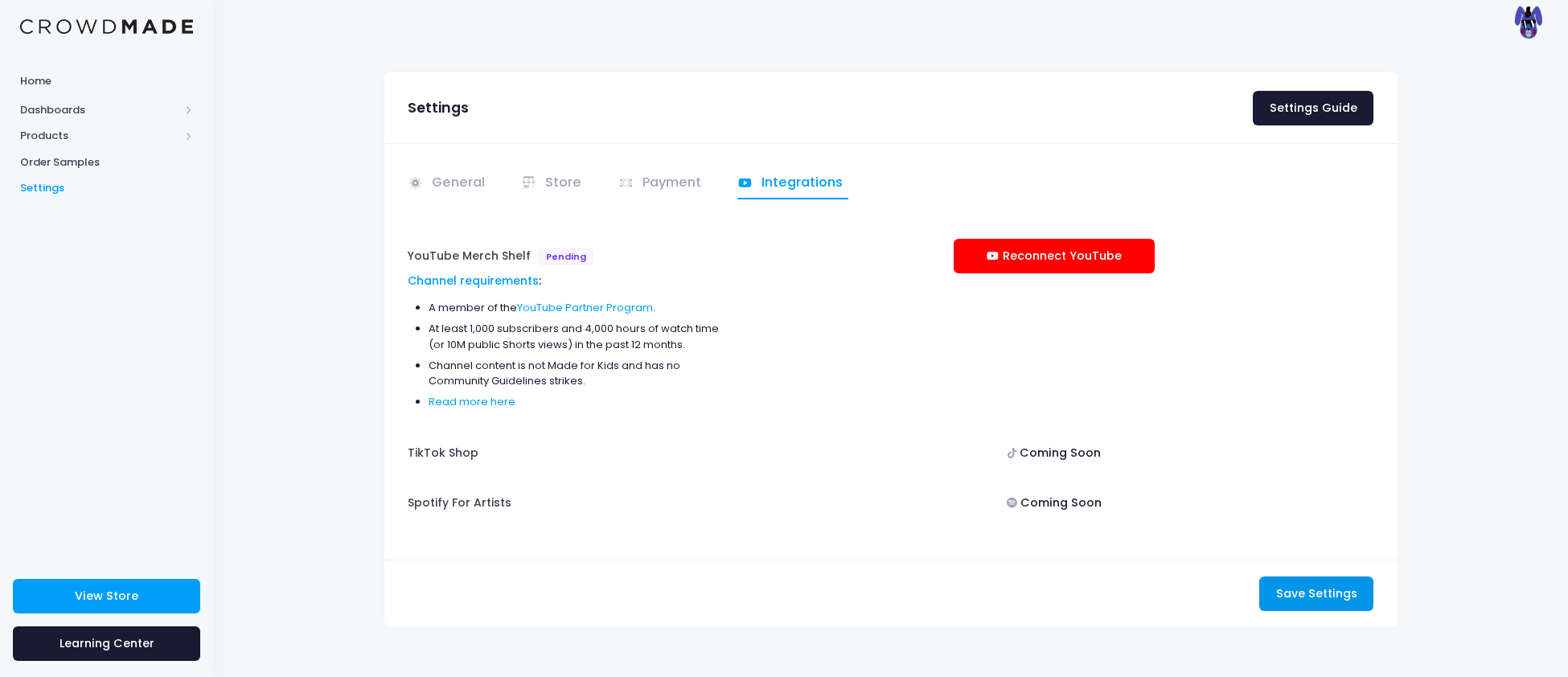
click at [1318, 603] on button "Save Settings Saving..." at bounding box center [1316, 593] width 114 height 35
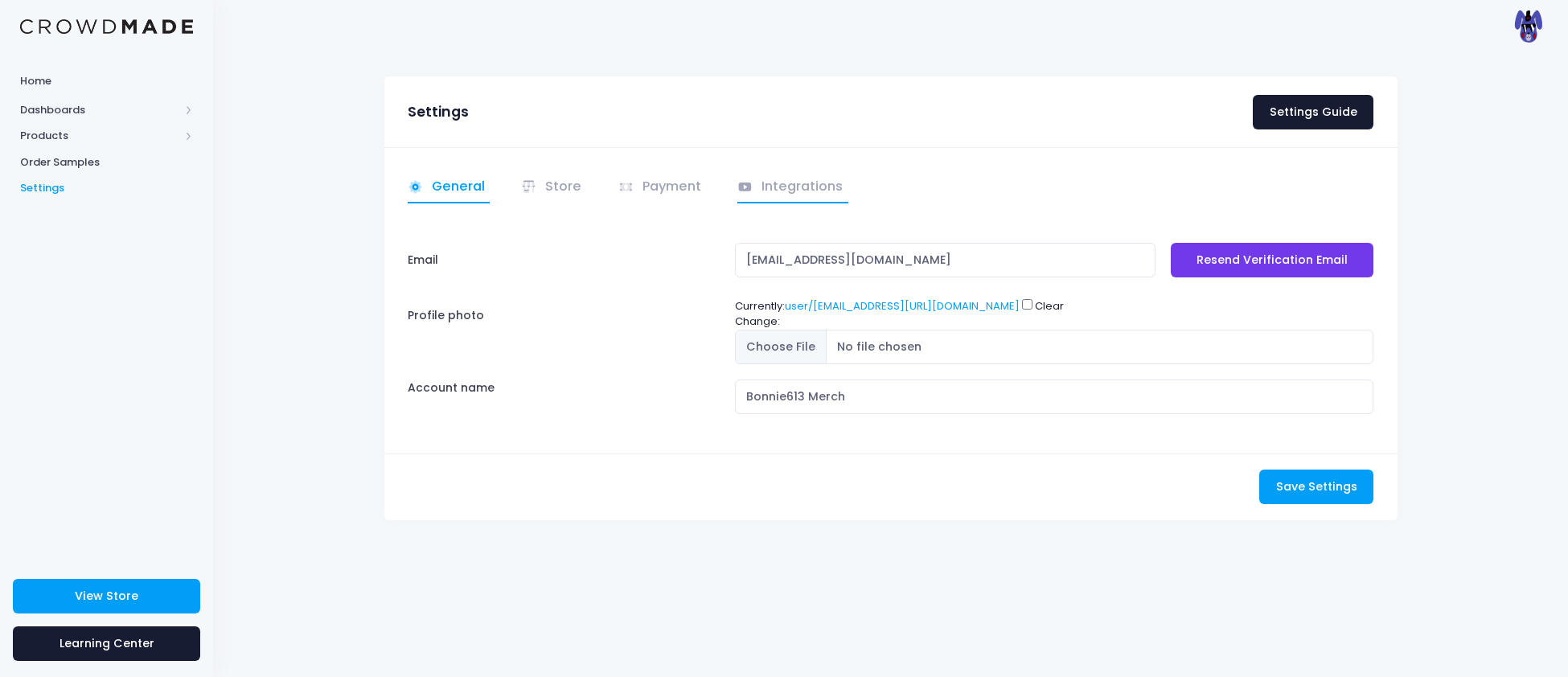
click at [747, 187] on icon at bounding box center [745, 187] width 12 height 9
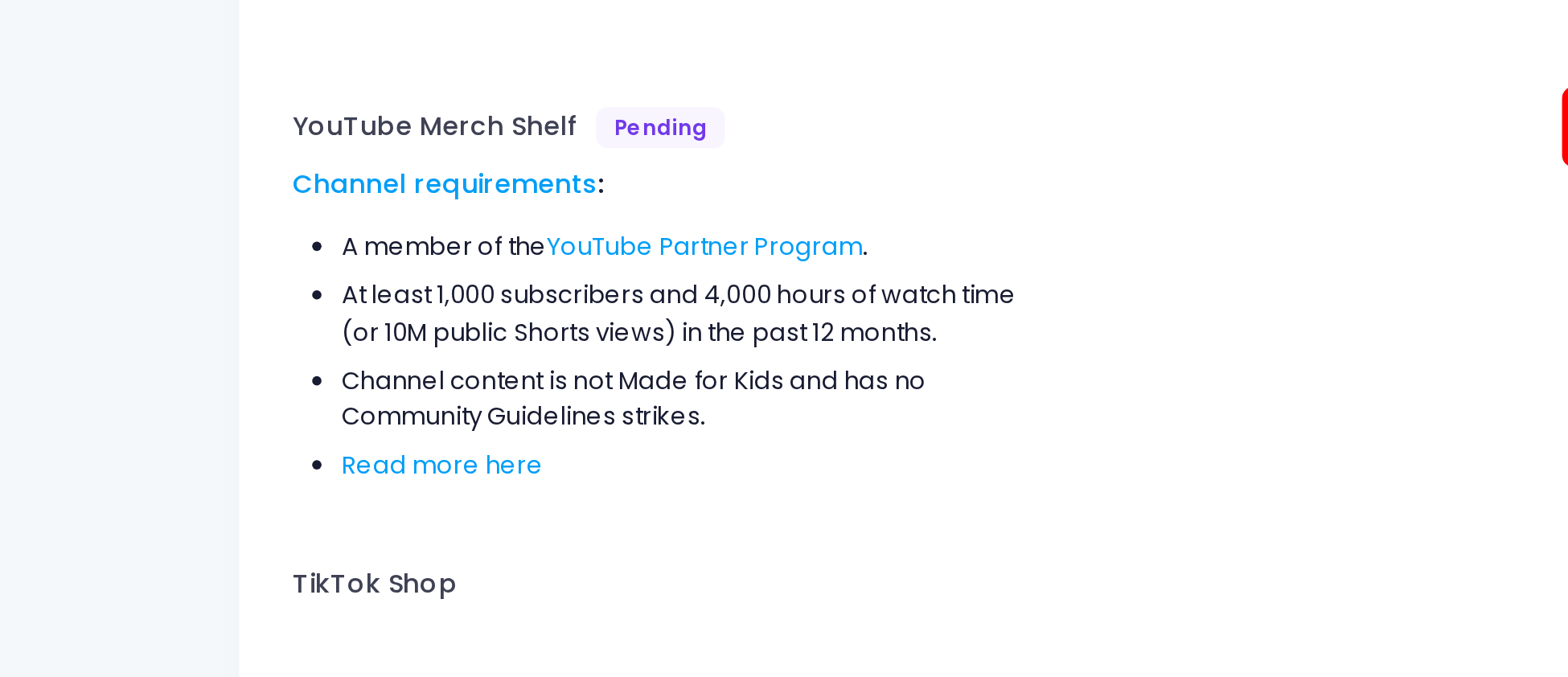
click at [484, 416] on div "YouTube Merch Shelf Pending Channel requirements : A member of the YouTube Part…" at bounding box center [564, 333] width 327 height 181
click at [482, 409] on link "Read more here" at bounding box center [472, 405] width 87 height 15
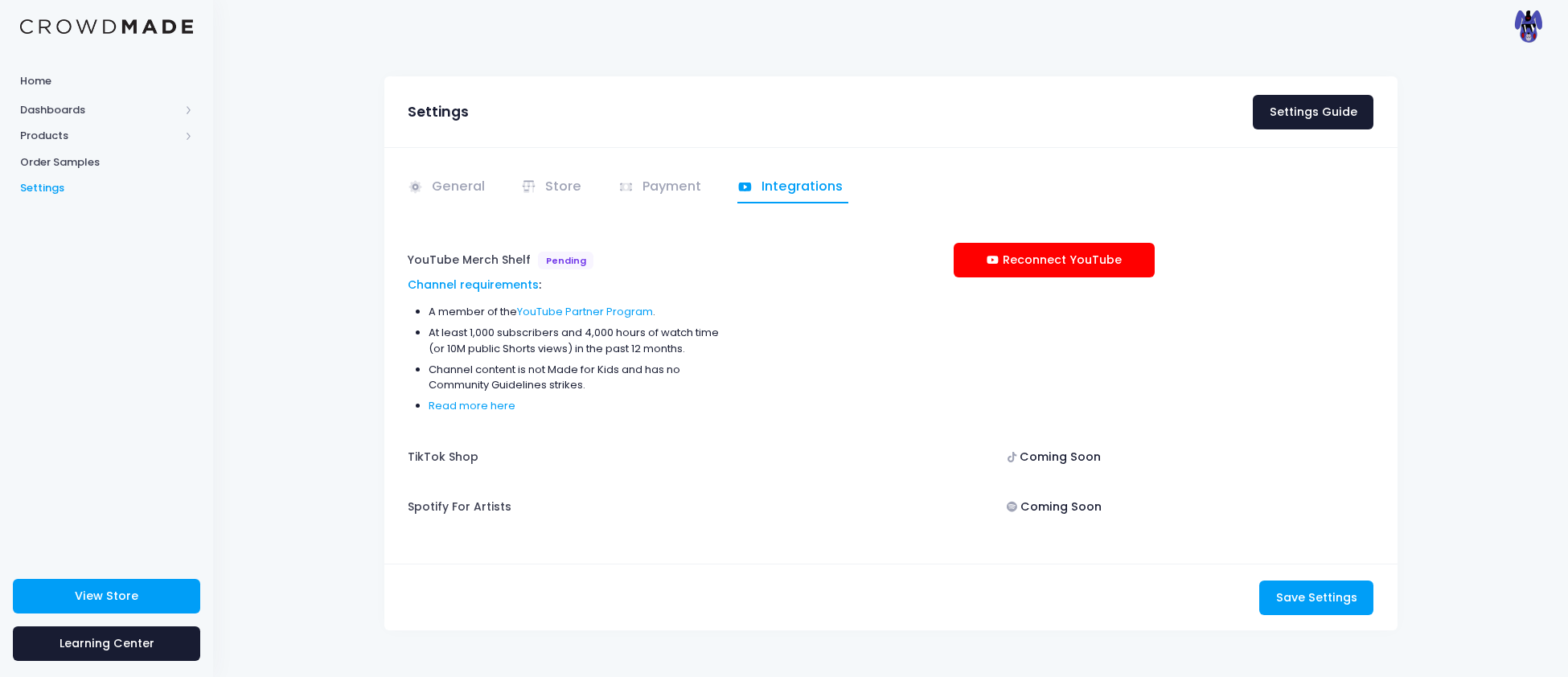
scroll to position [4, 0]
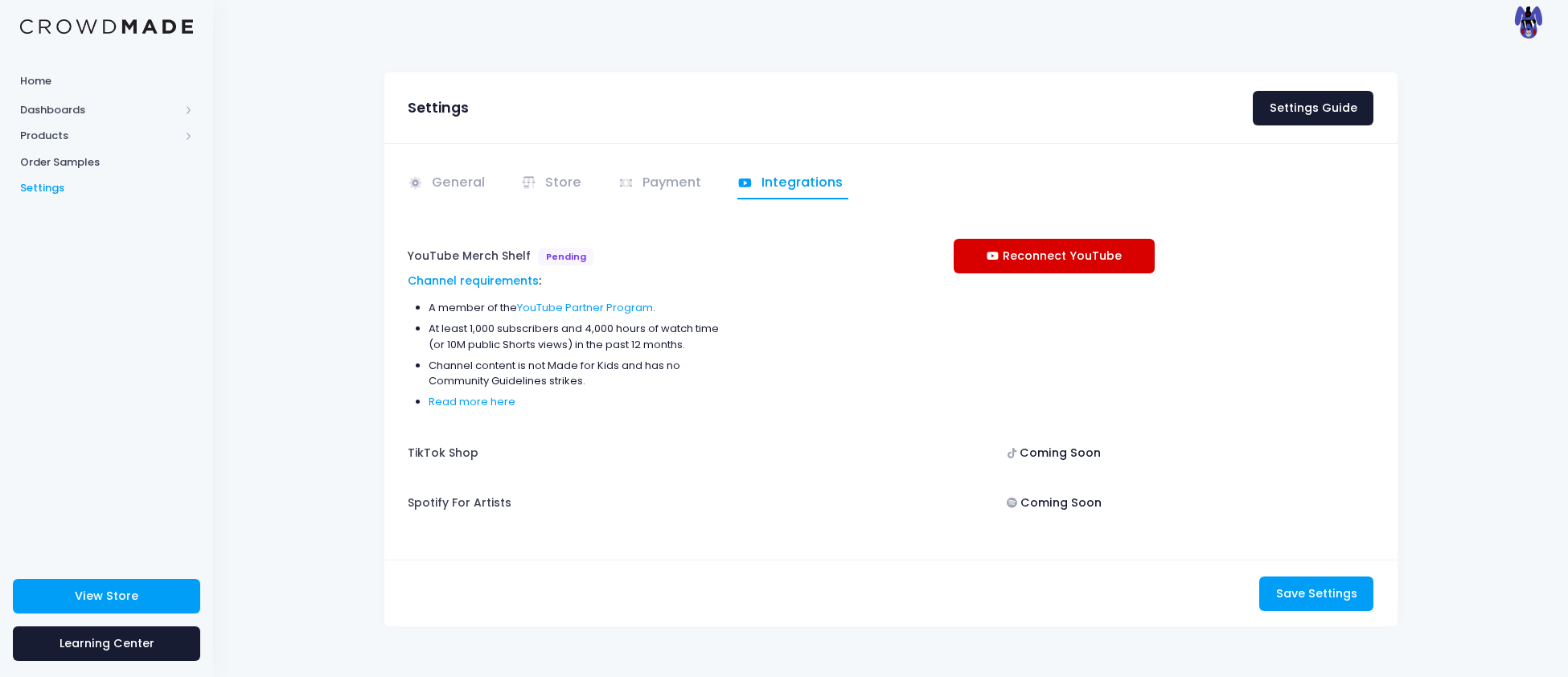
click at [1075, 246] on link "Reconnect YouTube" at bounding box center [1054, 256] width 201 height 35
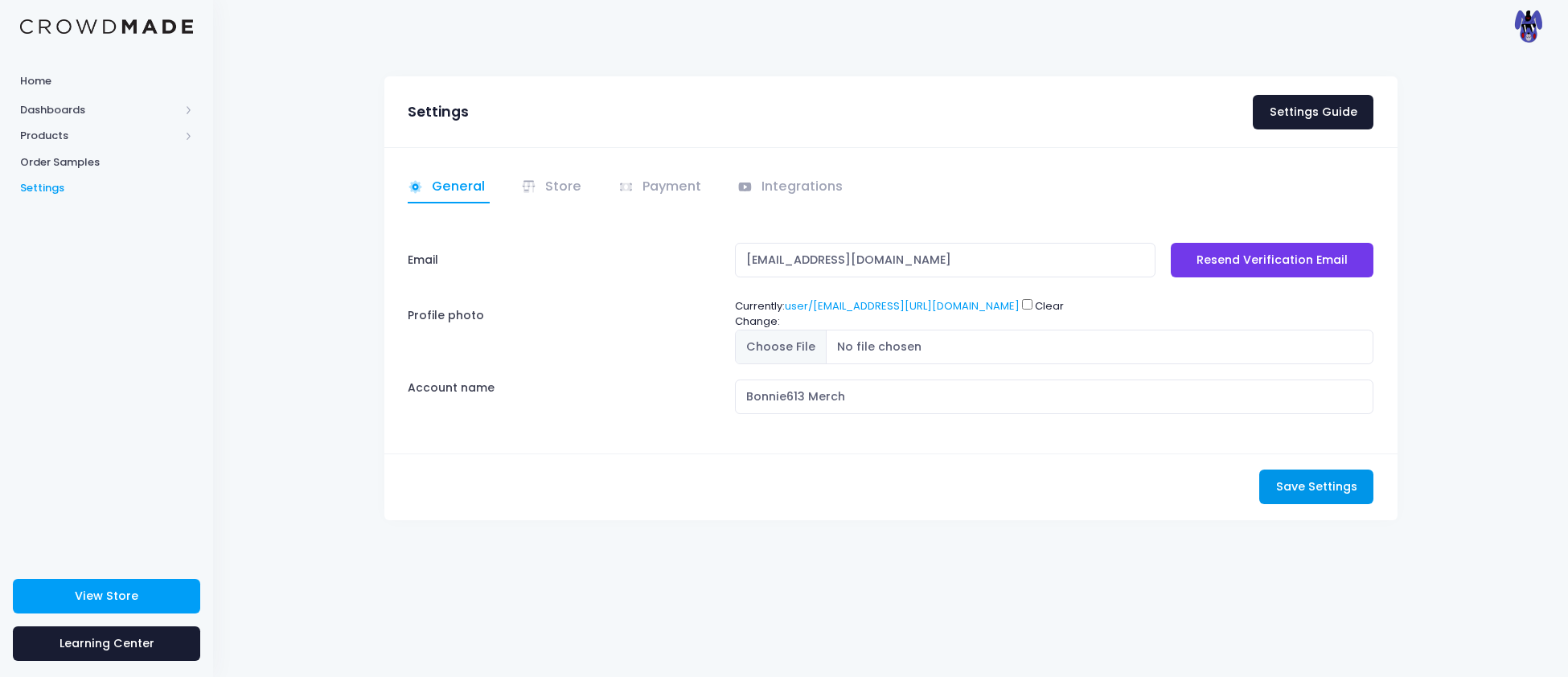
click at [1362, 493] on button "Save Settings Saving..." at bounding box center [1316, 486] width 114 height 35
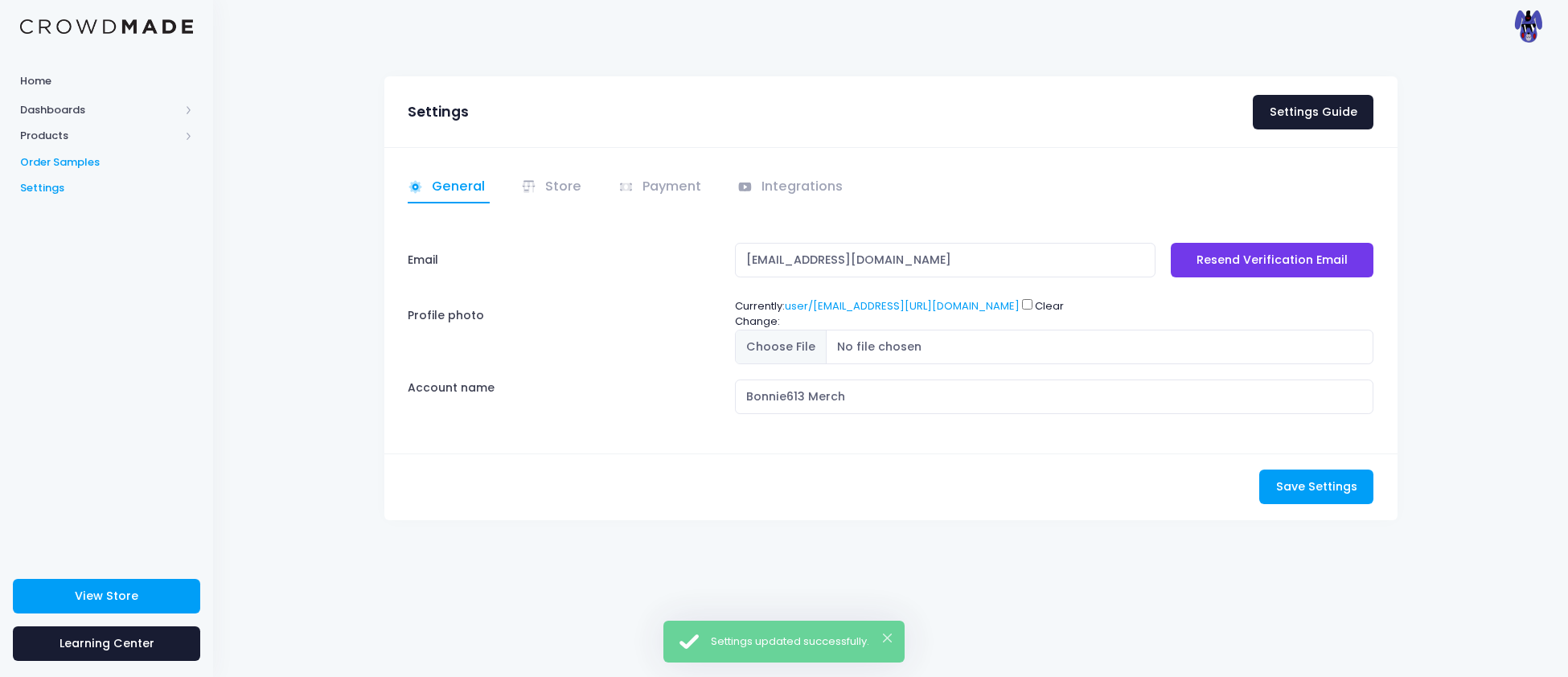
click at [44, 155] on span "Order Samples" at bounding box center [107, 163] width 172 height 16
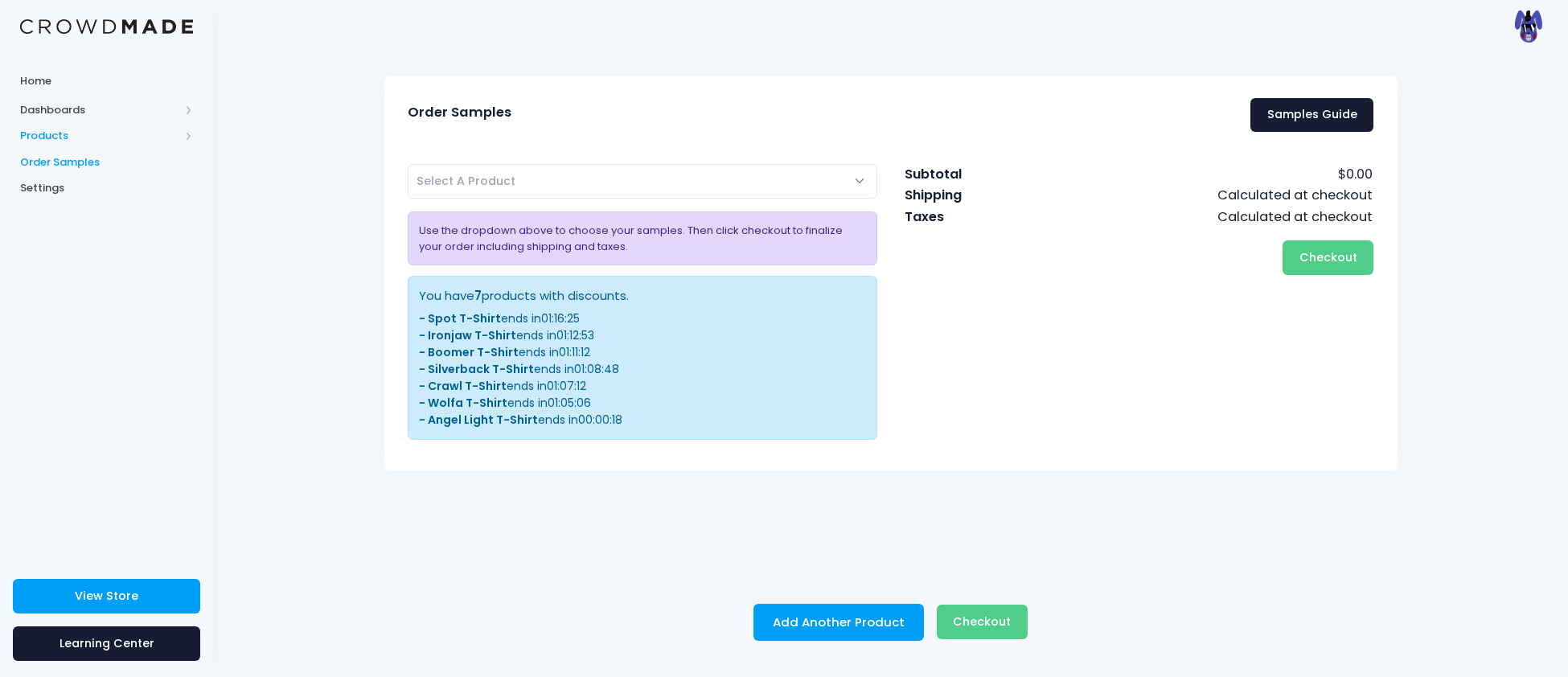
click at [33, 135] on span "Products" at bounding box center [100, 136] width 159 height 16
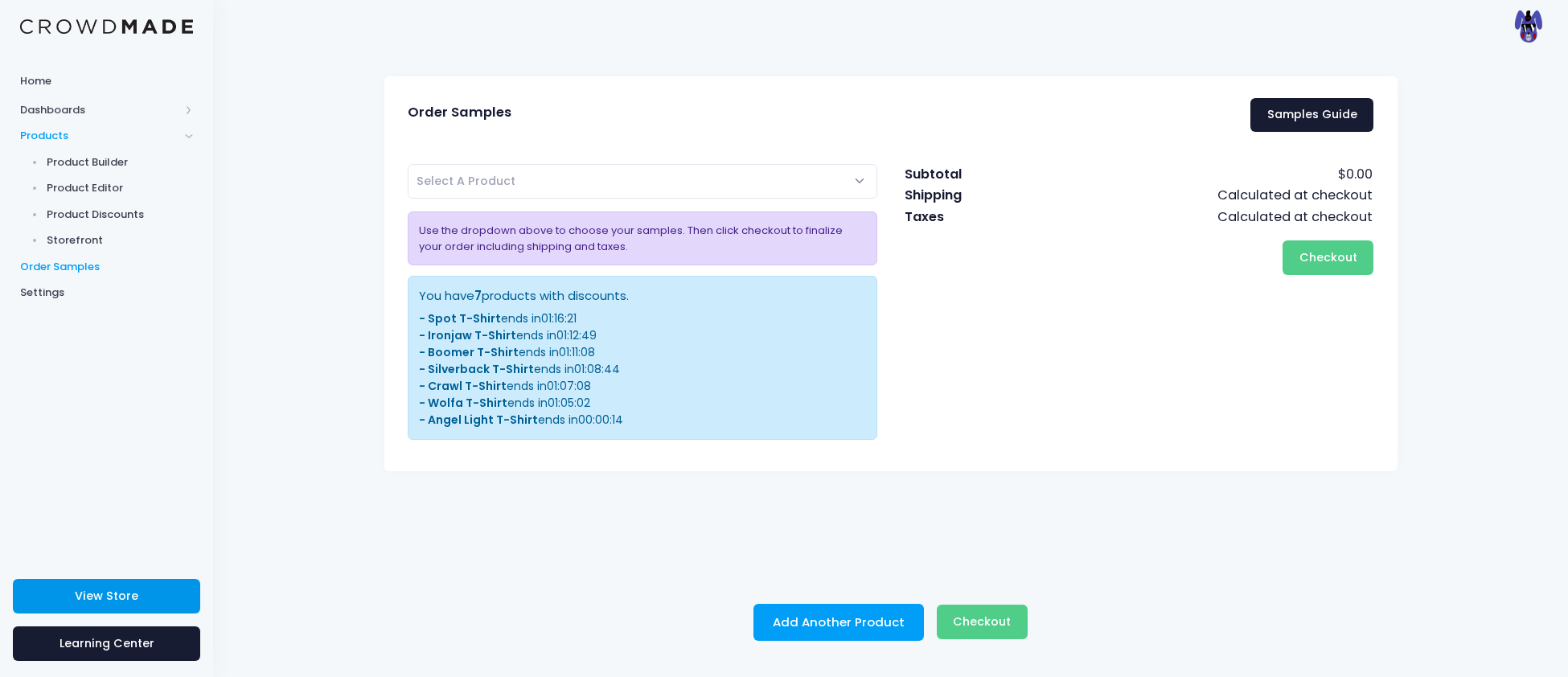
click at [127, 606] on link "View Store" at bounding box center [106, 595] width 188 height 35
